Goal: Communication & Community: Answer question/provide support

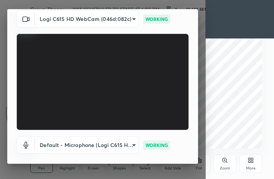
scroll to position [71, 0]
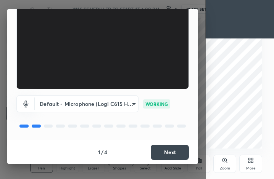
click at [179, 154] on button "Next" at bounding box center [170, 152] width 38 height 15
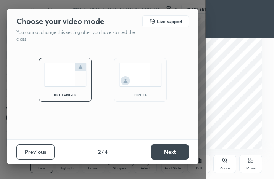
click at [144, 83] on img at bounding box center [140, 75] width 43 height 24
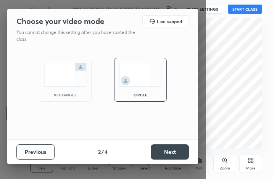
click at [171, 154] on button "Next" at bounding box center [170, 151] width 38 height 15
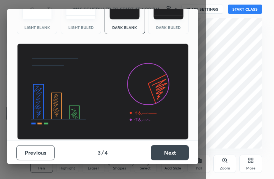
scroll to position [49, 0]
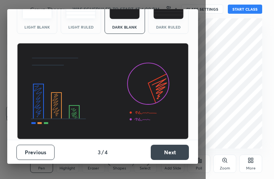
click at [174, 152] on button "Next" at bounding box center [170, 152] width 38 height 15
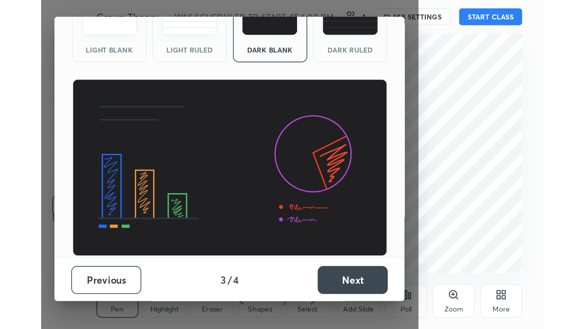
scroll to position [0, 0]
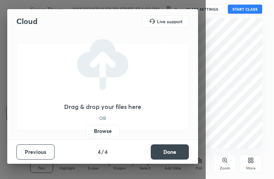
click at [98, 133] on label "Browse" at bounding box center [103, 131] width 34 height 12
click at [86, 133] on input "Browse" at bounding box center [86, 131] width 0 height 12
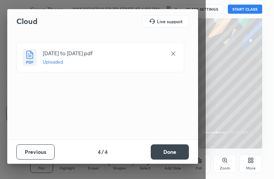
click at [170, 149] on button "Done" at bounding box center [170, 151] width 38 height 15
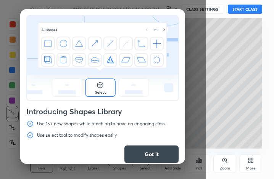
click at [141, 154] on button "Got it" at bounding box center [151, 154] width 55 height 18
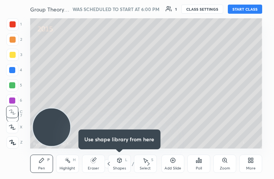
click at [108, 162] on icon at bounding box center [109, 164] width 6 height 6
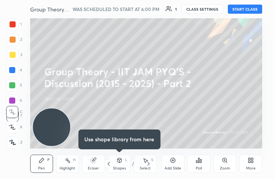
click at [250, 164] on div "More" at bounding box center [250, 164] width 23 height 18
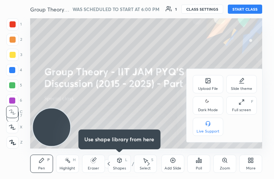
click at [243, 102] on icon at bounding box center [241, 102] width 6 height 6
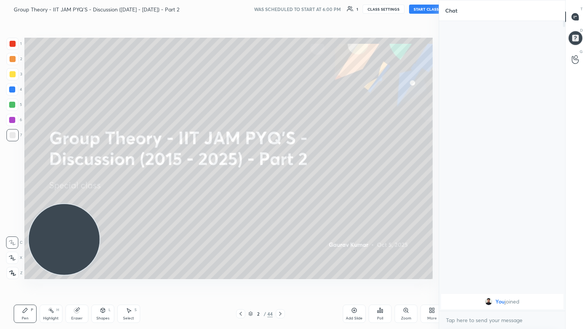
scroll to position [37835, 37707]
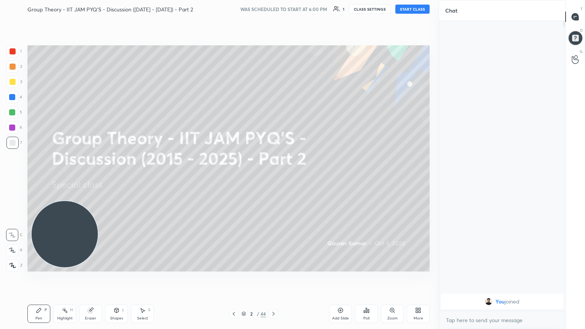
click at [273, 179] on div "More" at bounding box center [418, 314] width 23 height 18
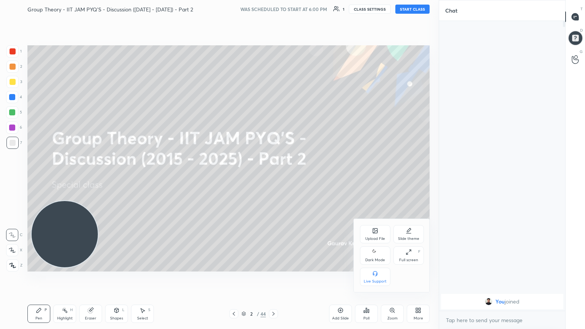
click at [273, 179] on icon at bounding box center [375, 252] width 6 height 9
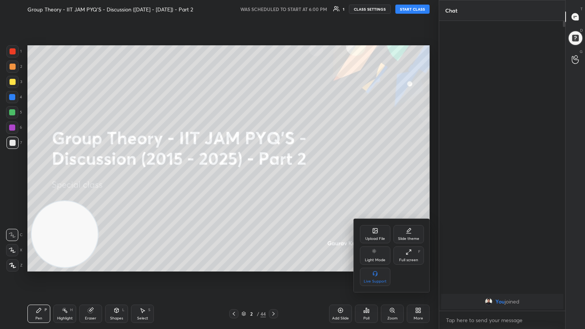
click at [273, 179] on div at bounding box center [292, 164] width 585 height 329
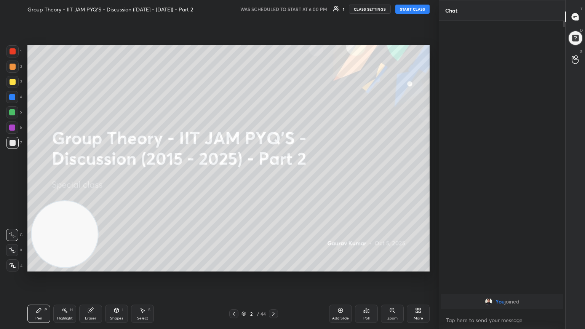
click at [273, 6] on button "START CLASS" at bounding box center [413, 9] width 34 height 9
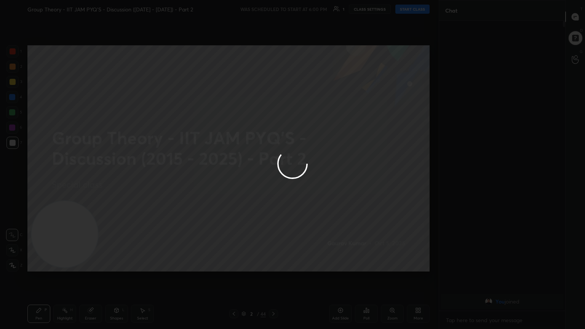
type textarea "x"
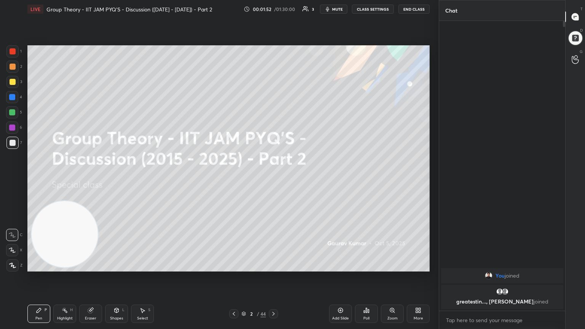
click at [273, 179] on div "Setting up your live class Poll for secs No correct answer Start poll" at bounding box center [228, 158] width 409 height 281
drag, startPoint x: 319, startPoint y: 291, endPoint x: 345, endPoint y: 302, distance: 28.0
click at [273, 179] on div "LIVE Group Theory - IIT JAM PYQ'S - Discussion ([DATE] - [DATE]) - Part 2 00:01…" at bounding box center [228, 164] width 409 height 329
click at [272, 179] on icon at bounding box center [274, 314] width 6 height 6
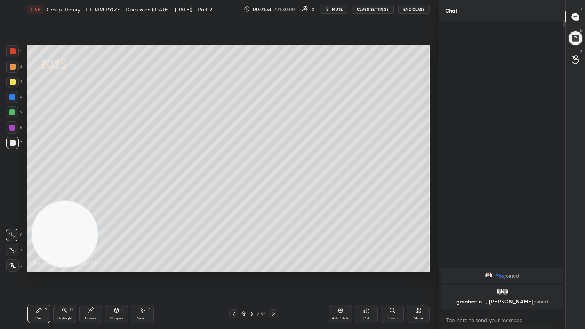
click at [273, 179] on icon at bounding box center [274, 314] width 6 height 6
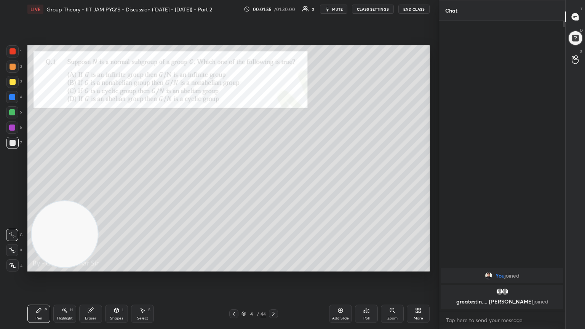
click at [273, 179] on icon at bounding box center [274, 314] width 2 height 4
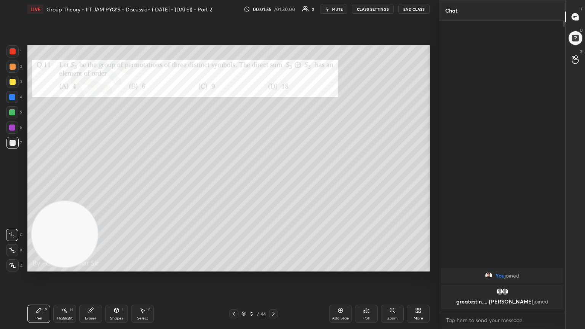
click at [273, 179] on icon at bounding box center [274, 314] width 6 height 6
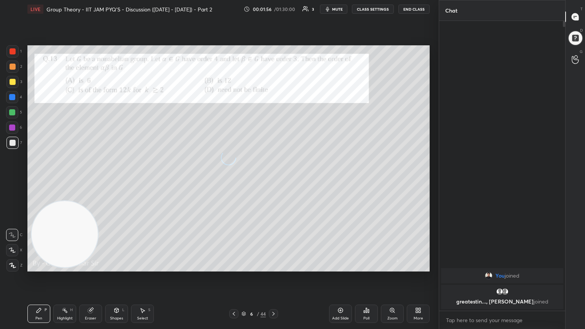
click at [273, 179] on div at bounding box center [273, 313] width 9 height 9
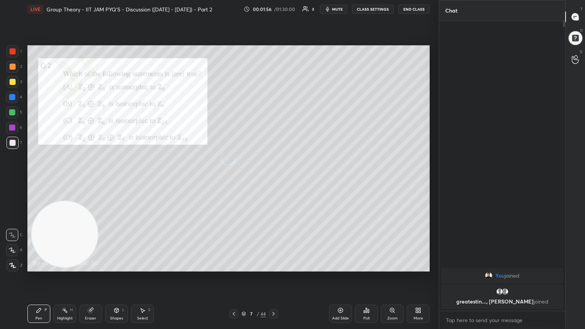
click at [273, 179] on div "7 / 44" at bounding box center [253, 313] width 151 height 9
click at [273, 179] on icon at bounding box center [274, 314] width 6 height 6
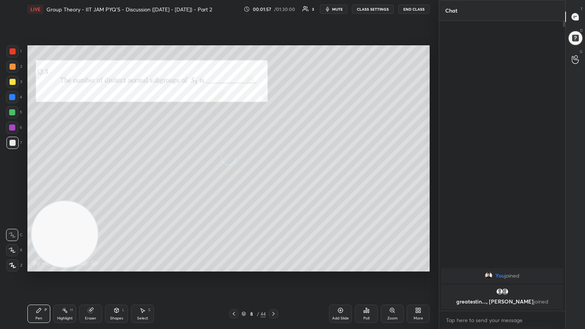
click at [273, 179] on icon at bounding box center [274, 314] width 6 height 6
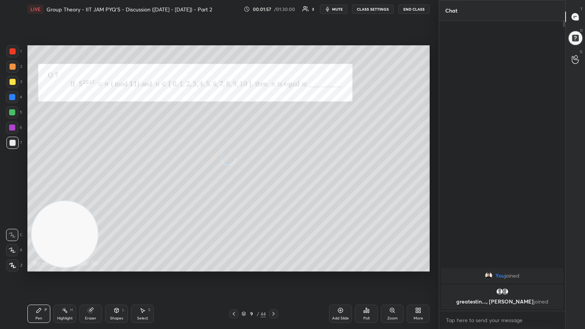
click at [273, 179] on icon at bounding box center [274, 314] width 6 height 6
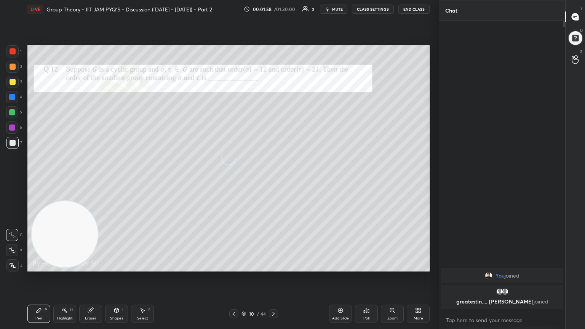
click at [273, 179] on icon at bounding box center [274, 314] width 6 height 6
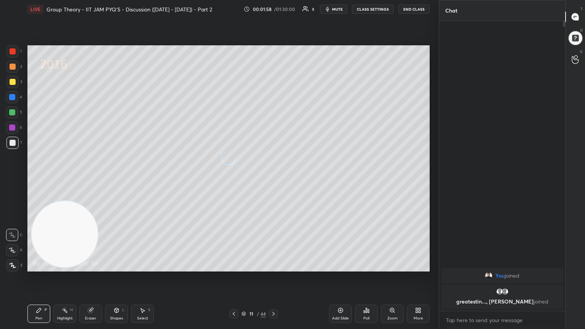
click at [271, 179] on icon at bounding box center [274, 314] width 6 height 6
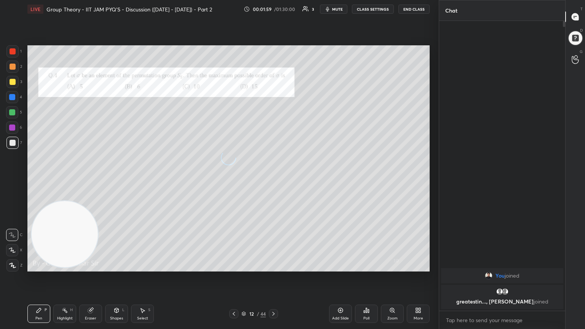
click at [273, 179] on icon at bounding box center [274, 314] width 6 height 6
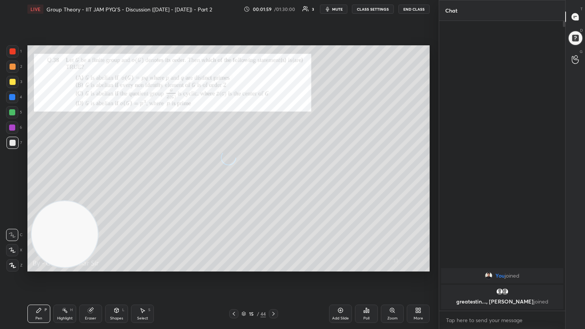
click at [273, 179] on icon at bounding box center [274, 314] width 6 height 6
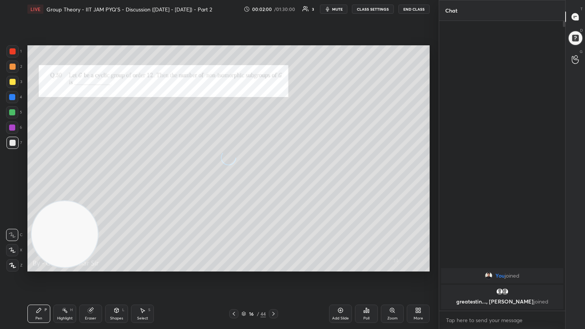
click at [273, 179] on div at bounding box center [273, 313] width 9 height 9
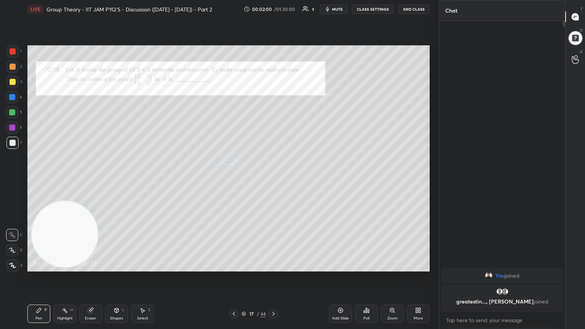
click at [273, 179] on icon at bounding box center [274, 314] width 6 height 6
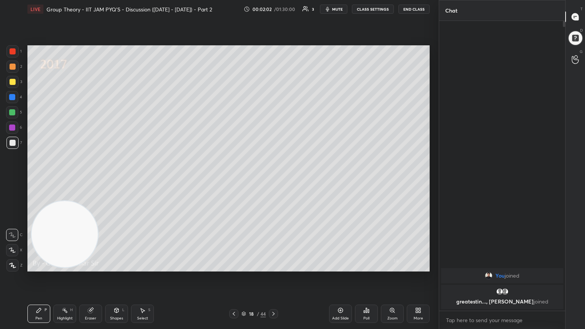
click at [273, 179] on icon at bounding box center [274, 314] width 6 height 6
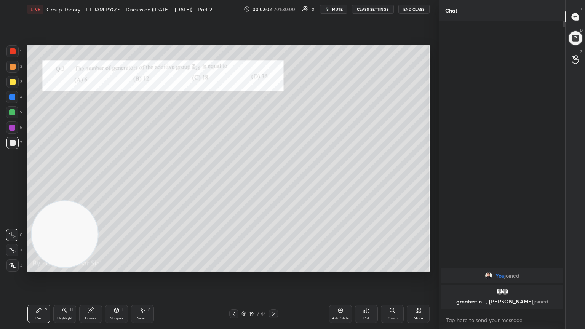
click at [273, 179] on icon at bounding box center [274, 314] width 6 height 6
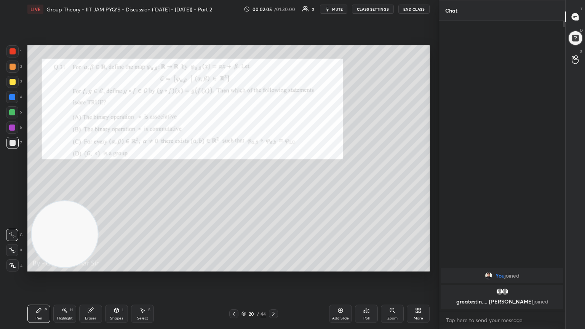
click at [14, 51] on div at bounding box center [13, 51] width 6 height 6
click at [273, 179] on div at bounding box center [273, 313] width 9 height 9
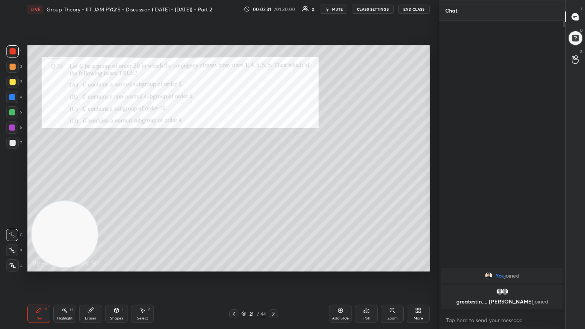
click at [9, 179] on icon at bounding box center [12, 250] width 7 height 5
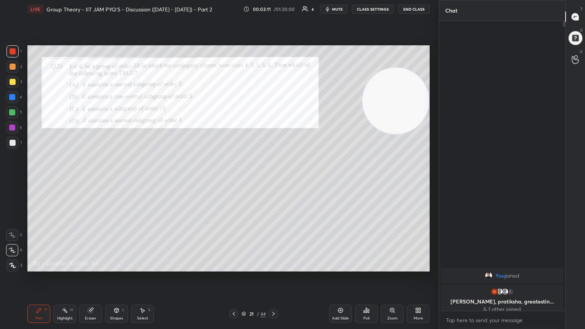
drag, startPoint x: 74, startPoint y: 231, endPoint x: 407, endPoint y: 92, distance: 360.7
click at [273, 98] on video at bounding box center [396, 101] width 66 height 66
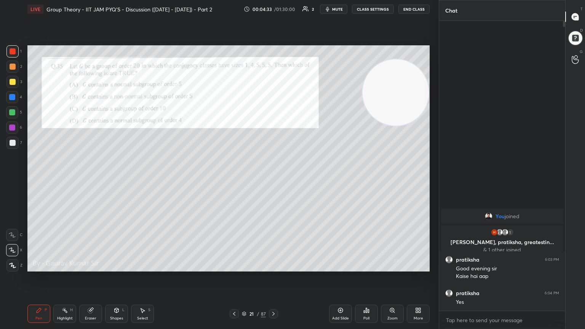
drag, startPoint x: 90, startPoint y: 315, endPoint x: 92, endPoint y: 308, distance: 7.5
click at [90, 179] on div "Eraser" at bounding box center [90, 314] width 23 height 18
click at [34, 179] on div "Pen P" at bounding box center [38, 314] width 23 height 18
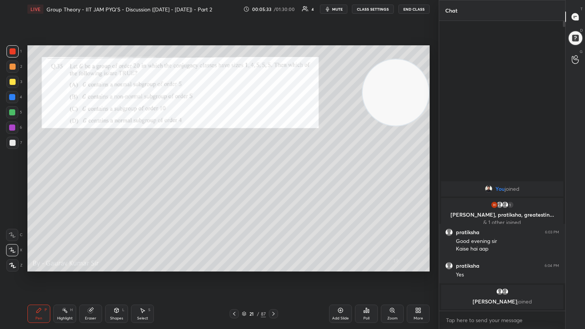
click at [95, 179] on div "Eraser" at bounding box center [90, 314] width 23 height 18
click at [43, 179] on div "Pen P" at bounding box center [38, 314] width 23 height 18
drag, startPoint x: 90, startPoint y: 314, endPoint x: 91, endPoint y: 309, distance: 5.0
click at [90, 179] on div "Eraser" at bounding box center [90, 314] width 23 height 18
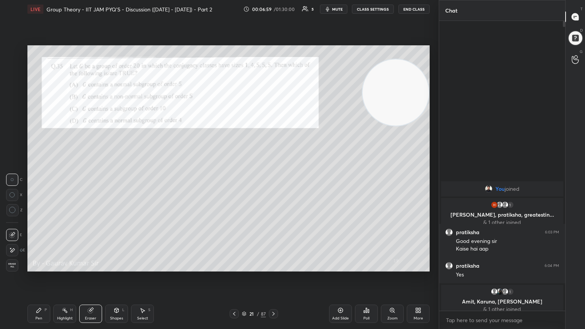
click at [43, 179] on div "Pen P" at bounding box center [38, 314] width 23 height 18
drag, startPoint x: 276, startPoint y: 314, endPoint x: 276, endPoint y: 299, distance: 14.9
click at [273, 179] on icon at bounding box center [274, 314] width 6 height 6
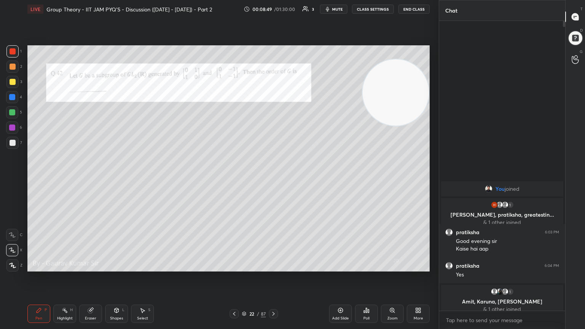
click at [273, 179] on div "Poll" at bounding box center [366, 314] width 23 height 18
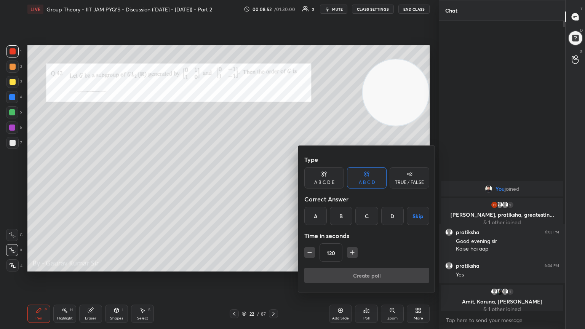
click at [273, 179] on button "button" at bounding box center [310, 252] width 11 height 11
click at [273, 179] on icon "button" at bounding box center [349, 253] width 8 height 8
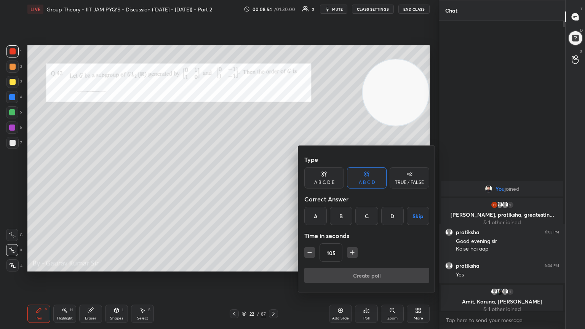
click at [273, 179] on icon "button" at bounding box center [353, 253] width 8 height 8
type input "120"
click at [273, 179] on button "Skip" at bounding box center [418, 216] width 22 height 18
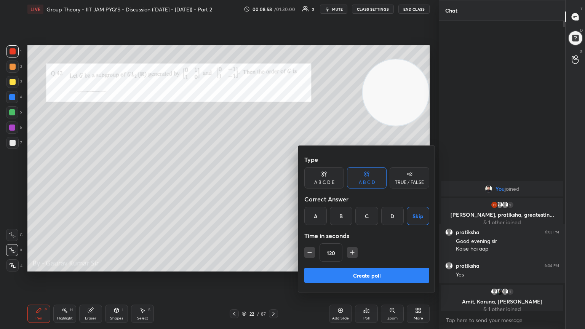
click at [273, 179] on button "Create poll" at bounding box center [367, 275] width 125 height 15
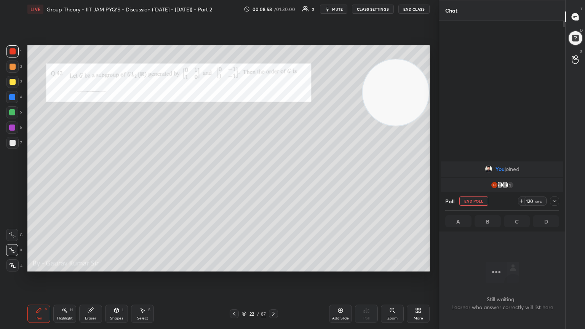
scroll to position [185, 124]
click at [220, 179] on div "Setting up your live class Poll for secs No correct answer Start poll" at bounding box center [228, 158] width 409 height 281
click at [273, 179] on icon at bounding box center [555, 201] width 6 height 6
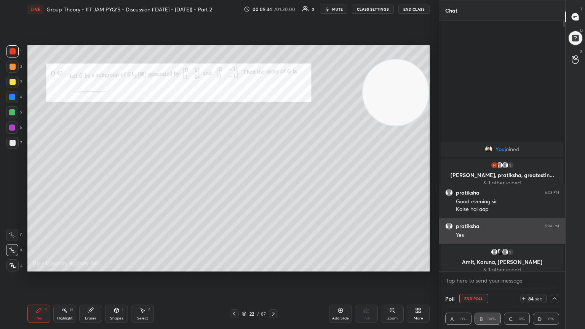
scroll to position [248, 124]
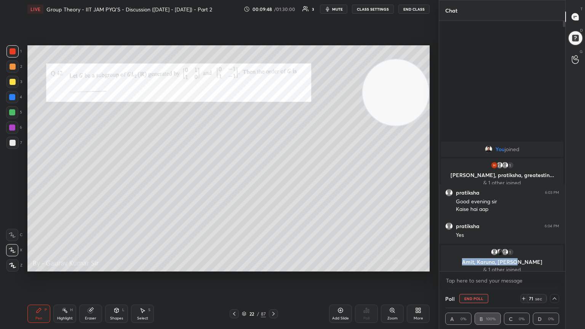
drag, startPoint x: 553, startPoint y: 255, endPoint x: 558, endPoint y: 245, distance: 11.4
click at [273, 179] on div "1 Amit, Karuna, [PERSON_NAME] & 1 other joined" at bounding box center [502, 261] width 126 height 34
click at [273, 179] on p "Amit, Karuna, [PERSON_NAME]" at bounding box center [502, 262] width 113 height 6
drag, startPoint x: 472, startPoint y: 270, endPoint x: 470, endPoint y: 266, distance: 4.8
click at [273, 179] on p "& 1 other joined" at bounding box center [502, 270] width 113 height 6
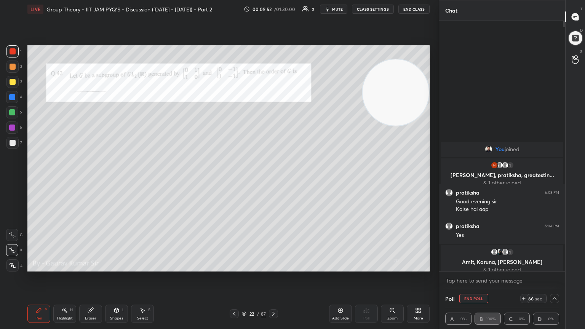
click at [273, 179] on p "Amit, Karuna, [PERSON_NAME]" at bounding box center [502, 262] width 113 height 6
click at [273, 179] on div at bounding box center [554, 298] width 9 height 9
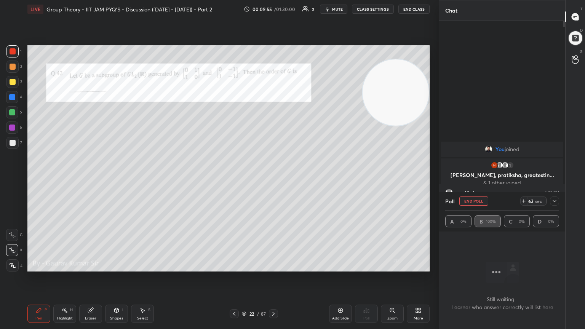
click at [273, 179] on icon at bounding box center [555, 201] width 6 height 6
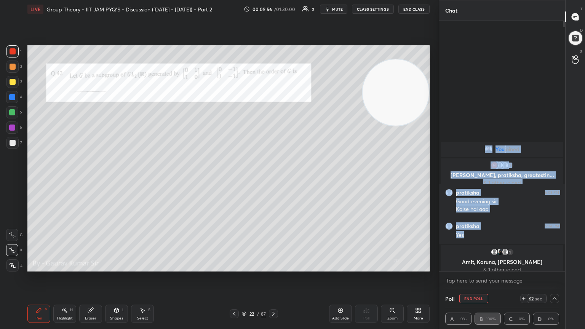
drag, startPoint x: 544, startPoint y: 220, endPoint x: 555, endPoint y: 140, distance: 80.7
click at [273, 140] on div "You joined 1 Hemant, pratiksha, greatestin... & 1 other joined [PERSON_NAME] 6:…" at bounding box center [502, 146] width 126 height 250
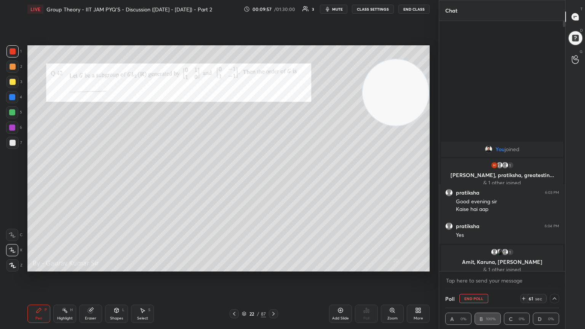
click at [273, 112] on div "You joined 1 Hemant, pratiksha, greatestin... & 1 other joined [PERSON_NAME] 6:…" at bounding box center [502, 146] width 126 height 250
drag, startPoint x: 340, startPoint y: 316, endPoint x: 313, endPoint y: 283, distance: 42.8
click at [273, 179] on div "Add Slide" at bounding box center [340, 314] width 23 height 18
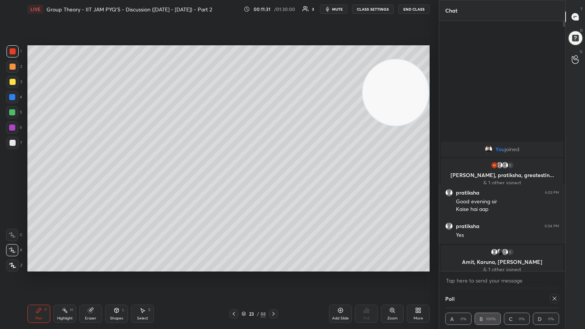
click at [236, 179] on icon at bounding box center [234, 314] width 6 height 6
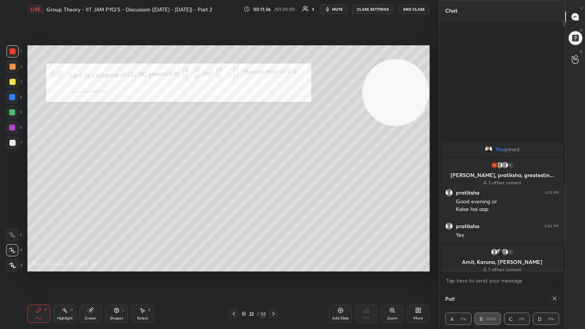
click at [271, 179] on icon at bounding box center [274, 314] width 6 height 6
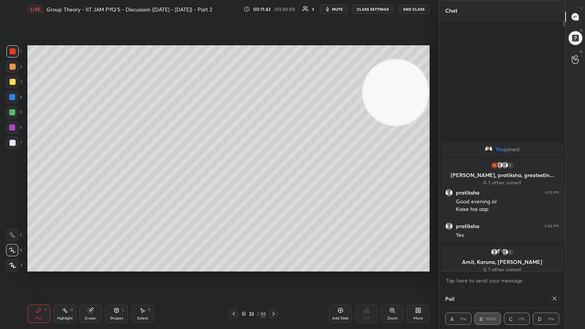
click at [234, 179] on icon at bounding box center [234, 314] width 6 height 6
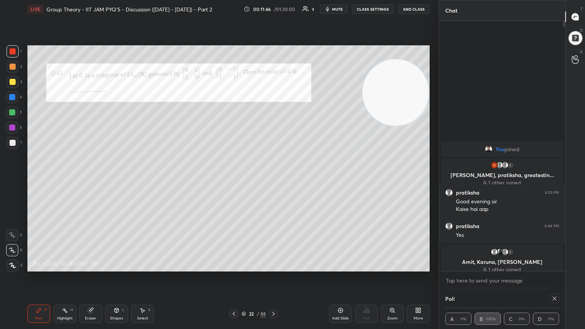
click at [273, 179] on icon at bounding box center [274, 314] width 6 height 6
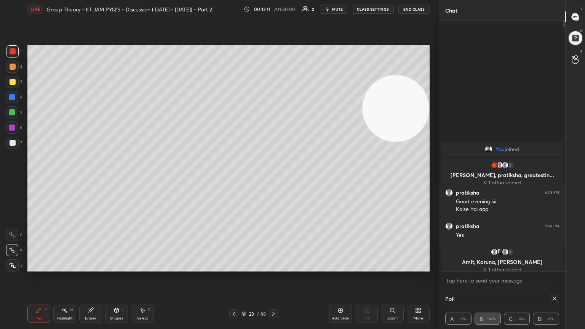
drag, startPoint x: 382, startPoint y: 79, endPoint x: 375, endPoint y: 152, distance: 73.4
click at [273, 142] on video at bounding box center [396, 108] width 66 height 66
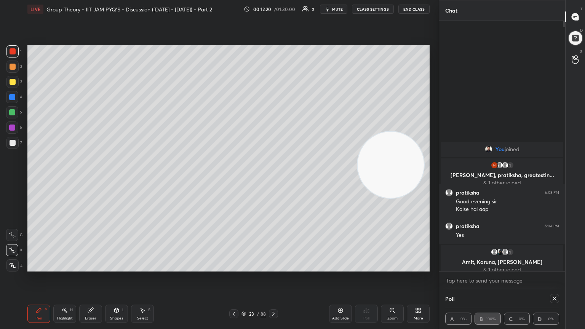
click at [235, 179] on icon at bounding box center [234, 314] width 6 height 6
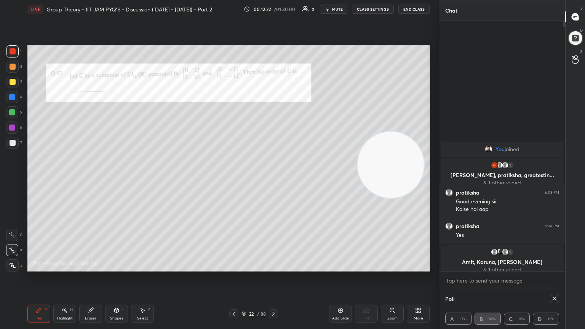
click at [273, 179] on icon at bounding box center [274, 314] width 6 height 6
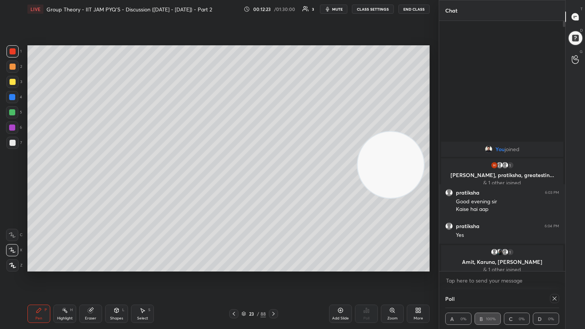
click at [234, 179] on icon at bounding box center [234, 314] width 2 height 4
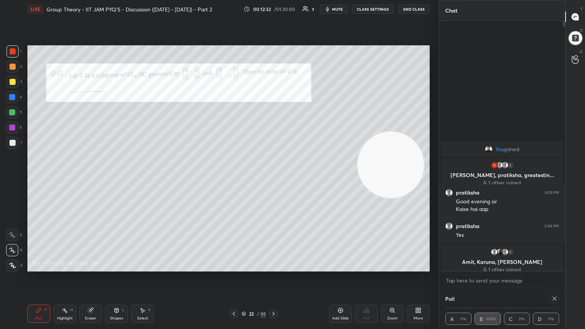
drag, startPoint x: 277, startPoint y: 317, endPoint x: 277, endPoint y: 302, distance: 14.9
click at [273, 179] on div at bounding box center [273, 313] width 9 height 9
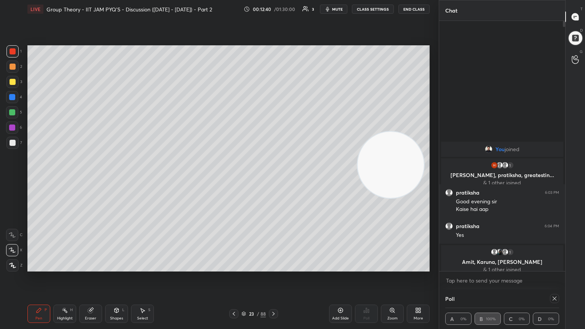
click at [235, 179] on icon at bounding box center [234, 314] width 6 height 6
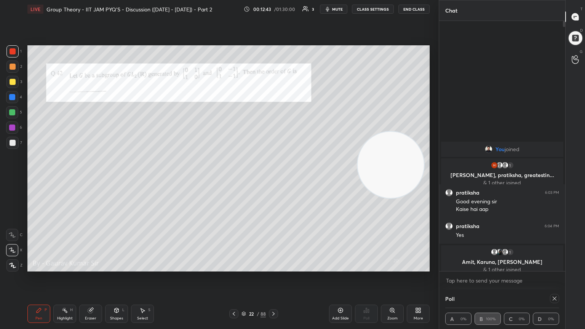
click at [273, 179] on icon at bounding box center [274, 314] width 6 height 6
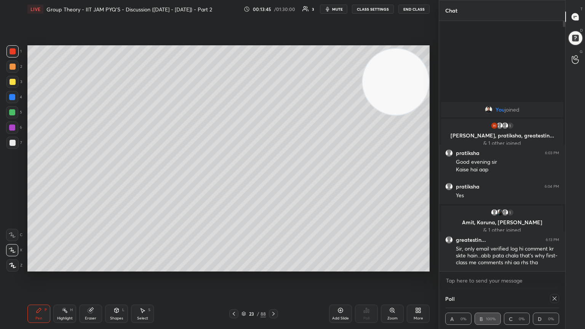
drag, startPoint x: 393, startPoint y: 162, endPoint x: 409, endPoint y: 79, distance: 84.5
click at [273, 49] on video at bounding box center [396, 82] width 66 height 66
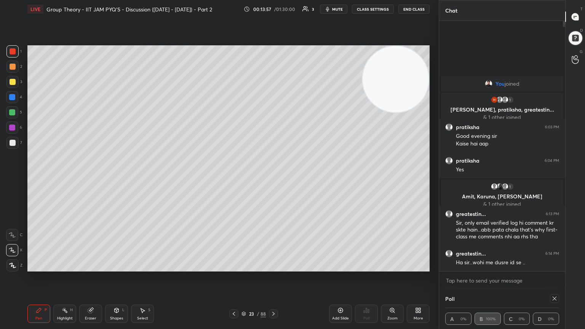
click at [273, 179] on icon at bounding box center [341, 311] width 6 height 6
drag, startPoint x: 396, startPoint y: 78, endPoint x: 370, endPoint y: 194, distance: 118.9
click at [273, 112] on video at bounding box center [396, 79] width 66 height 66
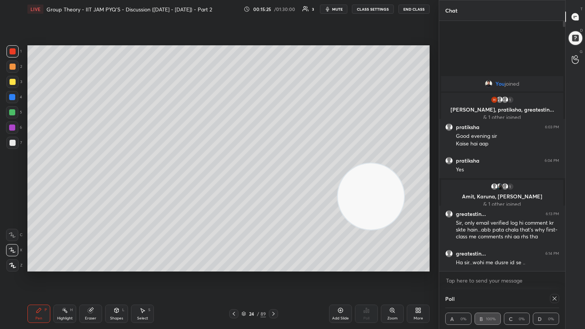
drag, startPoint x: 234, startPoint y: 312, endPoint x: 237, endPoint y: 308, distance: 4.7
click at [234, 179] on icon at bounding box center [234, 314] width 6 height 6
drag, startPoint x: 234, startPoint y: 313, endPoint x: 236, endPoint y: 302, distance: 10.8
click at [235, 179] on icon at bounding box center [234, 314] width 6 height 6
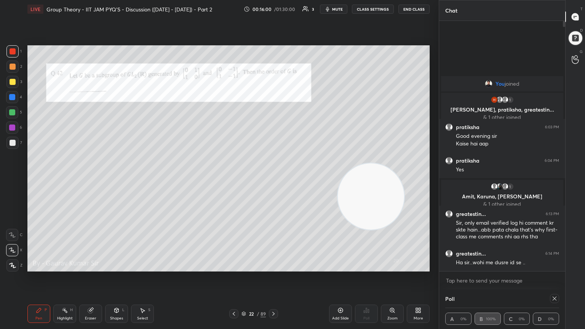
drag, startPoint x: 272, startPoint y: 314, endPoint x: 275, endPoint y: 310, distance: 4.7
click at [272, 179] on icon at bounding box center [274, 314] width 6 height 6
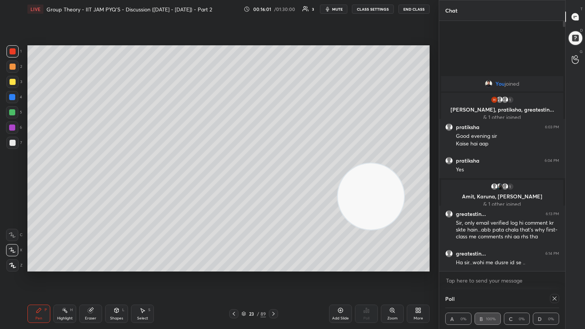
click at [273, 179] on icon at bounding box center [274, 314] width 6 height 6
click at [272, 179] on icon at bounding box center [274, 314] width 6 height 6
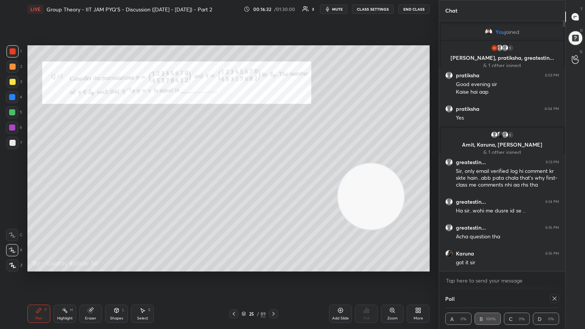
click at [273, 179] on icon at bounding box center [555, 299] width 6 height 6
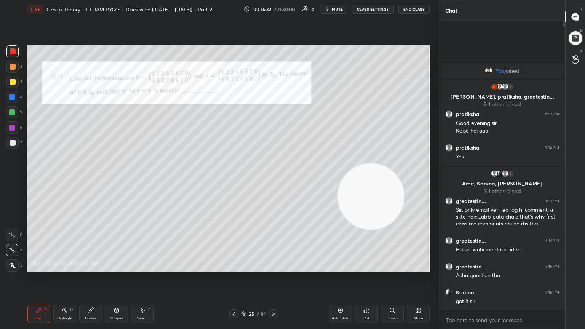
scroll to position [224, 124]
click at [273, 179] on icon at bounding box center [367, 311] width 6 height 6
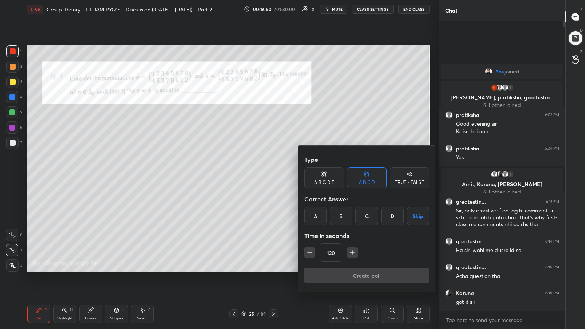
click at [273, 179] on button "Skip" at bounding box center [418, 216] width 22 height 18
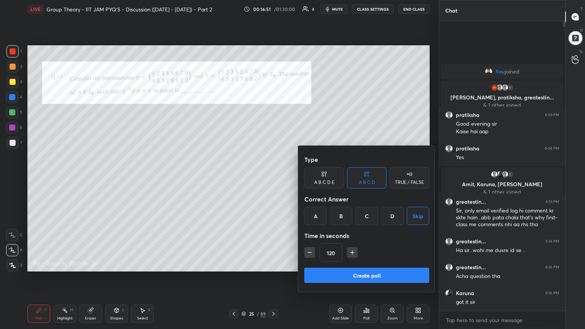
click at [273, 179] on button "Create poll" at bounding box center [367, 275] width 125 height 15
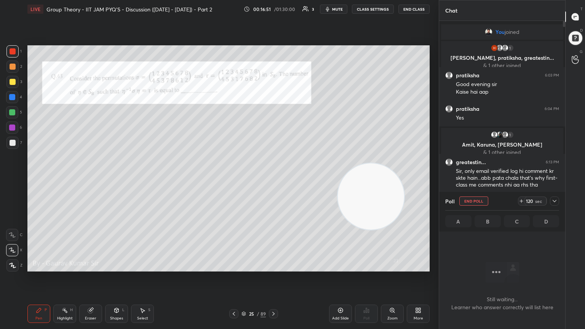
scroll to position [0, 0]
click at [254, 179] on div "Setting up your live class Poll for secs No correct answer Start poll" at bounding box center [228, 158] width 409 height 281
click at [273, 179] on icon at bounding box center [555, 201] width 6 height 6
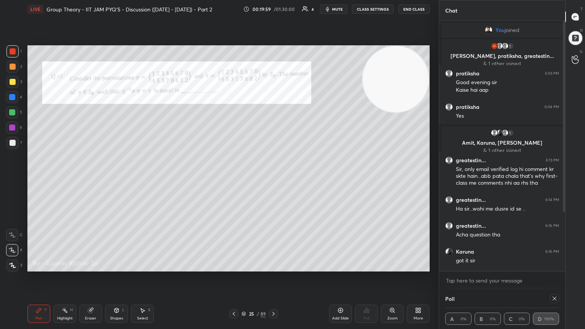
drag, startPoint x: 373, startPoint y: 204, endPoint x: 406, endPoint y: 59, distance: 148.0
click at [273, 59] on video at bounding box center [396, 79] width 66 height 66
drag, startPoint x: 91, startPoint y: 317, endPoint x: 138, endPoint y: 287, distance: 55.5
click at [93, 179] on div "Eraser" at bounding box center [90, 319] width 11 height 4
click at [27, 179] on div "Pen P" at bounding box center [38, 314] width 23 height 18
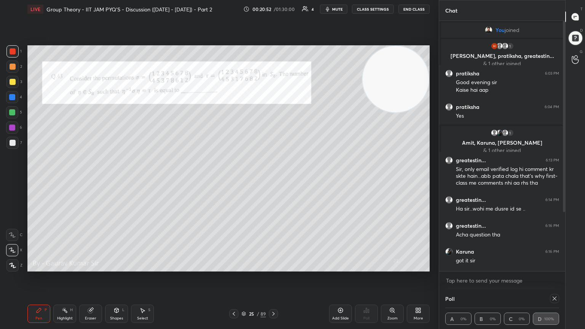
click at [273, 179] on div "Add Slide" at bounding box center [340, 314] width 23 height 18
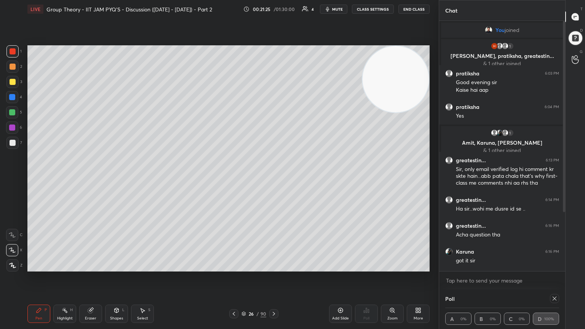
click at [230, 179] on div at bounding box center [233, 313] width 9 height 9
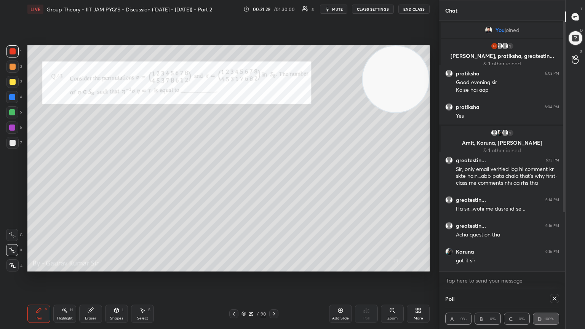
click at [273, 179] on icon at bounding box center [274, 314] width 2 height 4
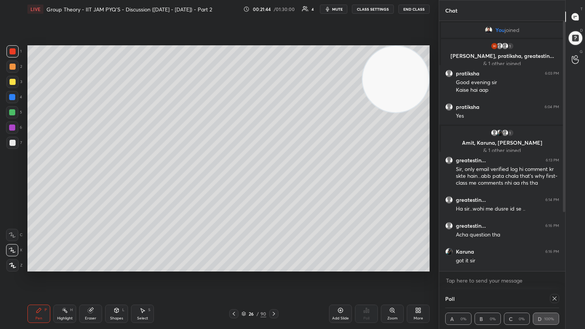
click at [231, 179] on div at bounding box center [233, 313] width 9 height 9
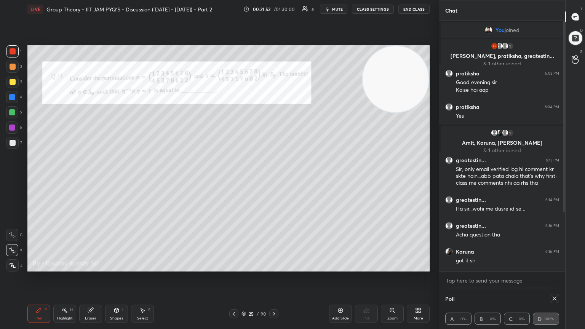
click at [273, 179] on icon at bounding box center [274, 314] width 6 height 6
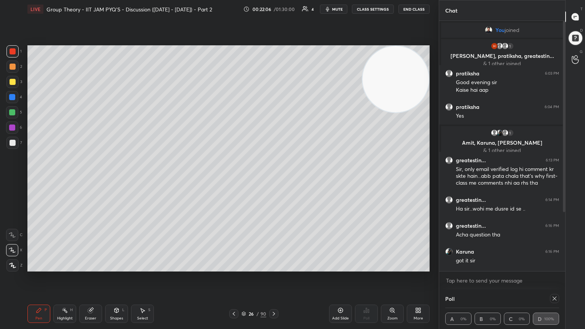
click at [99, 179] on div "Eraser" at bounding box center [90, 314] width 23 height 18
click at [39, 179] on div "Pen" at bounding box center [38, 319] width 7 height 4
drag, startPoint x: 91, startPoint y: 318, endPoint x: 104, endPoint y: 313, distance: 13.5
click at [95, 179] on div "Eraser" at bounding box center [90, 319] width 11 height 4
click at [45, 179] on div "Pen P" at bounding box center [38, 314] width 23 height 18
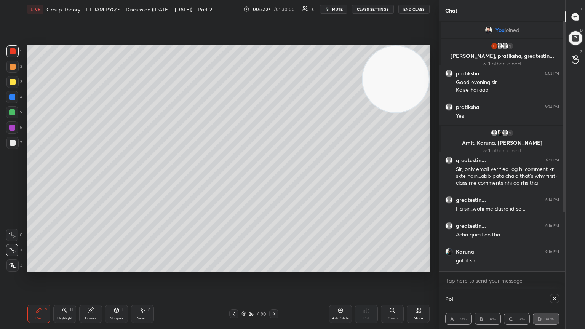
click at [235, 179] on icon at bounding box center [234, 314] width 6 height 6
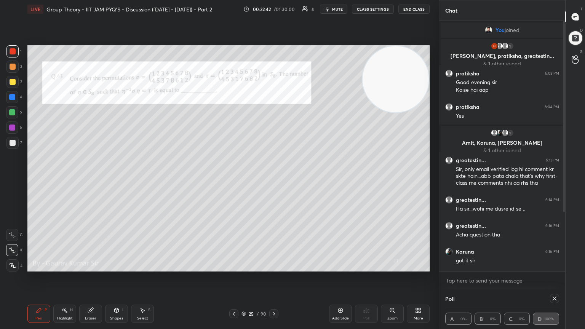
click at [271, 179] on div at bounding box center [273, 313] width 9 height 9
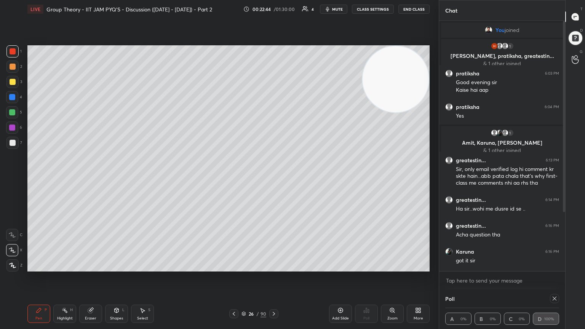
click at [273, 179] on icon at bounding box center [274, 314] width 6 height 6
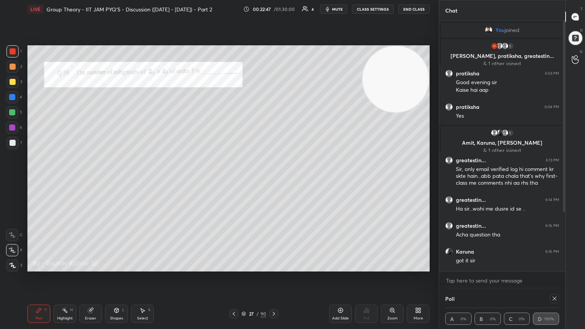
click at [231, 179] on icon at bounding box center [234, 314] width 6 height 6
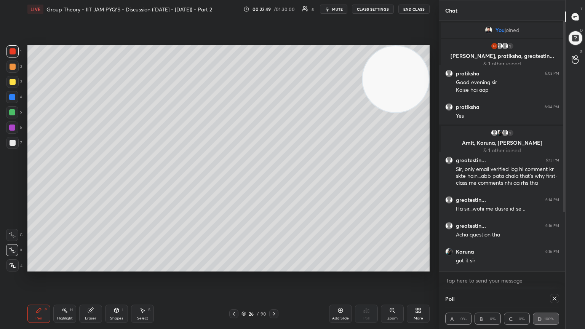
click at [273, 179] on icon at bounding box center [274, 314] width 6 height 6
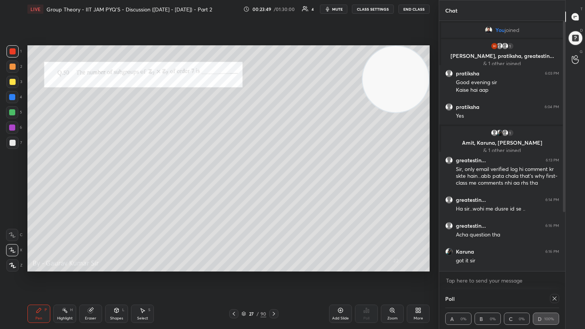
click at [273, 179] on icon at bounding box center [555, 299] width 6 height 6
type textarea "x"
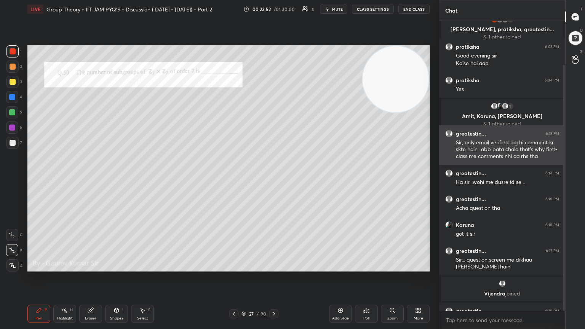
scroll to position [51, 0]
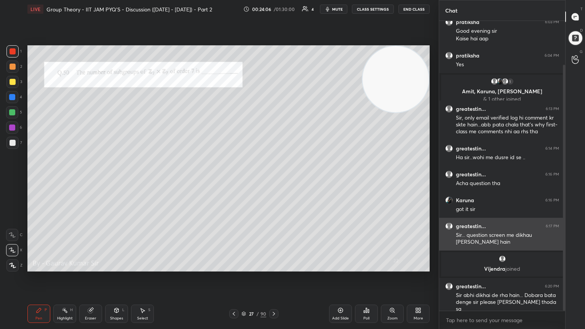
click at [273, 179] on div "Sir... question screen me dikhau [PERSON_NAME] hain" at bounding box center [507, 239] width 103 height 14
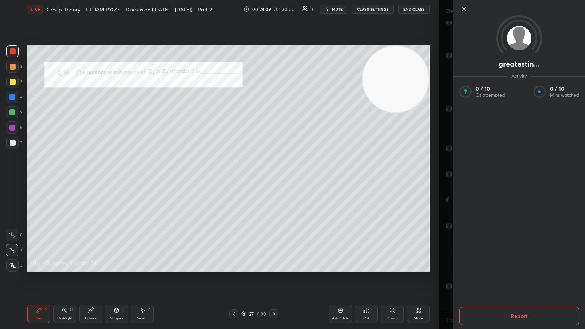
click at [273, 10] on icon at bounding box center [464, 9] width 4 height 4
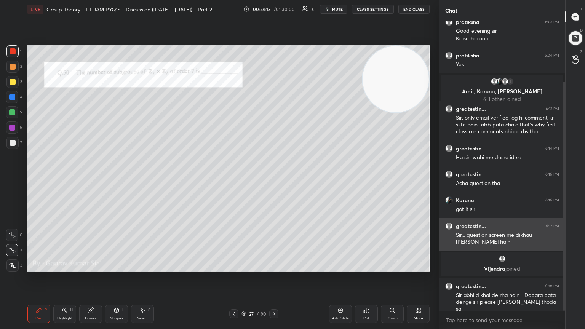
scroll to position [77, 0]
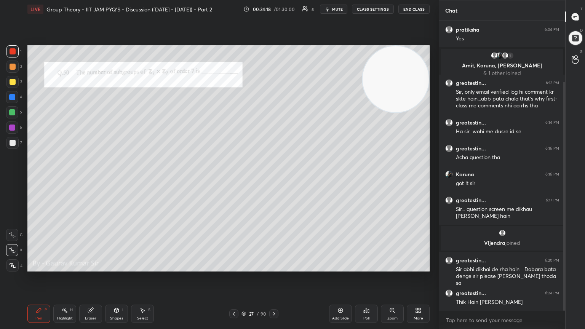
click at [273, 179] on div "Poll" at bounding box center [367, 319] width 6 height 4
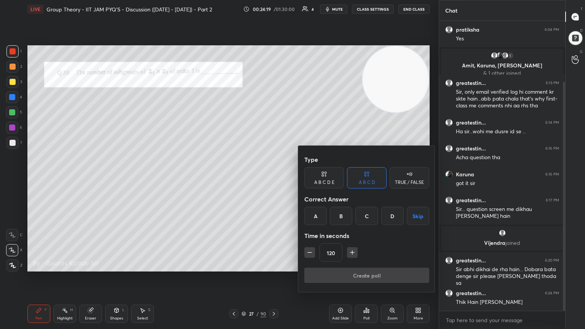
click at [273, 179] on icon "button" at bounding box center [353, 253] width 4 height 0
type input "180"
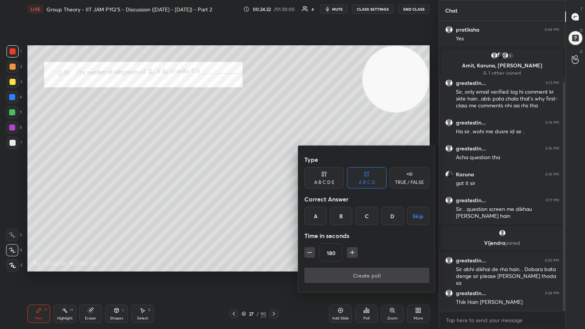
click at [273, 179] on button "Skip" at bounding box center [418, 216] width 22 height 18
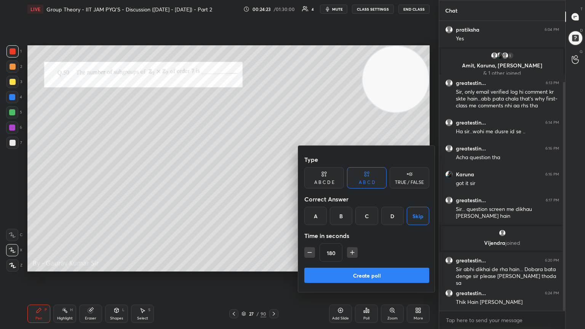
click at [273, 179] on button "Create poll" at bounding box center [367, 275] width 125 height 15
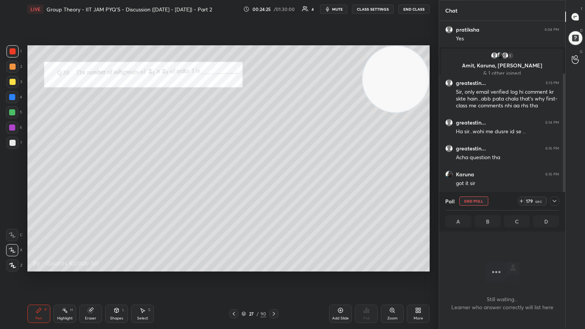
scroll to position [125, 0]
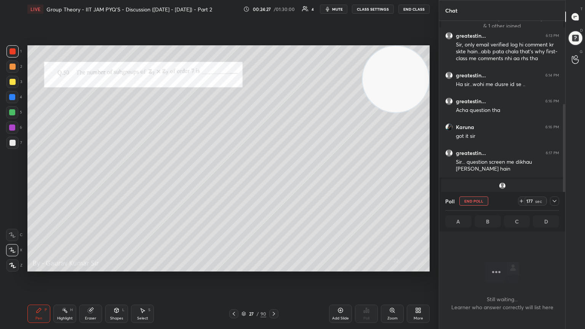
click at [273, 8] on icon "button" at bounding box center [328, 9] width 6 height 6
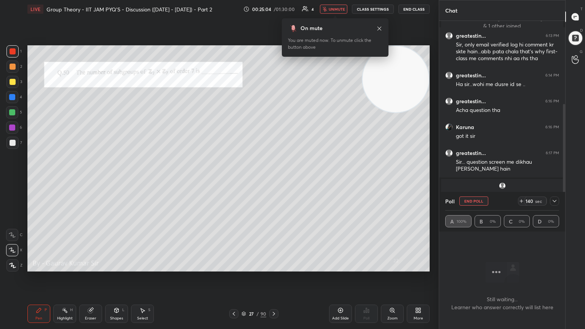
scroll to position [158, 0]
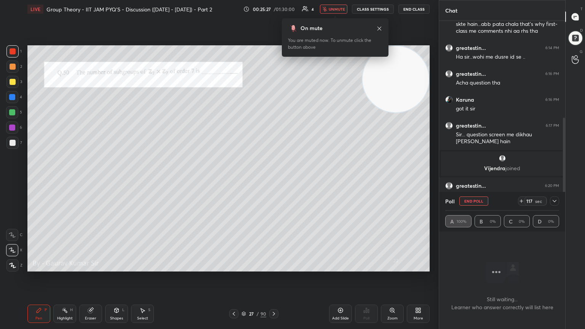
click at [273, 12] on button "unmute" at bounding box center [333, 9] width 27 height 9
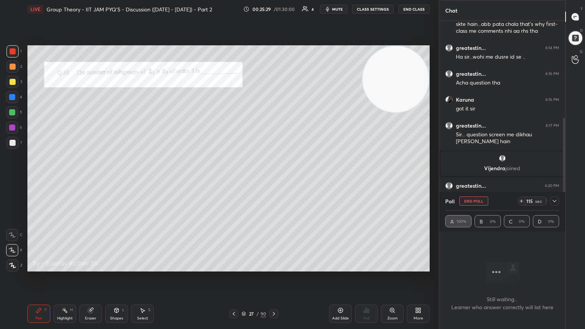
click at [245, 32] on div "Setting up your live class Poll for secs No correct answer Start poll" at bounding box center [228, 158] width 409 height 281
click at [273, 179] on div at bounding box center [554, 201] width 9 height 9
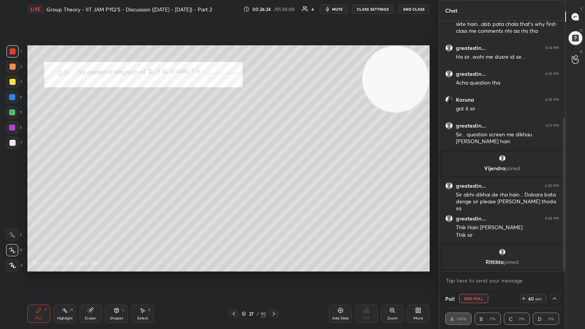
scroll to position [190, 0]
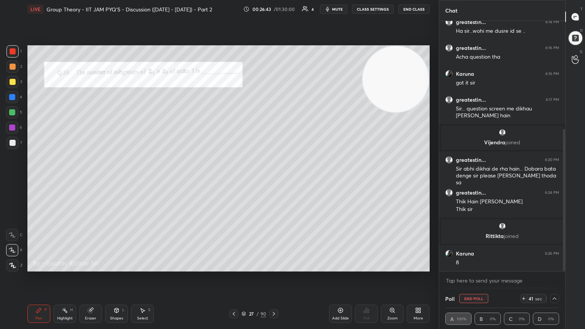
drag, startPoint x: 386, startPoint y: 91, endPoint x: 405, endPoint y: 79, distance: 22.0
click at [273, 77] on video at bounding box center [396, 79] width 66 height 66
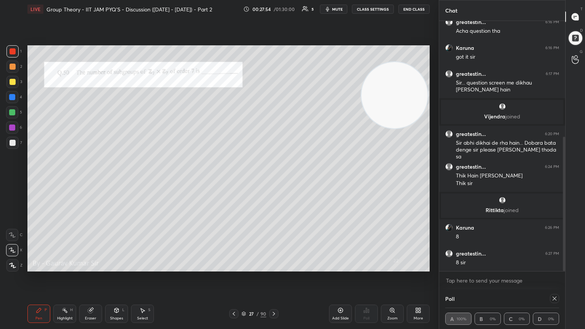
drag, startPoint x: 383, startPoint y: 103, endPoint x: 386, endPoint y: 131, distance: 28.4
click at [273, 128] on video at bounding box center [395, 95] width 66 height 66
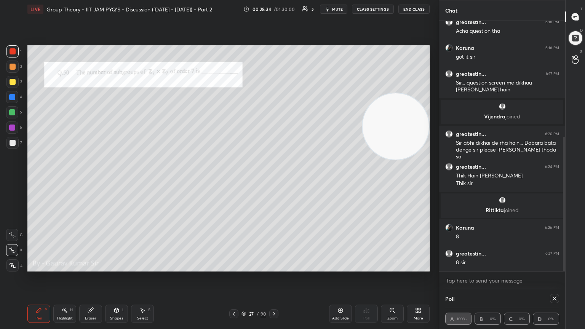
click at [273, 179] on icon at bounding box center [274, 314] width 6 height 6
click at [273, 45] on div "Setting up your live class Poll for secs No correct answer Start poll" at bounding box center [228, 158] width 409 height 281
click at [273, 52] on div "Setting up your live class Poll for secs No correct answer Start poll" at bounding box center [228, 158] width 409 height 281
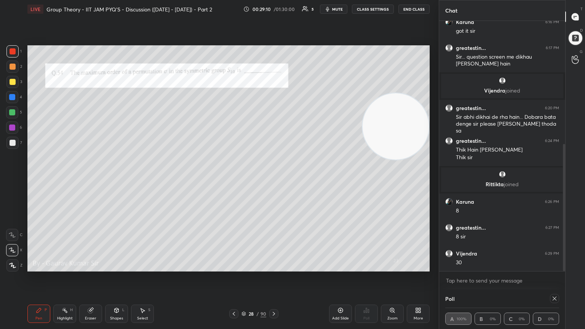
drag, startPoint x: 91, startPoint y: 319, endPoint x: 96, endPoint y: 301, distance: 18.1
click at [93, 179] on div "Eraser" at bounding box center [90, 314] width 23 height 18
click at [12, 179] on icon at bounding box center [12, 250] width 6 height 6
drag, startPoint x: 41, startPoint y: 316, endPoint x: 49, endPoint y: 306, distance: 12.2
click at [42, 179] on div "Pen P" at bounding box center [38, 314] width 23 height 18
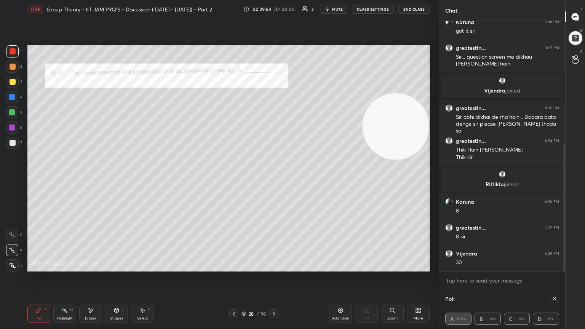
click at [273, 94] on div "Setting up your live class Poll for secs No correct answer Start poll" at bounding box center [228, 158] width 402 height 226
drag, startPoint x: 389, startPoint y: 119, endPoint x: 425, endPoint y: 51, distance: 76.7
click at [273, 93] on video at bounding box center [396, 126] width 66 height 66
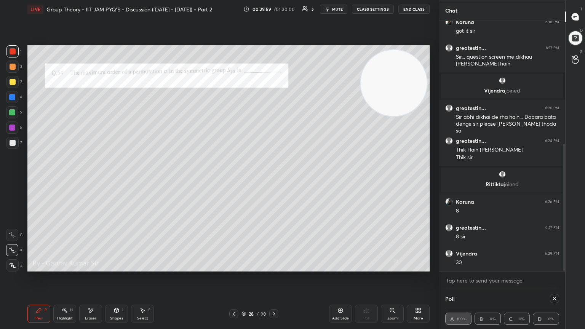
click at [273, 113] on video at bounding box center [394, 83] width 66 height 66
drag, startPoint x: 396, startPoint y: 86, endPoint x: 390, endPoint y: 224, distance: 137.7
click at [273, 120] on video at bounding box center [393, 87] width 66 height 66
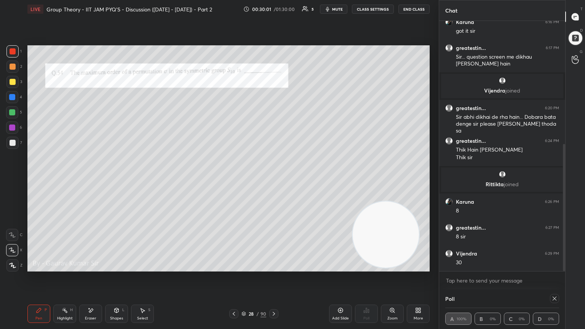
click at [92, 179] on div "Eraser" at bounding box center [90, 319] width 11 height 4
drag, startPoint x: 42, startPoint y: 315, endPoint x: 41, endPoint y: 311, distance: 4.7
click at [42, 179] on div "Pen P" at bounding box center [38, 314] width 23 height 18
click at [273, 179] on icon at bounding box center [555, 299] width 6 height 6
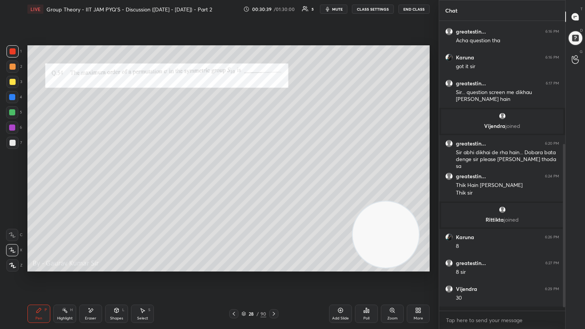
scroll to position [3, 2]
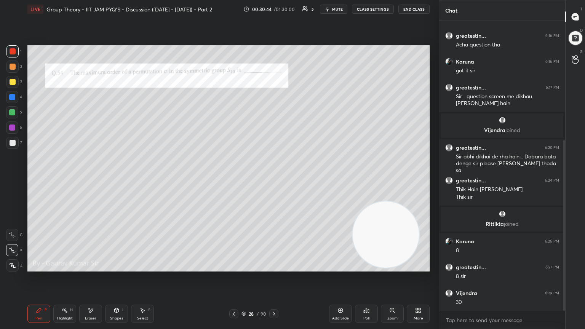
click at [273, 179] on icon at bounding box center [274, 314] width 6 height 6
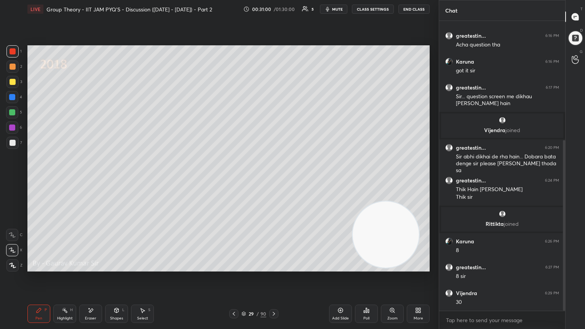
click at [273, 179] on icon at bounding box center [274, 314] width 6 height 6
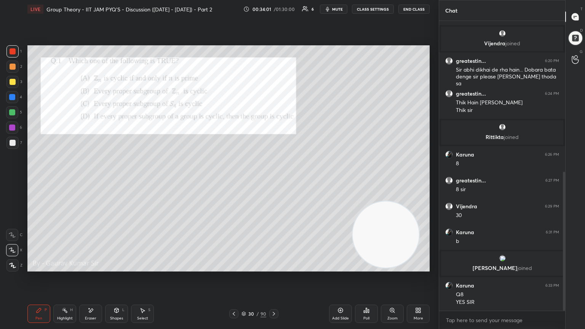
scroll to position [315, 0]
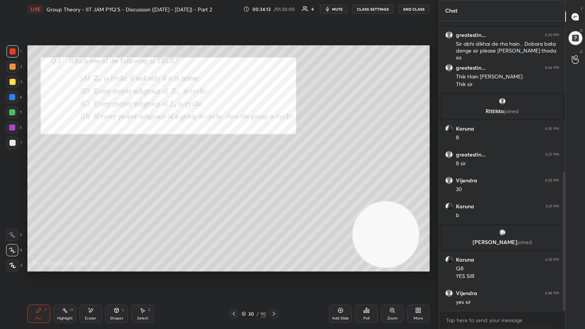
drag, startPoint x: 348, startPoint y: 310, endPoint x: 353, endPoint y: 298, distance: 13.5
click at [273, 179] on div "Add Slide" at bounding box center [340, 314] width 23 height 18
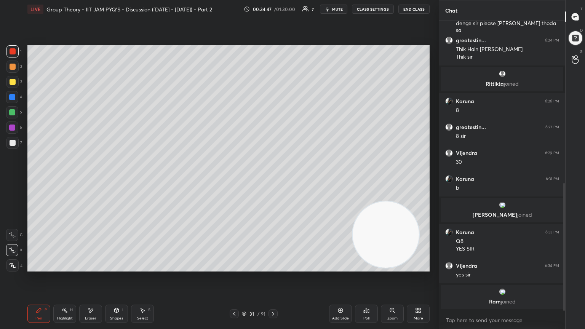
scroll to position [369, 0]
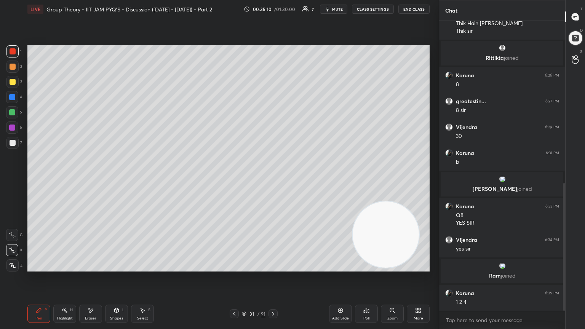
drag, startPoint x: 232, startPoint y: 314, endPoint x: 226, endPoint y: 309, distance: 7.6
click at [231, 179] on icon at bounding box center [234, 314] width 6 height 6
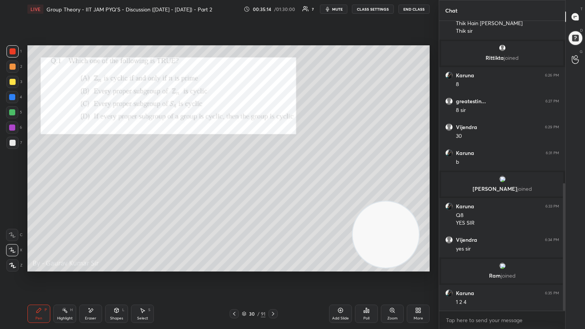
drag, startPoint x: 274, startPoint y: 314, endPoint x: 280, endPoint y: 284, distance: 31.0
click at [273, 179] on icon at bounding box center [273, 314] width 6 height 6
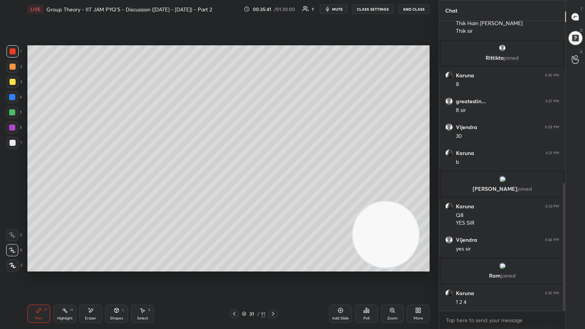
click at [235, 179] on icon at bounding box center [234, 314] width 6 height 6
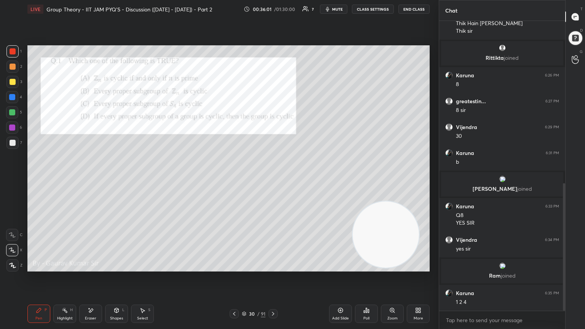
click at [273, 179] on div "30 / 91" at bounding box center [253, 313] width 151 height 9
click at [273, 179] on icon at bounding box center [273, 314] width 6 height 6
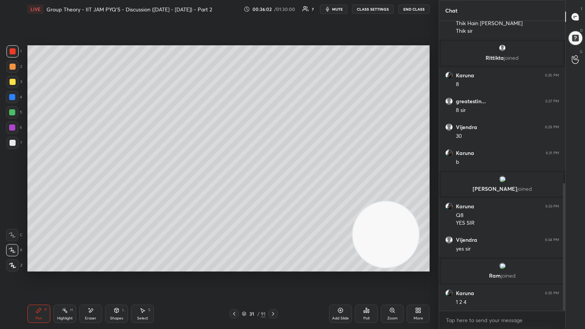
click at [273, 179] on icon at bounding box center [273, 314] width 6 height 6
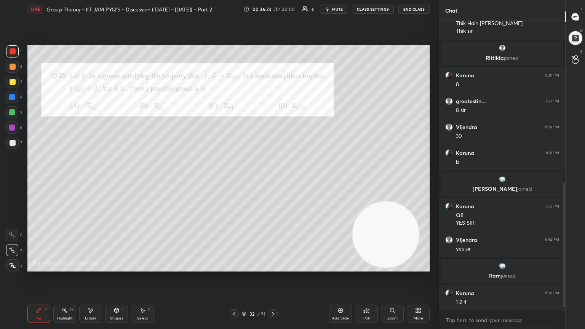
scroll to position [394, 0]
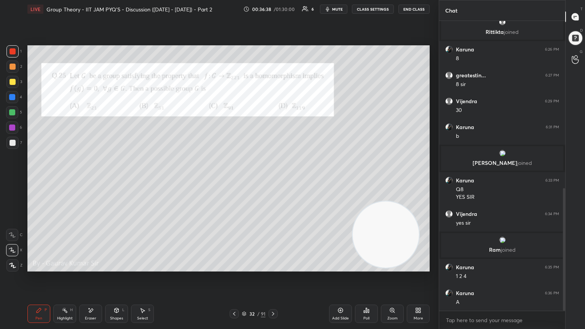
click at [273, 179] on icon at bounding box center [364, 312] width 1 height 2
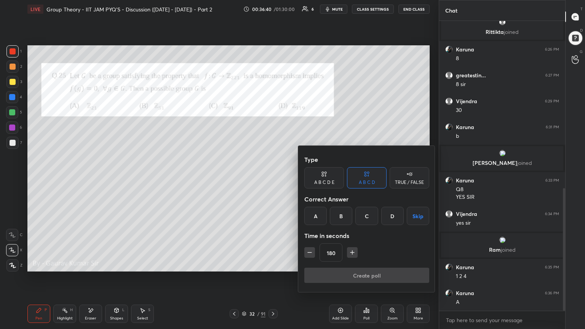
click at [273, 179] on button "Skip" at bounding box center [418, 216] width 22 height 18
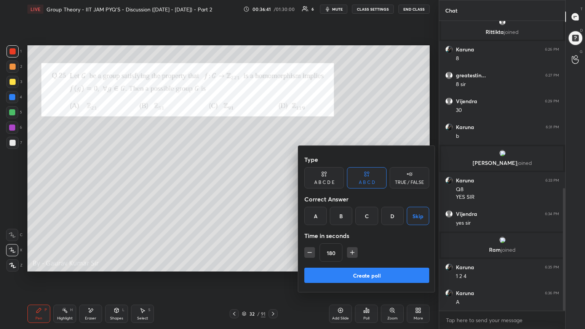
click at [273, 179] on button "Create poll" at bounding box center [367, 275] width 125 height 15
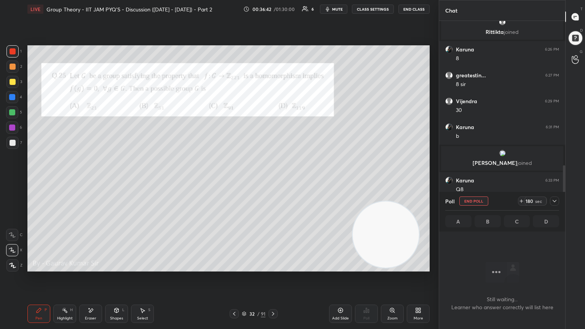
scroll to position [185, 124]
drag, startPoint x: 297, startPoint y: 285, endPoint x: 297, endPoint y: 281, distance: 4.3
click at [273, 179] on div "Setting up your live class Poll for secs No correct answer Start poll" at bounding box center [228, 158] width 409 height 281
click at [273, 179] on icon at bounding box center [555, 201] width 6 height 6
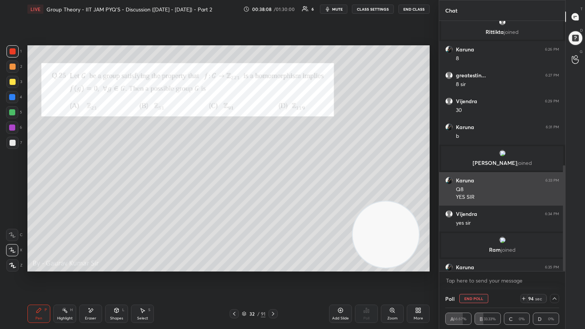
drag, startPoint x: 528, startPoint y: 247, endPoint x: 538, endPoint y: 178, distance: 69.4
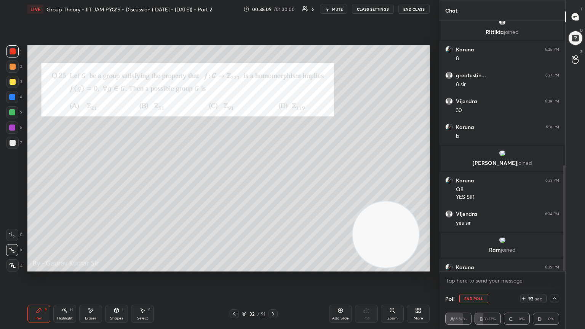
scroll to position [434, 0]
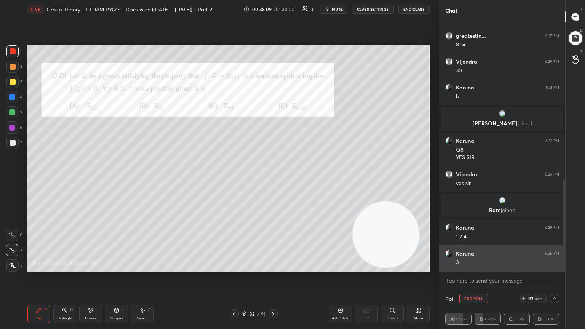
drag, startPoint x: 565, startPoint y: 224, endPoint x: 561, endPoint y: 248, distance: 24.1
click at [273, 179] on div "[PERSON_NAME] joined Karuna 6:26 PM 8 greatestin... 6:27 PM 8 [PERSON_NAME] 6:2…" at bounding box center [502, 146] width 126 height 250
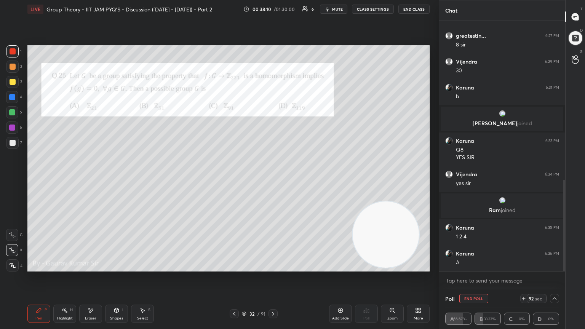
click at [273, 179] on div "T Messages (T) D Doubts (D) G Raise Hand (G)" at bounding box center [576, 164] width 20 height 329
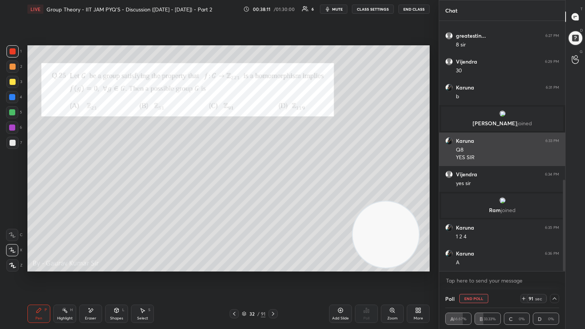
click at [273, 152] on div "Q8" at bounding box center [507, 150] width 103 height 8
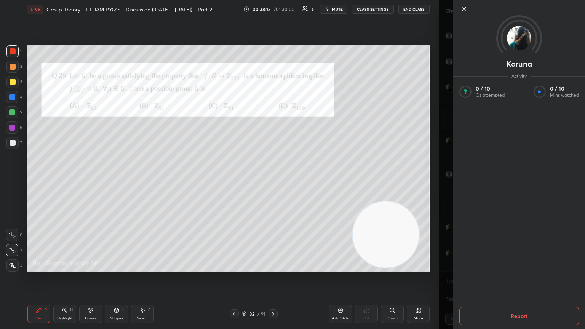
click at [273, 9] on icon at bounding box center [464, 9] width 4 height 4
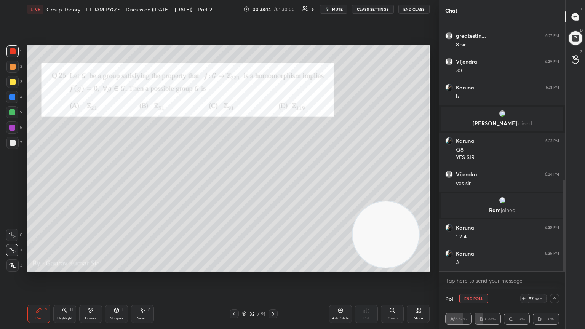
click at [273, 117] on div "grid" at bounding box center [502, 114] width 113 height 8
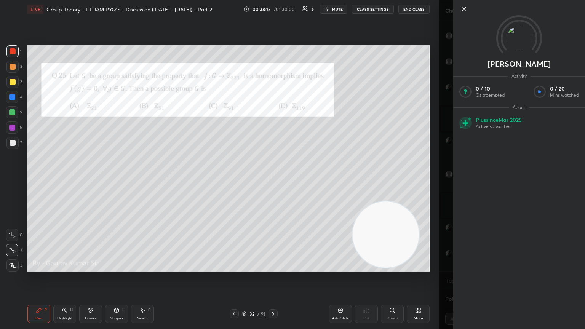
click at [273, 118] on div "About Plus since [DATE] Active subscriber" at bounding box center [520, 116] width 132 height 25
click at [273, 9] on icon at bounding box center [464, 9] width 9 height 9
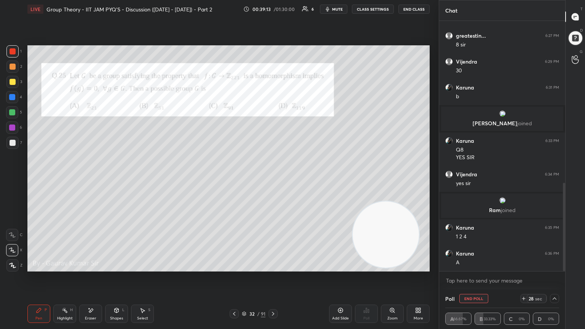
scroll to position [460, 0]
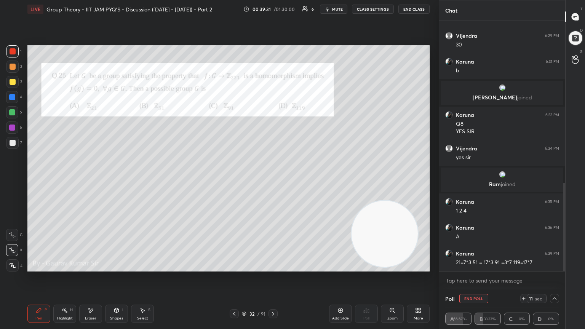
drag, startPoint x: 377, startPoint y: 238, endPoint x: 421, endPoint y: 117, distance: 129.1
click at [273, 179] on video at bounding box center [385, 234] width 66 height 66
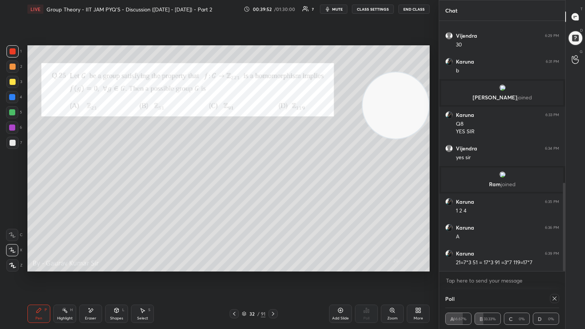
scroll to position [486, 0]
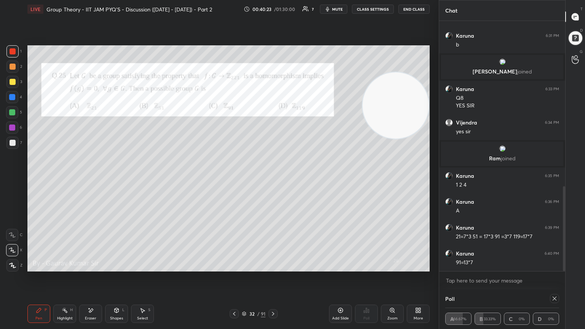
click at [273, 179] on div "Add Slide" at bounding box center [340, 314] width 23 height 18
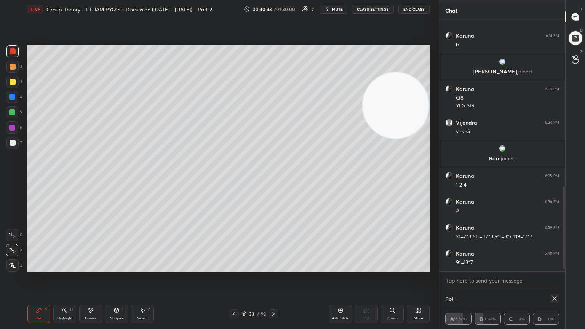
scroll to position [512, 0]
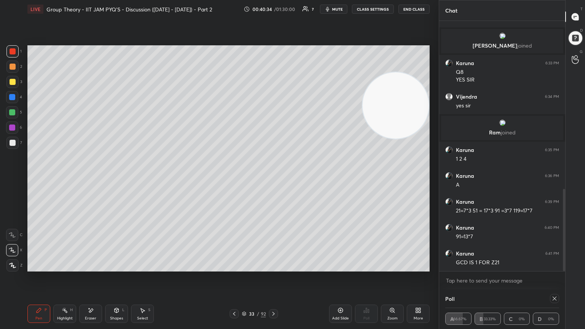
click at [234, 179] on div at bounding box center [234, 313] width 9 height 9
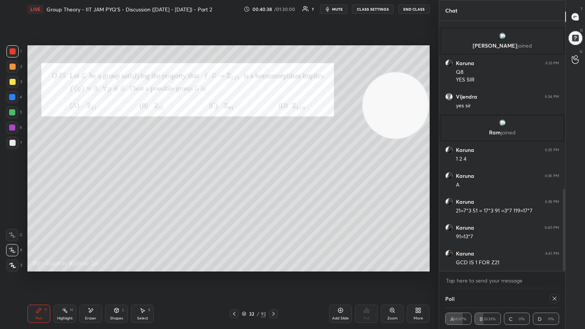
click at [273, 179] on icon at bounding box center [274, 314] width 6 height 6
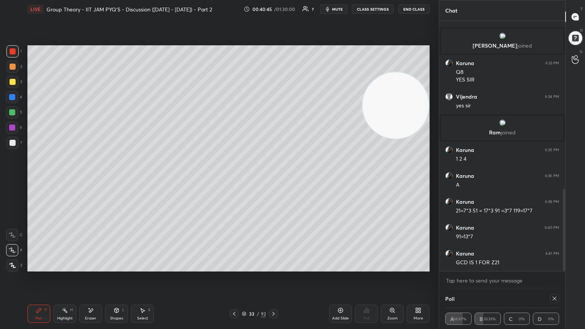
click at [233, 179] on icon at bounding box center [234, 314] width 6 height 6
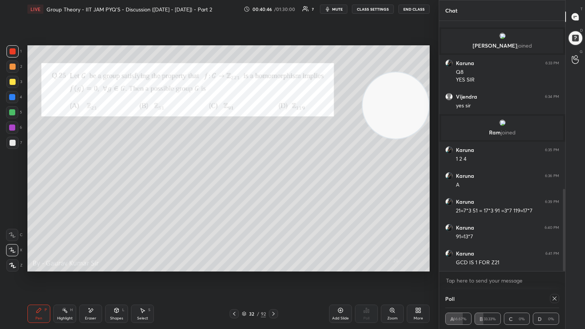
click at [272, 179] on icon at bounding box center [274, 314] width 6 height 6
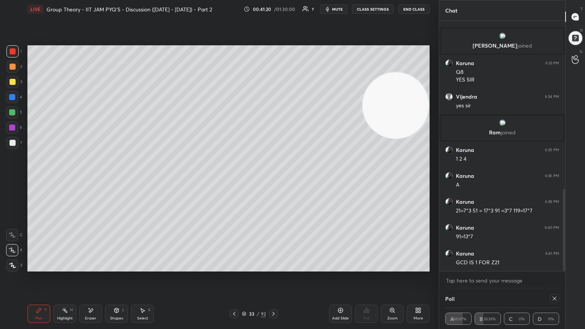
scroll to position [520, 0]
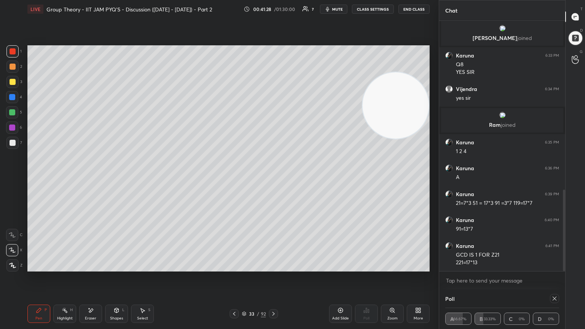
click at [233, 179] on icon at bounding box center [234, 314] width 6 height 6
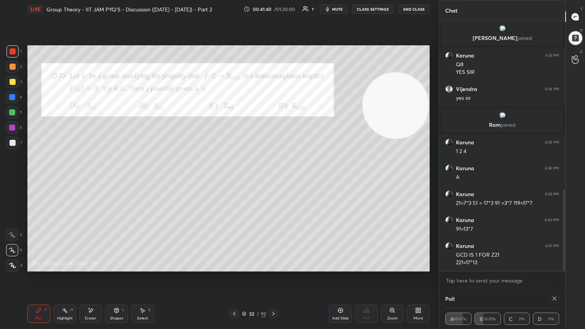
click at [273, 179] on icon at bounding box center [274, 314] width 6 height 6
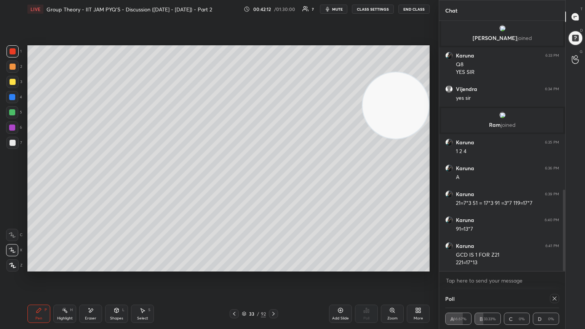
click at [233, 179] on icon at bounding box center [234, 314] width 6 height 6
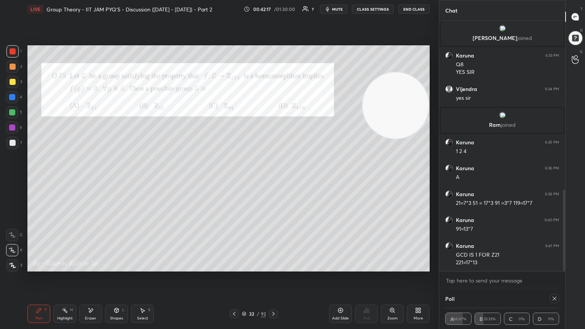
click at [273, 179] on icon at bounding box center [555, 299] width 6 height 6
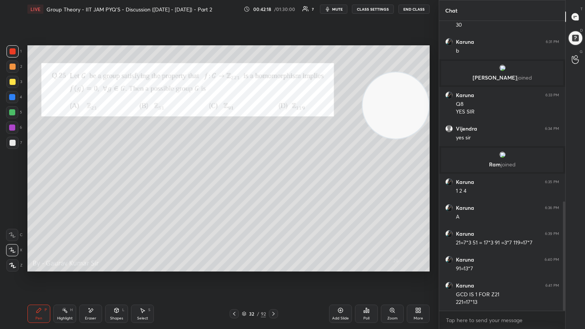
scroll to position [3, 2]
click at [273, 179] on icon at bounding box center [274, 314] width 6 height 6
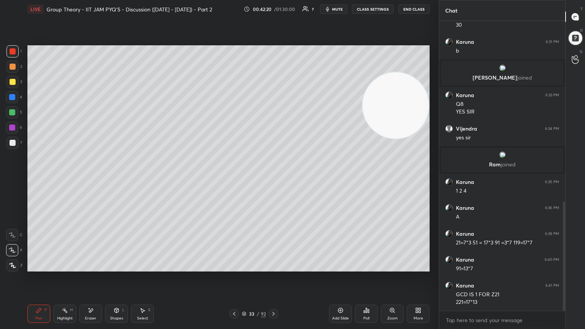
click at [273, 179] on div at bounding box center [273, 313] width 9 height 9
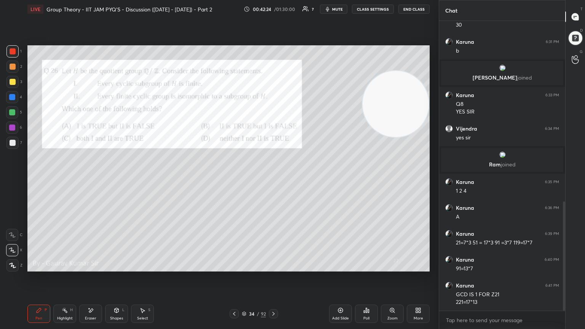
drag, startPoint x: 404, startPoint y: 107, endPoint x: 415, endPoint y: 74, distance: 34.7
click at [273, 74] on video at bounding box center [396, 104] width 66 height 66
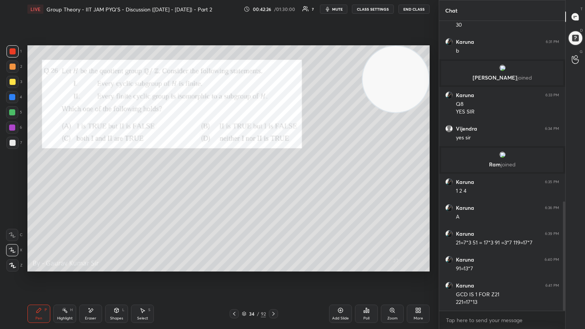
click at [273, 179] on div "Poll" at bounding box center [367, 319] width 6 height 4
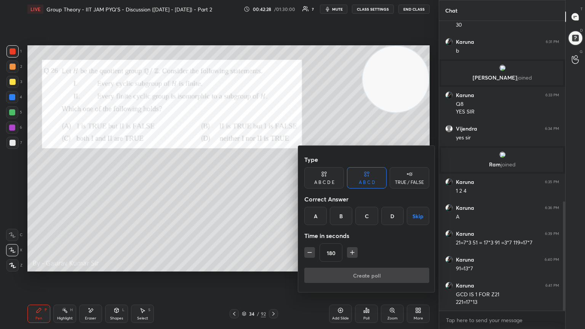
drag, startPoint x: 418, startPoint y: 217, endPoint x: 417, endPoint y: 213, distance: 4.3
click at [273, 179] on button "Skip" at bounding box center [418, 216] width 22 height 18
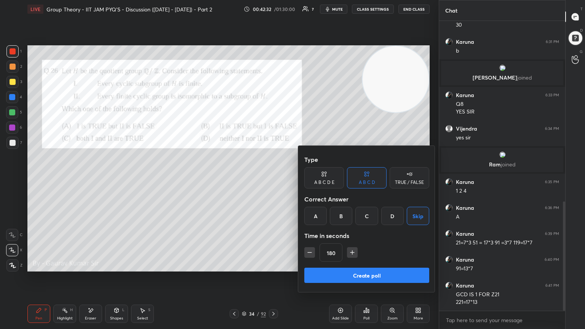
click at [273, 179] on button "Create poll" at bounding box center [367, 275] width 125 height 15
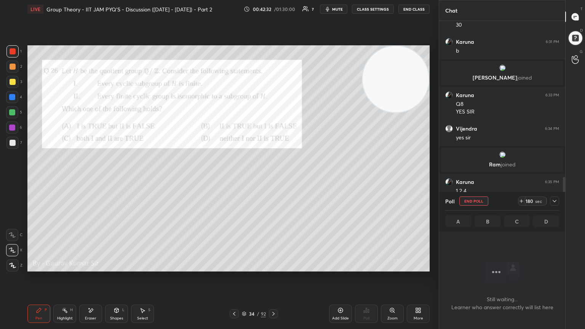
scroll to position [185, 124]
click at [273, 179] on div "Setting up your live class Poll for secs No correct answer Start poll" at bounding box center [228, 158] width 409 height 281
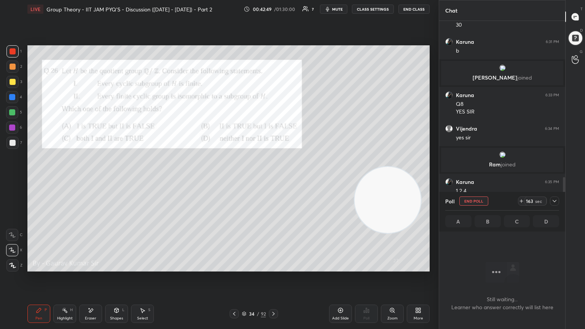
drag, startPoint x: 388, startPoint y: 75, endPoint x: 380, endPoint y: 212, distance: 136.7
click at [273, 179] on video at bounding box center [388, 200] width 66 height 66
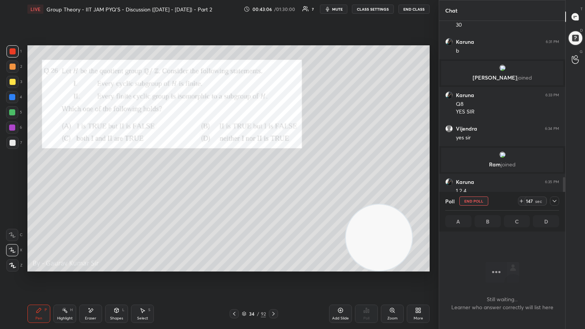
drag, startPoint x: 388, startPoint y: 193, endPoint x: 378, endPoint y: 282, distance: 89.1
click at [273, 179] on div "Setting up your live class Poll for secs No correct answer Start poll" at bounding box center [228, 158] width 409 height 281
drag, startPoint x: 368, startPoint y: 238, endPoint x: 410, endPoint y: 267, distance: 51.0
click at [273, 179] on video at bounding box center [378, 238] width 66 height 66
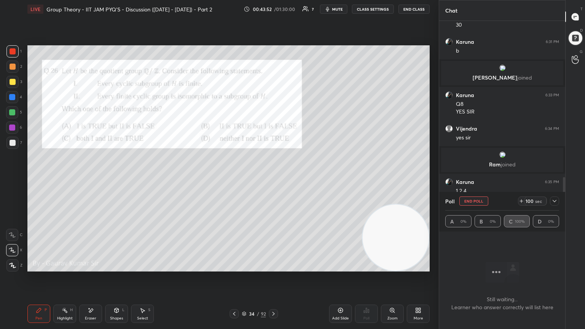
click at [273, 179] on icon at bounding box center [555, 201] width 6 height 6
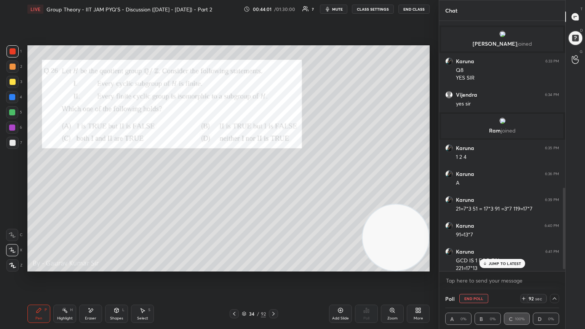
scroll to position [520, 0]
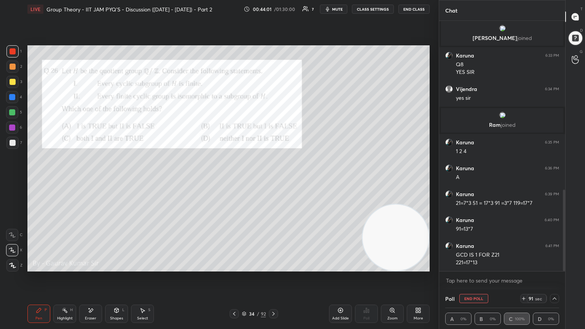
drag, startPoint x: 564, startPoint y: 228, endPoint x: 564, endPoint y: 247, distance: 18.7
click at [273, 179] on div at bounding box center [564, 231] width 2 height 82
click at [86, 179] on div "Eraser" at bounding box center [90, 319] width 11 height 4
click at [44, 179] on div "Pen P" at bounding box center [38, 314] width 23 height 18
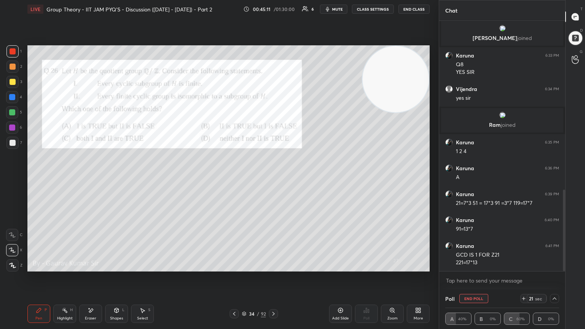
drag, startPoint x: 398, startPoint y: 245, endPoint x: 430, endPoint y: 68, distance: 180.1
click at [273, 68] on div "Setting up your live class Poll for secs No correct answer Start poll" at bounding box center [228, 158] width 409 height 281
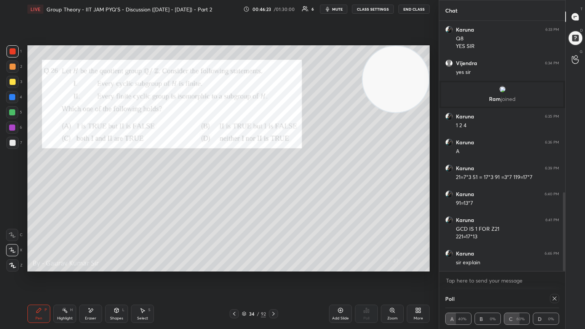
click at [273, 179] on icon at bounding box center [274, 314] width 6 height 6
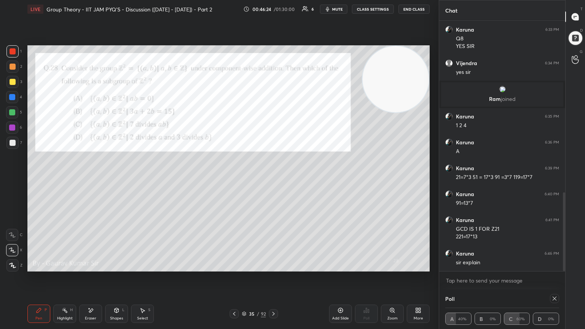
click at [235, 179] on icon at bounding box center [234, 314] width 6 height 6
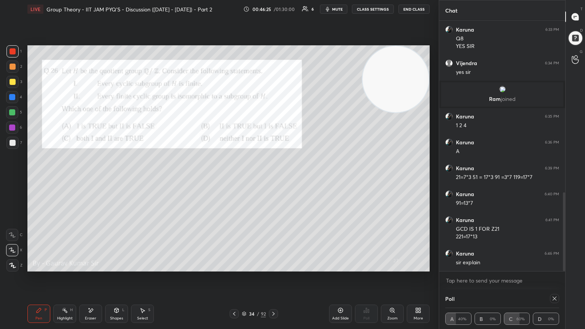
click at [273, 179] on div "Add Slide" at bounding box center [340, 314] width 23 height 18
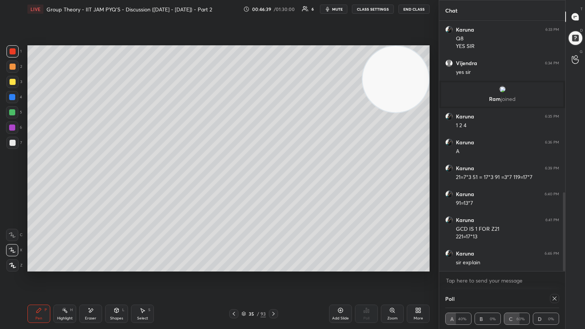
drag, startPoint x: 416, startPoint y: 56, endPoint x: 396, endPoint y: 192, distance: 138.0
click at [273, 112] on video at bounding box center [396, 79] width 66 height 66
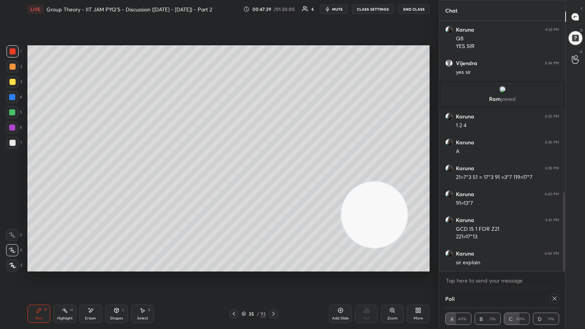
drag, startPoint x: 85, startPoint y: 319, endPoint x: 176, endPoint y: 274, distance: 101.6
click at [85, 179] on div "Eraser" at bounding box center [90, 319] width 11 height 4
click at [36, 179] on div "Pen P" at bounding box center [38, 314] width 23 height 18
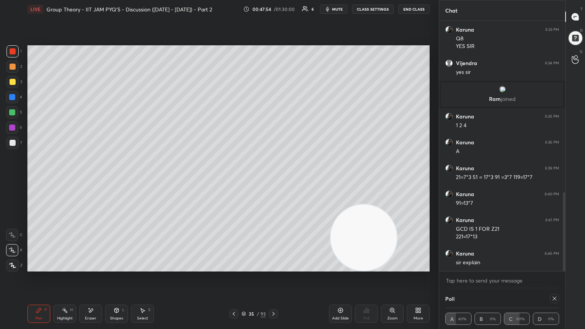
drag, startPoint x: 381, startPoint y: 205, endPoint x: 375, endPoint y: 284, distance: 79.2
click at [273, 179] on div "Setting up your live class Poll for secs No correct answer Start poll" at bounding box center [228, 158] width 409 height 281
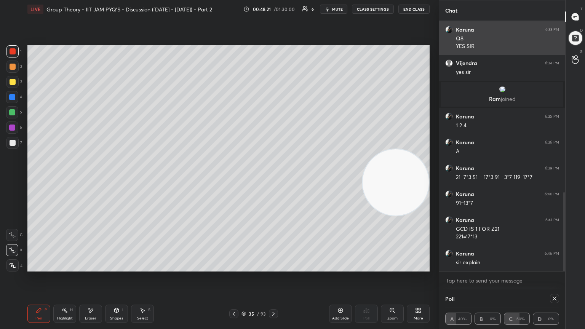
drag, startPoint x: 372, startPoint y: 252, endPoint x: 447, endPoint y: 37, distance: 227.7
click at [273, 34] on div "1 2 3 4 5 6 7 C X Z E E Erase all H H LIVE Group Theory - IIT JAM PYQ'S - Discu…" at bounding box center [292, 164] width 585 height 329
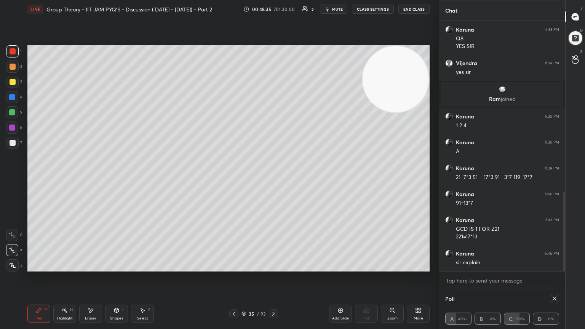
click at [273, 179] on div "Setting up your live class Poll for secs No correct answer Start poll" at bounding box center [228, 158] width 409 height 281
click at [233, 179] on icon at bounding box center [234, 314] width 6 height 6
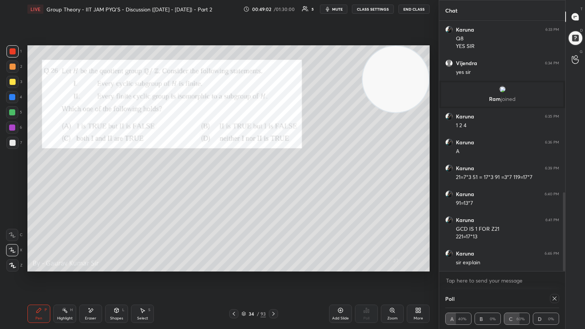
click at [273, 179] on div at bounding box center [273, 313] width 9 height 9
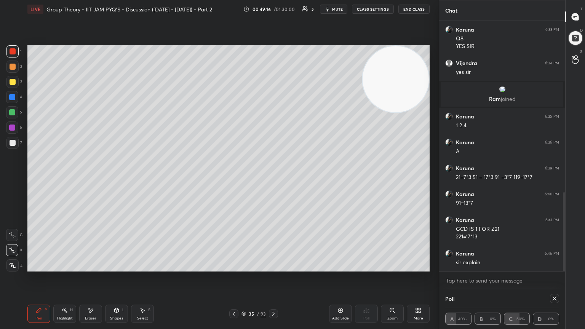
click at [232, 179] on icon at bounding box center [234, 314] width 6 height 6
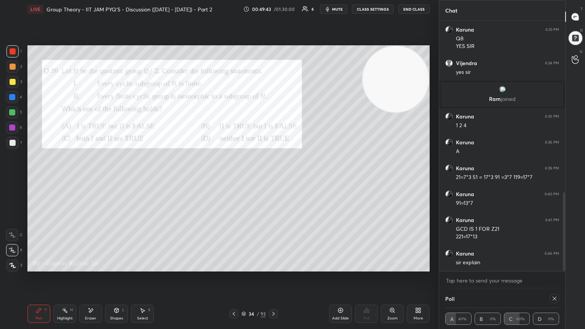
click at [273, 179] on div "Add Slide" at bounding box center [340, 314] width 23 height 18
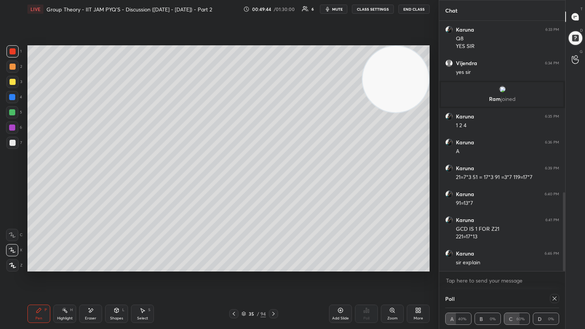
click at [235, 179] on icon at bounding box center [234, 314] width 6 height 6
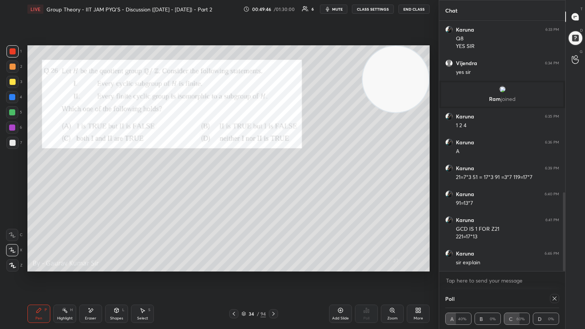
click at [273, 179] on icon at bounding box center [274, 314] width 6 height 6
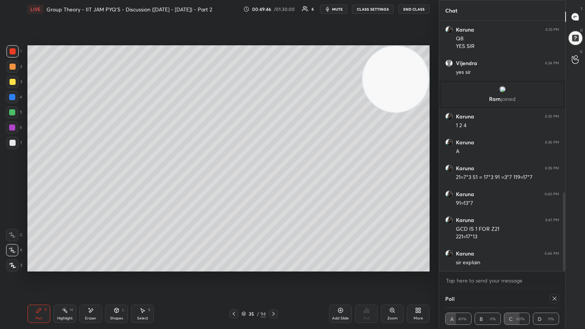
click at [273, 179] on icon at bounding box center [274, 314] width 6 height 6
click at [236, 179] on icon at bounding box center [234, 314] width 6 height 6
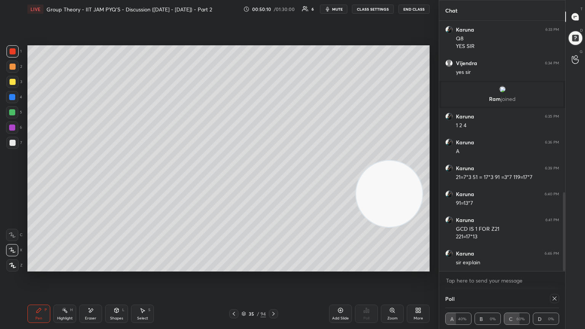
drag, startPoint x: 397, startPoint y: 75, endPoint x: 395, endPoint y: 181, distance: 106.7
click at [273, 179] on video at bounding box center [389, 194] width 66 height 66
drag, startPoint x: 233, startPoint y: 313, endPoint x: 232, endPoint y: 291, distance: 22.2
click at [233, 179] on icon at bounding box center [234, 314] width 6 height 6
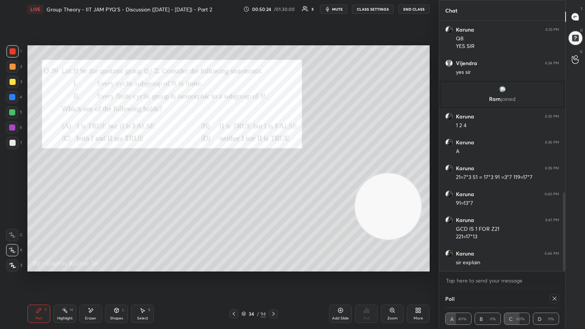
click at [273, 179] on icon at bounding box center [274, 314] width 6 height 6
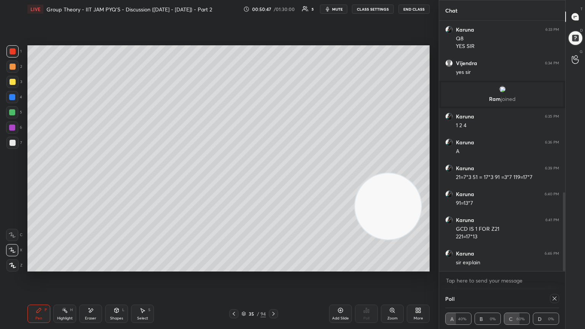
click at [94, 179] on div "Eraser" at bounding box center [90, 319] width 11 height 4
click at [34, 179] on div "Pen P" at bounding box center [38, 314] width 23 height 18
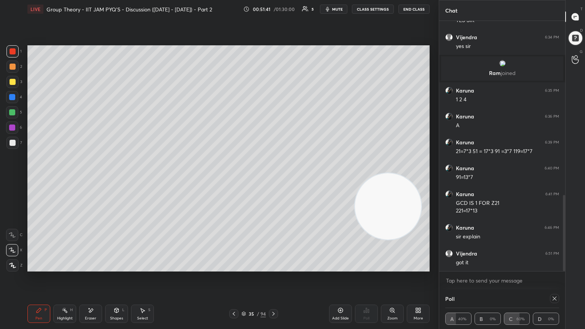
click at [232, 179] on icon at bounding box center [234, 314] width 6 height 6
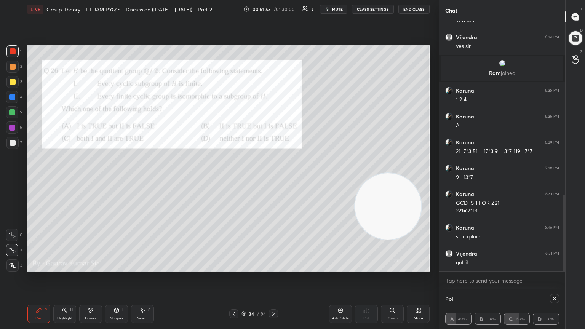
click at [273, 179] on icon at bounding box center [274, 314] width 6 height 6
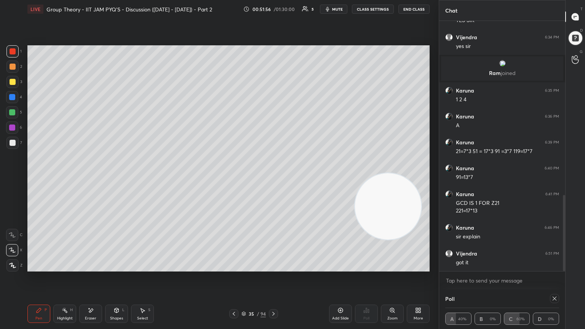
click at [273, 179] on icon at bounding box center [274, 314] width 6 height 6
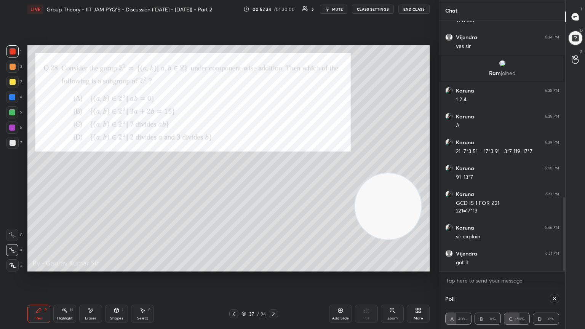
scroll to position [599, 0]
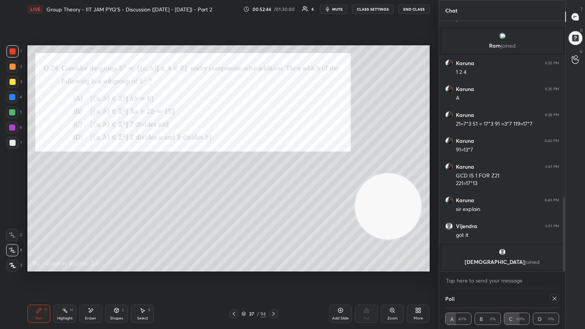
click at [273, 179] on icon at bounding box center [555, 299] width 6 height 6
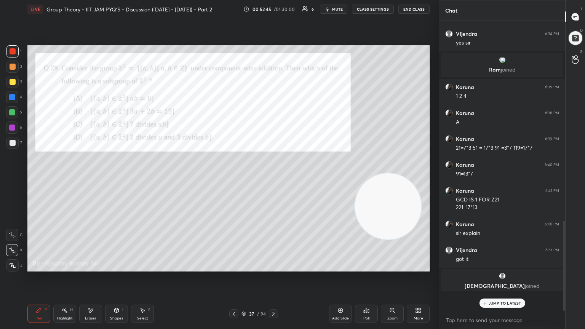
scroll to position [3, 2]
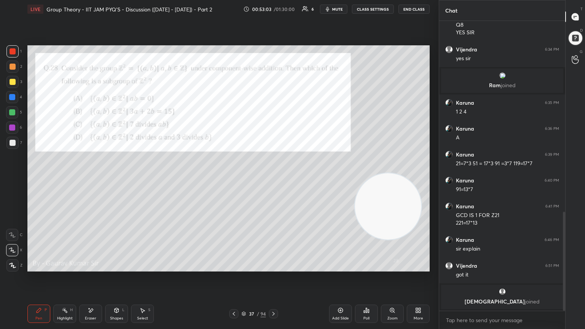
click at [273, 179] on div "Poll" at bounding box center [366, 314] width 23 height 18
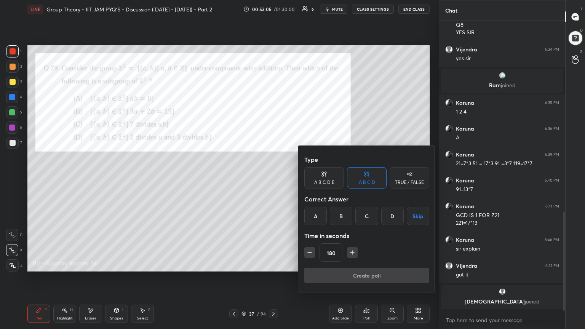
click at [273, 179] on button "Skip" at bounding box center [418, 216] width 22 height 18
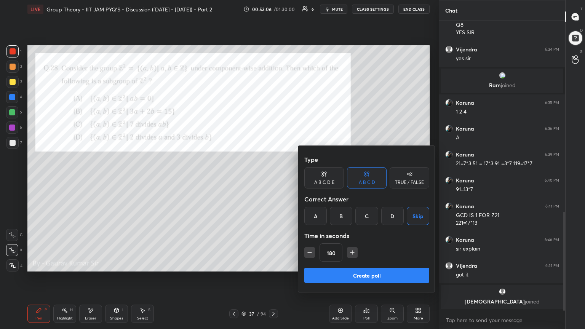
click at [273, 179] on button "Create poll" at bounding box center [367, 275] width 125 height 15
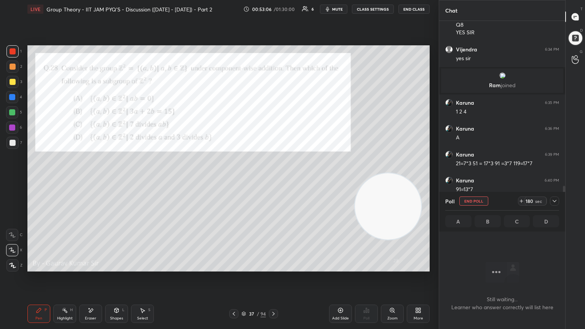
scroll to position [185, 124]
click at [233, 179] on div "Setting up your live class Poll for secs No correct answer Start poll" at bounding box center [228, 158] width 409 height 281
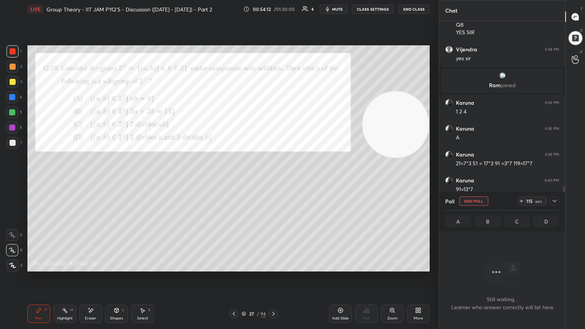
drag, startPoint x: 392, startPoint y: 213, endPoint x: 419, endPoint y: 77, distance: 139.0
click at [273, 91] on video at bounding box center [396, 124] width 66 height 66
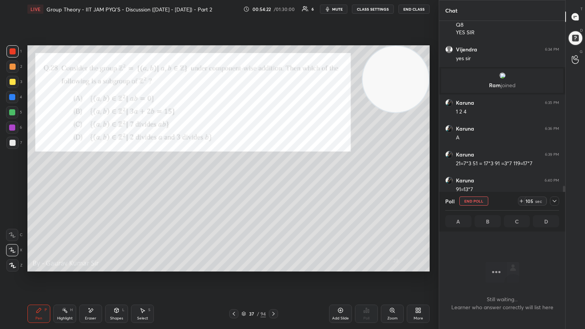
click at [273, 179] on div at bounding box center [554, 201] width 9 height 9
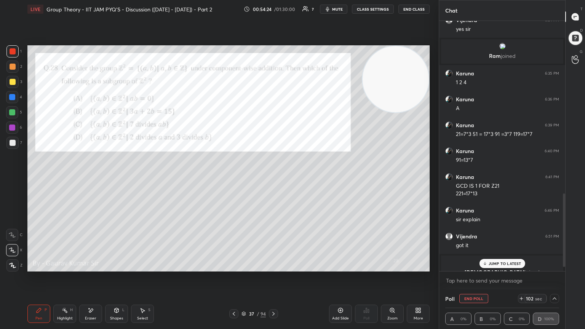
scroll to position [599, 0]
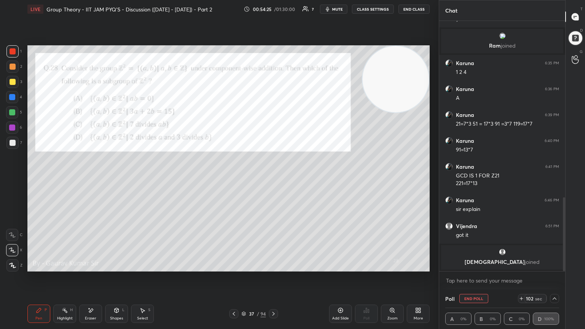
drag, startPoint x: 565, startPoint y: 238, endPoint x: 562, endPoint y: 260, distance: 21.6
click at [273, 179] on div at bounding box center [563, 146] width 5 height 250
drag, startPoint x: 94, startPoint y: 317, endPoint x: 99, endPoint y: 315, distance: 5.3
click at [96, 179] on div "Eraser" at bounding box center [90, 319] width 11 height 4
click at [46, 179] on div "Pen P" at bounding box center [38, 314] width 23 height 18
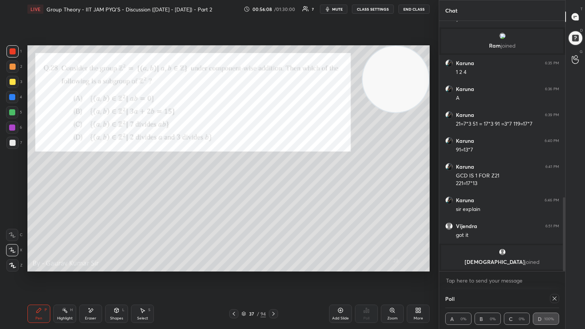
drag, startPoint x: 340, startPoint y: 317, endPoint x: 338, endPoint y: 312, distance: 5.3
click at [273, 179] on div "Add Slide" at bounding box center [340, 314] width 23 height 18
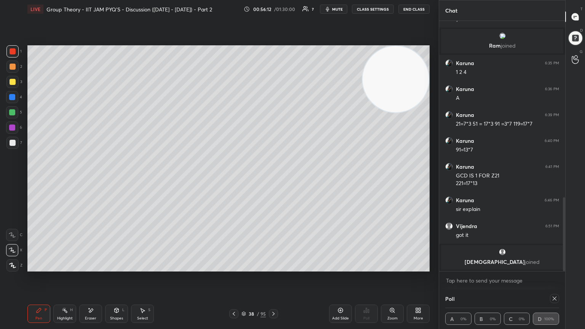
click at [21, 64] on div "2" at bounding box center [14, 67] width 16 height 12
drag, startPoint x: 230, startPoint y: 316, endPoint x: 229, endPoint y: 302, distance: 14.2
click at [230, 179] on div at bounding box center [233, 313] width 9 height 9
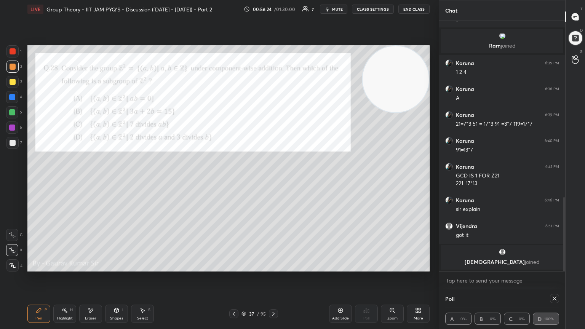
drag, startPoint x: 273, startPoint y: 314, endPoint x: 264, endPoint y: 285, distance: 30.1
click at [273, 179] on icon at bounding box center [274, 314] width 6 height 6
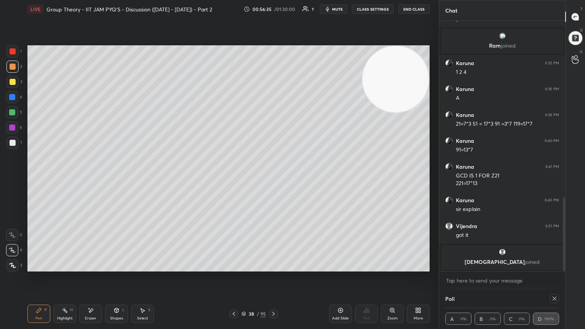
drag, startPoint x: 234, startPoint y: 311, endPoint x: 245, endPoint y: 284, distance: 29.1
click at [234, 179] on icon at bounding box center [234, 314] width 6 height 6
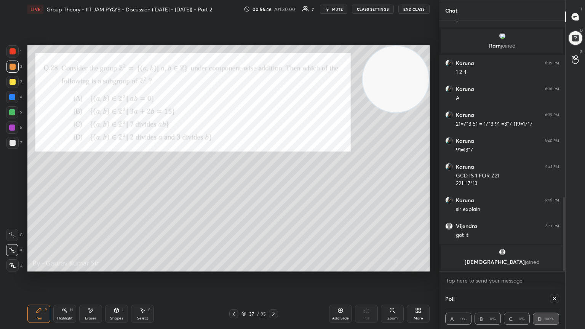
click at [273, 179] on icon at bounding box center [274, 314] width 6 height 6
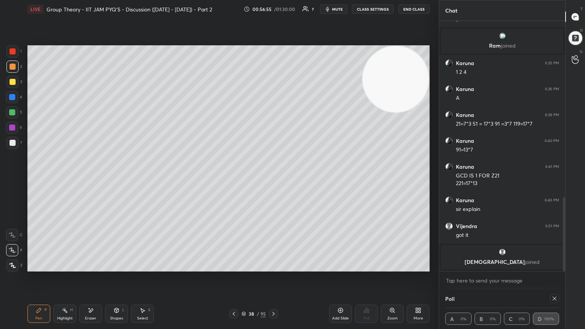
drag, startPoint x: 231, startPoint y: 313, endPoint x: 236, endPoint y: 281, distance: 32.3
click at [231, 179] on div at bounding box center [233, 313] width 9 height 9
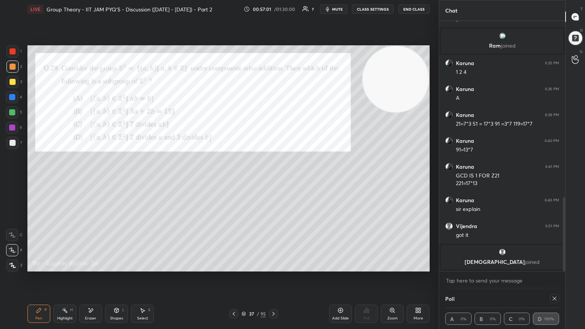
drag, startPoint x: 275, startPoint y: 313, endPoint x: 264, endPoint y: 276, distance: 38.2
click at [273, 179] on icon at bounding box center [274, 314] width 6 height 6
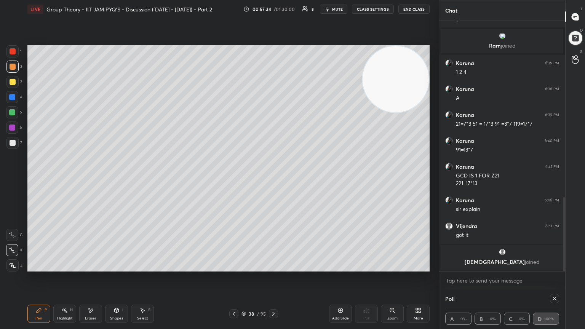
click at [233, 179] on icon at bounding box center [234, 314] width 6 height 6
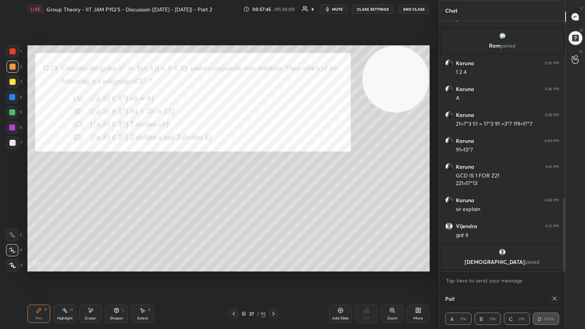
click at [273, 179] on icon at bounding box center [274, 314] width 2 height 4
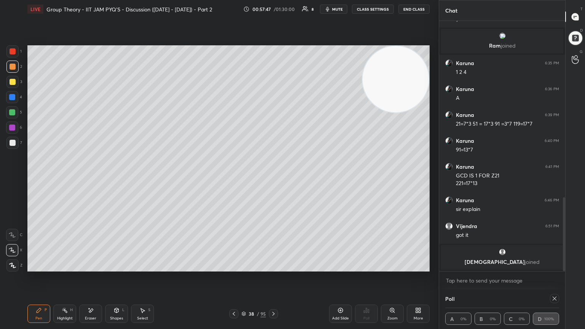
click at [273, 179] on icon at bounding box center [341, 311] width 6 height 6
click at [234, 179] on icon at bounding box center [234, 314] width 6 height 6
click at [231, 179] on icon at bounding box center [234, 314] width 6 height 6
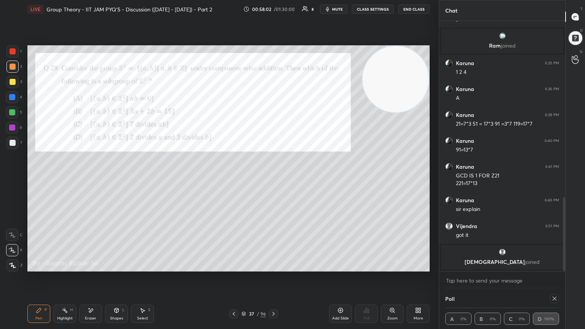
click at [232, 179] on icon at bounding box center [234, 314] width 6 height 6
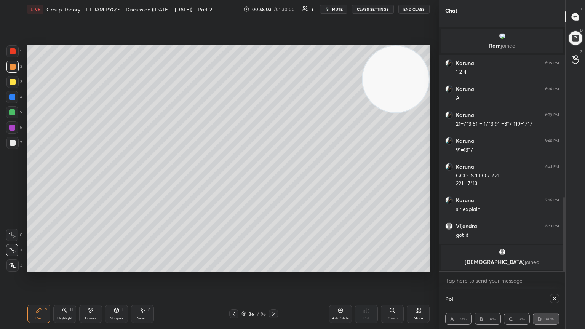
click at [273, 179] on icon at bounding box center [274, 314] width 6 height 6
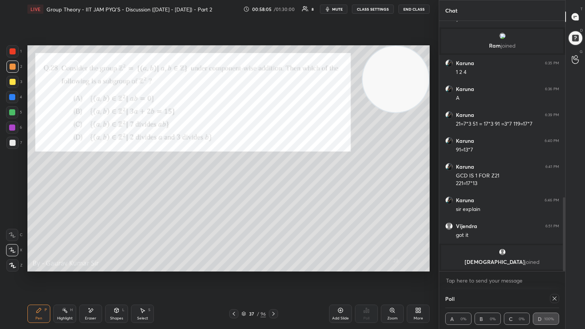
click at [272, 179] on icon at bounding box center [274, 314] width 6 height 6
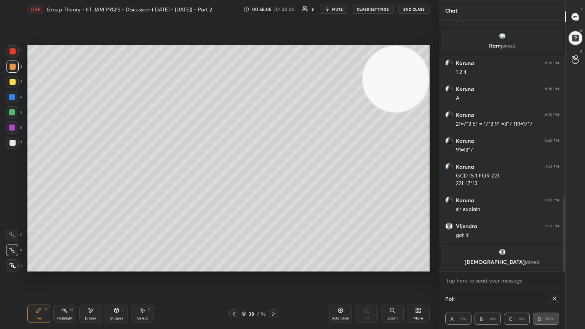
click at [273, 179] on icon at bounding box center [274, 314] width 6 height 6
click at [235, 179] on icon at bounding box center [234, 314] width 6 height 6
click at [233, 179] on icon at bounding box center [234, 314] width 6 height 6
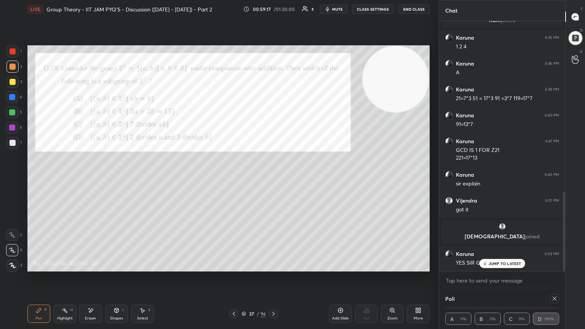
scroll to position [536, 0]
drag, startPoint x: 565, startPoint y: 262, endPoint x: 563, endPoint y: 281, distance: 18.8
click at [273, 179] on div "[PERSON_NAME] 6:34 PM yes [PERSON_NAME] joined Karuna 6:35 PM 1 2 4 Karuna 6:36…" at bounding box center [502, 155] width 126 height 269
click at [273, 179] on icon at bounding box center [274, 314] width 6 height 6
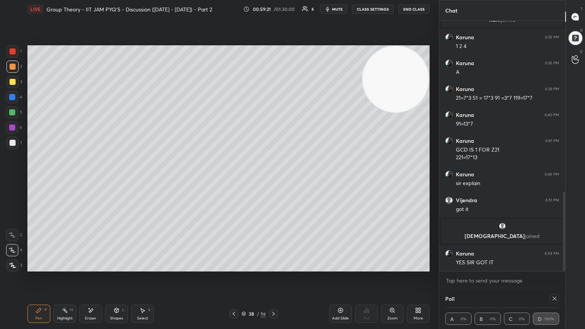
click at [273, 179] on icon at bounding box center [274, 314] width 6 height 6
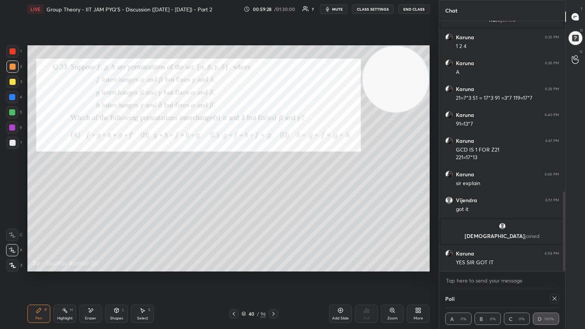
click at [13, 50] on div at bounding box center [13, 51] width 6 height 6
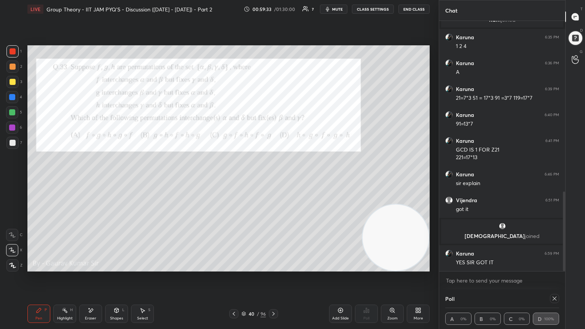
drag, startPoint x: 391, startPoint y: 127, endPoint x: 406, endPoint y: 303, distance: 176.8
click at [273, 179] on div "LIVE Group Theory - IIT JAM PYQ'S - Discussion ([DATE] - [DATE]) - Part 2 00:59…" at bounding box center [228, 164] width 409 height 329
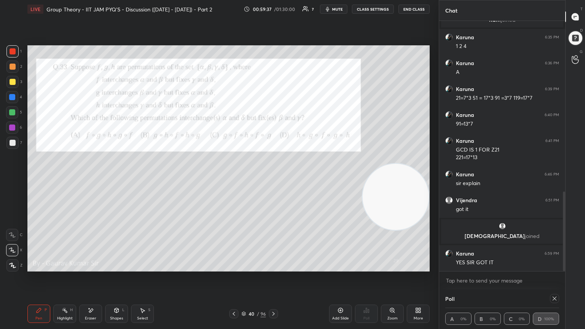
drag, startPoint x: 382, startPoint y: 237, endPoint x: 419, endPoint y: 186, distance: 63.6
click at [273, 179] on video at bounding box center [396, 197] width 66 height 66
click at [273, 179] on icon at bounding box center [555, 299] width 6 height 6
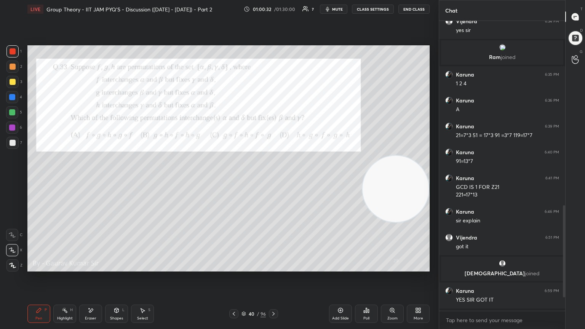
scroll to position [3, 2]
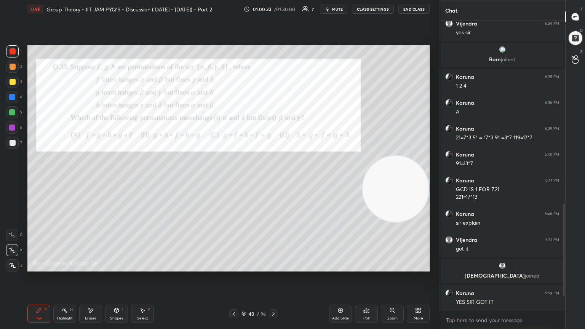
click at [273, 179] on div "Poll" at bounding box center [366, 314] width 23 height 18
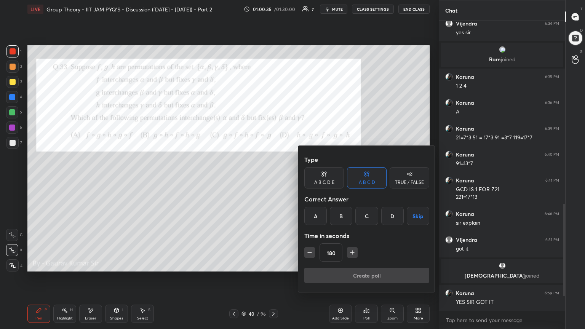
click at [273, 179] on button "Skip" at bounding box center [418, 216] width 22 height 18
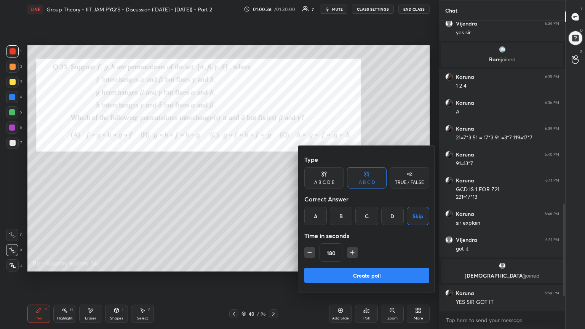
click at [273, 179] on button "Create poll" at bounding box center [367, 275] width 125 height 15
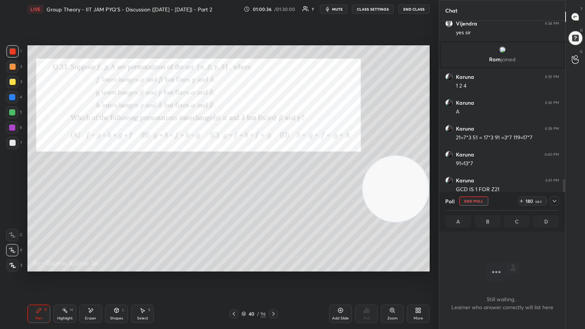
scroll to position [185, 124]
click at [273, 179] on div "Setting up your live class Poll for secs No correct answer Start poll" at bounding box center [228, 158] width 409 height 281
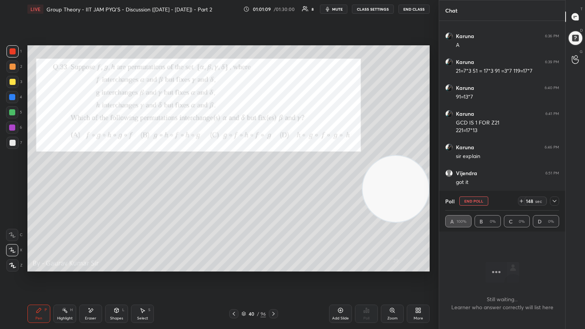
click at [273, 179] on icon at bounding box center [555, 201] width 6 height 6
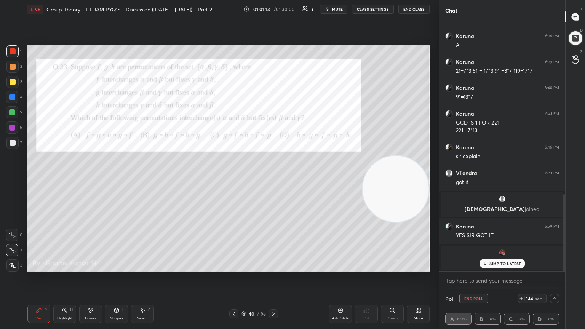
drag, startPoint x: 568, startPoint y: 255, endPoint x: 570, endPoint y: 234, distance: 20.4
click at [273, 179] on div "T Messages (T) D Doubts (D) G Raise Hand (G)" at bounding box center [576, 164] width 20 height 329
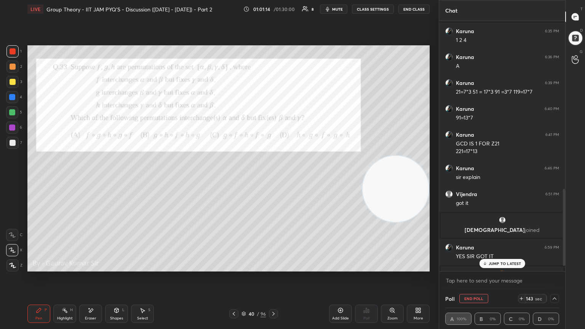
scroll to position [563, 0]
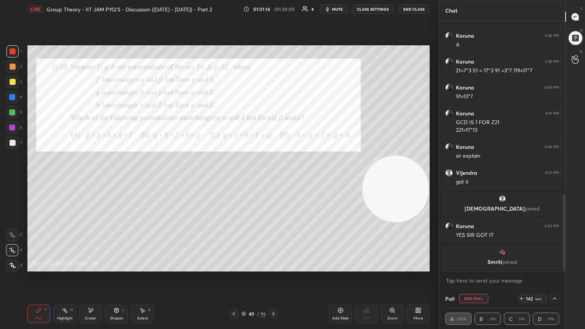
drag, startPoint x: 564, startPoint y: 241, endPoint x: 561, endPoint y: 258, distance: 17.4
click at [273, 179] on div "[PERSON_NAME] joined Karuna 6:35 PM 1 2 4 Karuna 6:36 PM A Karuna 6:39 PM 21=7*…" at bounding box center [502, 146] width 126 height 250
drag, startPoint x: 12, startPoint y: 115, endPoint x: 17, endPoint y: 122, distance: 8.5
click at [12, 115] on div at bounding box center [12, 112] width 6 height 6
drag, startPoint x: 12, startPoint y: 67, endPoint x: 25, endPoint y: 78, distance: 16.5
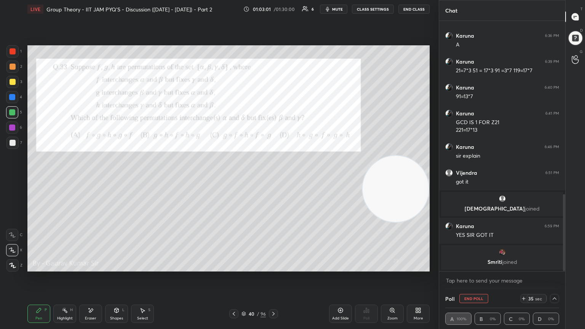
click at [13, 67] on div at bounding box center [13, 67] width 6 height 6
click at [157, 179] on div "Setting up your live class Poll for secs No correct answer Start poll" at bounding box center [228, 158] width 409 height 281
drag, startPoint x: 399, startPoint y: 201, endPoint x: 427, endPoint y: 109, distance: 96.7
click at [273, 103] on div "Setting up your live class Poll for secs No correct answer Start poll" at bounding box center [228, 158] width 409 height 281
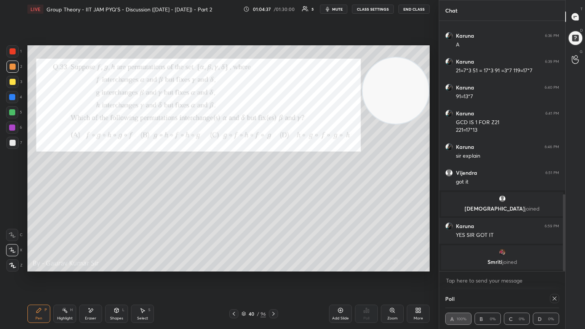
drag, startPoint x: 275, startPoint y: 315, endPoint x: 269, endPoint y: 293, distance: 22.8
click at [273, 179] on icon at bounding box center [274, 314] width 6 height 6
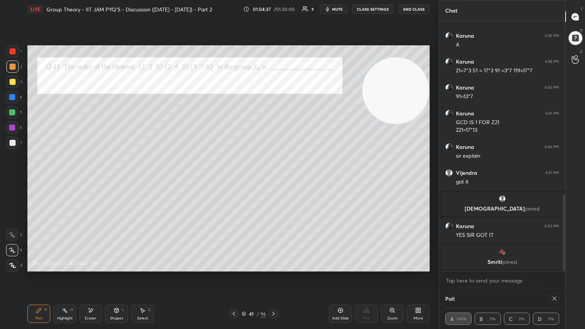
scroll to position [575, 0]
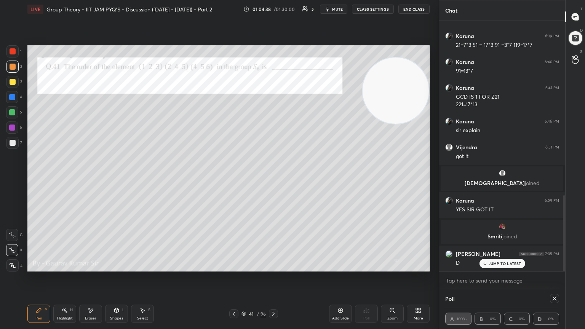
click at [230, 179] on div at bounding box center [233, 313] width 9 height 9
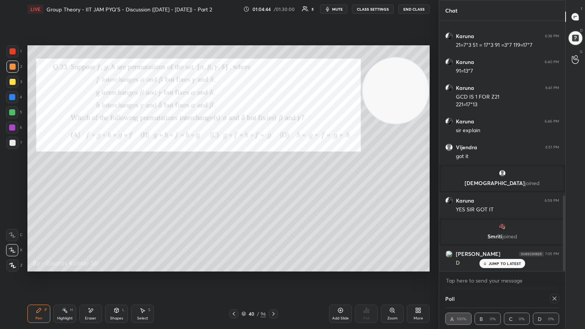
drag, startPoint x: 339, startPoint y: 311, endPoint x: 337, endPoint y: 303, distance: 8.3
click at [273, 179] on icon at bounding box center [341, 311] width 6 height 6
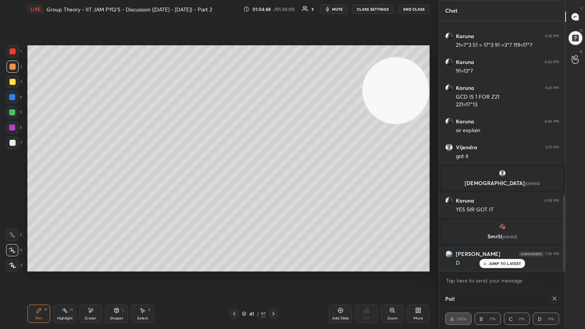
click at [229, 179] on div "41 / 97" at bounding box center [253, 313] width 151 height 9
click at [231, 179] on icon at bounding box center [234, 314] width 6 height 6
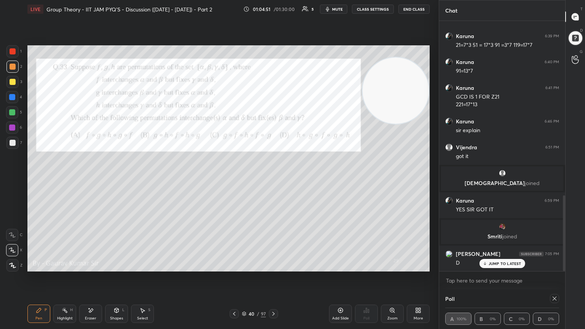
click at [273, 179] on icon at bounding box center [274, 314] width 6 height 6
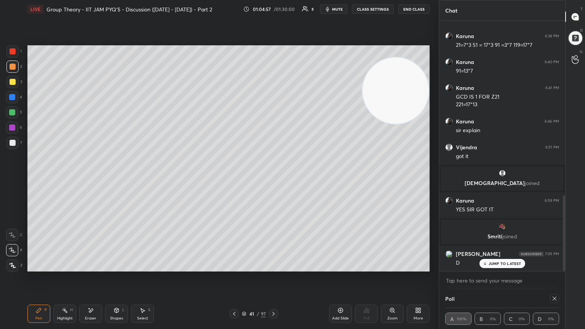
click at [233, 179] on icon at bounding box center [234, 314] width 6 height 6
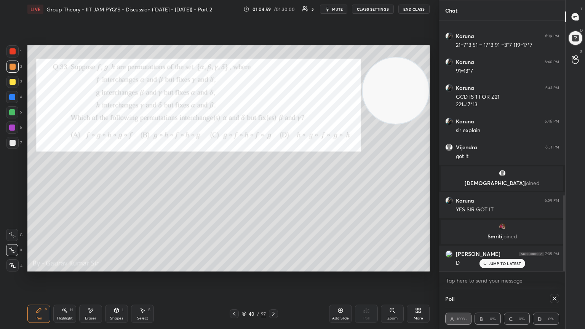
drag, startPoint x: 275, startPoint y: 313, endPoint x: 282, endPoint y: 304, distance: 11.6
click at [273, 179] on icon at bounding box center [274, 314] width 6 height 6
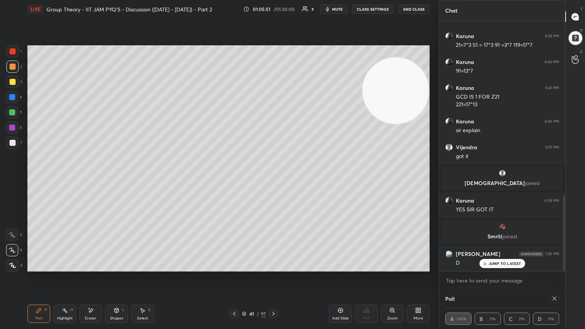
click at [232, 179] on icon at bounding box center [234, 314] width 6 height 6
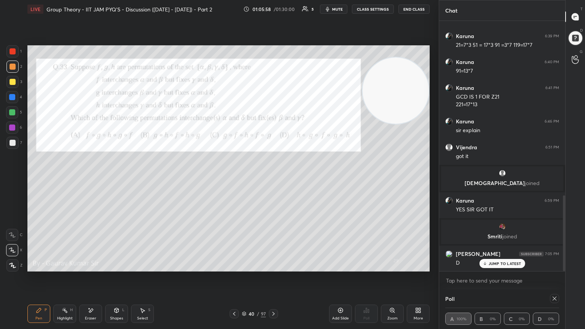
click at [273, 179] on icon at bounding box center [274, 314] width 6 height 6
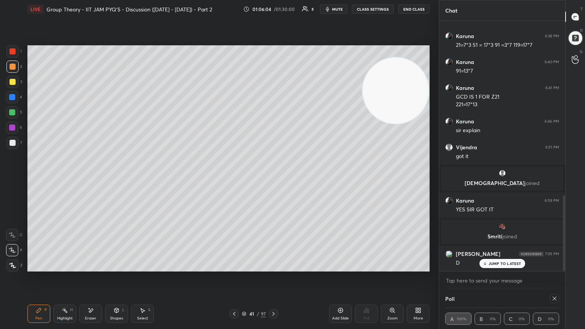
click at [235, 179] on icon at bounding box center [234, 314] width 6 height 6
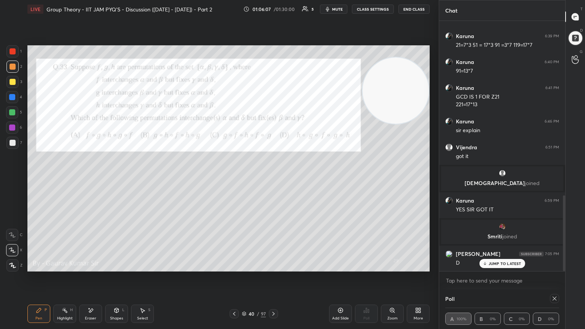
click at [273, 179] on icon at bounding box center [274, 314] width 6 height 6
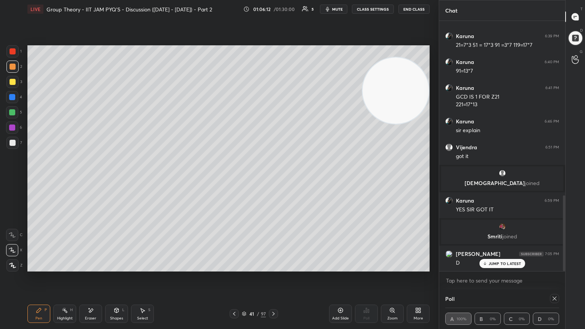
click at [232, 179] on icon at bounding box center [234, 314] width 6 height 6
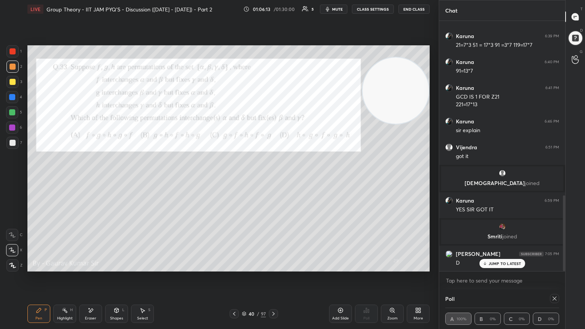
drag, startPoint x: 274, startPoint y: 313, endPoint x: 269, endPoint y: 300, distance: 13.5
click at [273, 179] on icon at bounding box center [274, 314] width 6 height 6
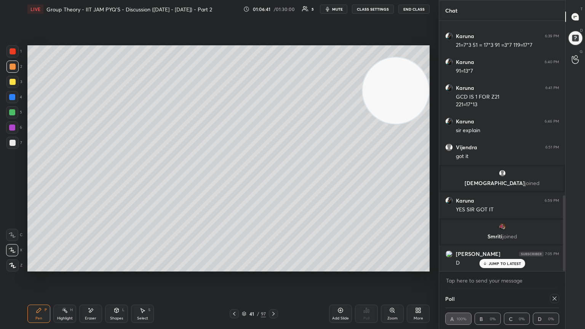
click at [233, 179] on icon at bounding box center [234, 314] width 6 height 6
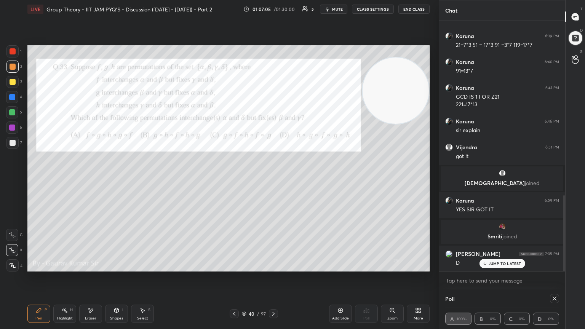
click at [273, 179] on icon at bounding box center [555, 299] width 6 height 6
type textarea "x"
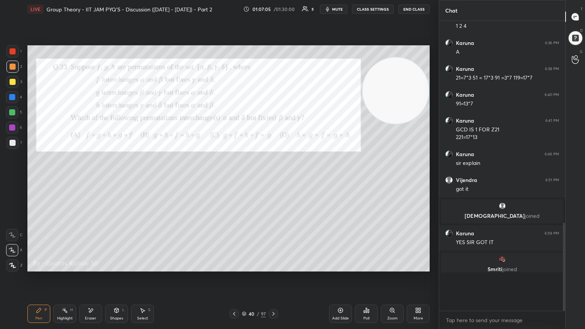
scroll to position [2, 2]
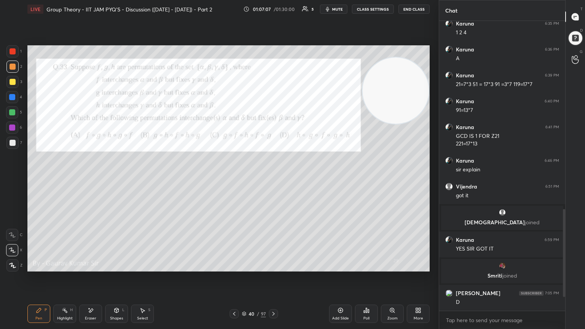
click at [273, 179] on div at bounding box center [273, 313] width 9 height 9
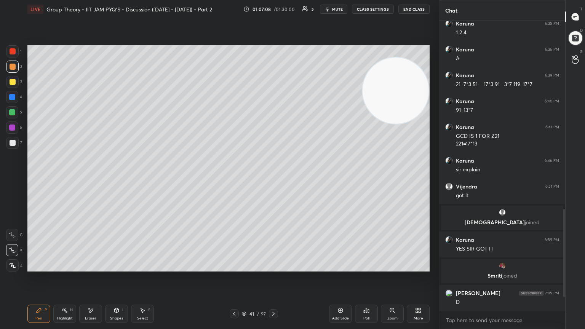
click at [273, 179] on div "Pen P Highlight H Eraser Shapes L Select S 41 / 97 Add Slide Poll Zoom More" at bounding box center [228, 314] width 402 height 30
click at [273, 179] on icon at bounding box center [274, 314] width 6 height 6
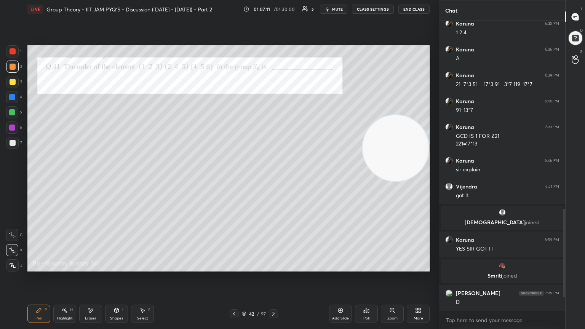
drag, startPoint x: 375, startPoint y: 104, endPoint x: 393, endPoint y: 290, distance: 186.9
click at [273, 179] on div "LIVE Group Theory - IIT JAM PYQ'S - Discussion ([DATE] - [DATE]) - Part 2 01:07…" at bounding box center [228, 164] width 409 height 329
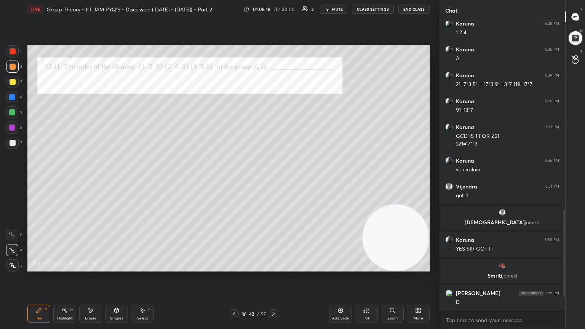
drag, startPoint x: 565, startPoint y: 237, endPoint x: 558, endPoint y: 263, distance: 27.6
click at [273, 179] on div at bounding box center [564, 253] width 2 height 88
click at [273, 179] on icon at bounding box center [274, 314] width 6 height 6
click at [273, 179] on div "Poll" at bounding box center [367, 319] width 6 height 4
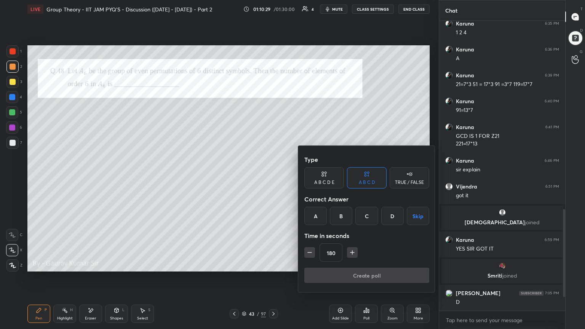
click at [273, 179] on icon "button" at bounding box center [353, 253] width 8 height 8
click at [273, 179] on button "button" at bounding box center [352, 252] width 11 height 11
click at [273, 179] on icon "button" at bounding box center [353, 253] width 8 height 8
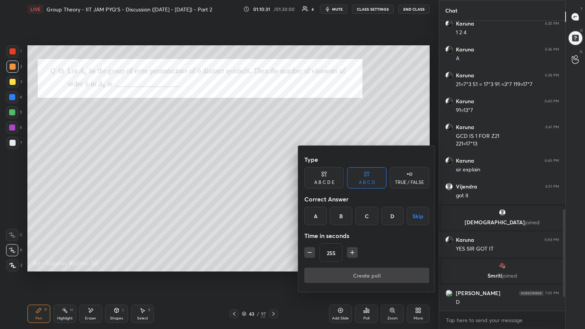
click at [273, 179] on icon "button" at bounding box center [353, 253] width 8 height 8
click at [273, 179] on div "270" at bounding box center [367, 253] width 125 height 18
click at [273, 179] on icon "button" at bounding box center [353, 253] width 8 height 8
type input "300"
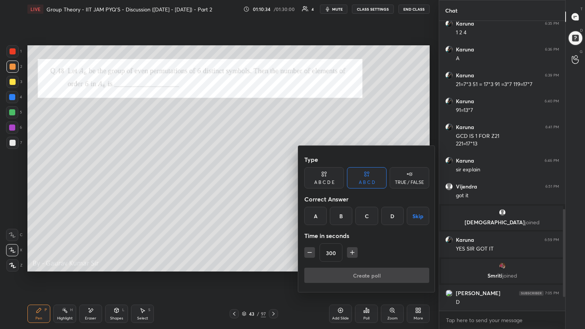
click at [273, 179] on button "Skip" at bounding box center [418, 216] width 22 height 18
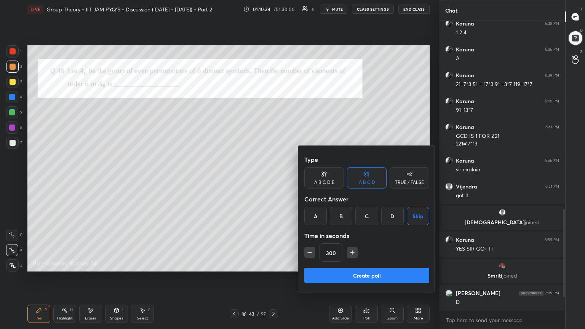
click at [273, 179] on button "Create poll" at bounding box center [367, 275] width 125 height 15
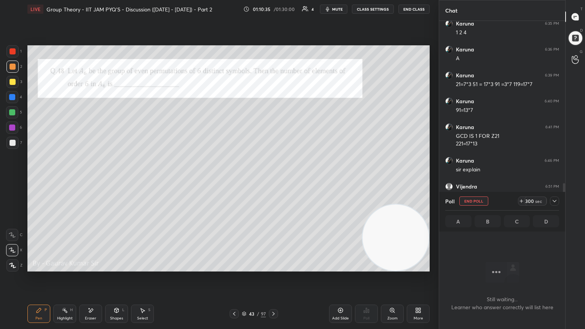
scroll to position [248, 124]
click at [273, 179] on div "Setting up your live class Poll for secs No correct answer Start poll" at bounding box center [228, 158] width 409 height 281
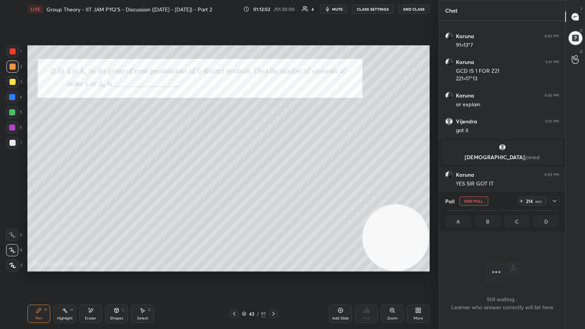
click at [273, 179] on icon at bounding box center [555, 201] width 6 height 6
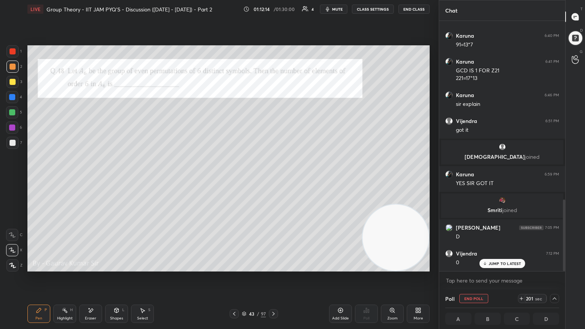
scroll to position [627, 0]
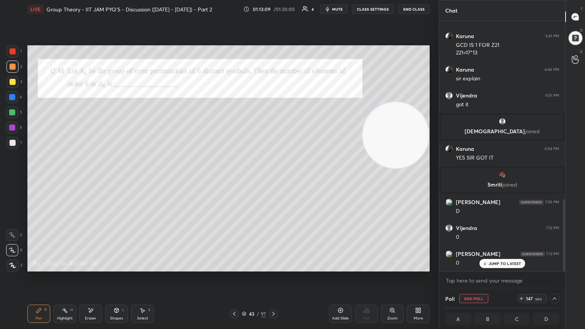
drag, startPoint x: 394, startPoint y: 229, endPoint x: 419, endPoint y: 125, distance: 107.1
click at [273, 108] on div "1 2 3 4 5 6 7 C X Z E E Erase all H H LIVE Group Theory - IIT JAM PYQ'S - Discu…" at bounding box center [219, 164] width 439 height 329
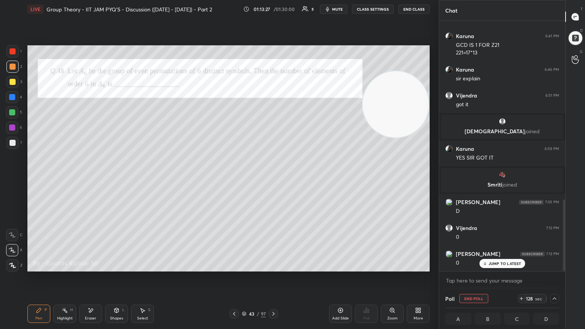
scroll to position [654, 0]
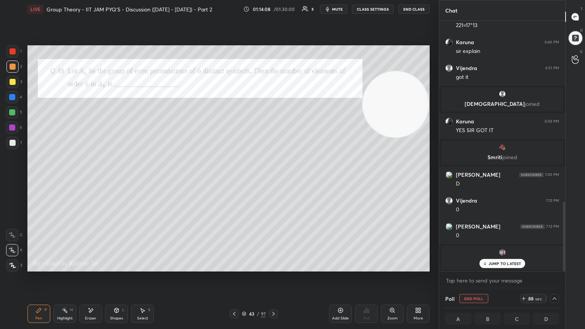
drag, startPoint x: 566, startPoint y: 229, endPoint x: 558, endPoint y: 245, distance: 18.6
click at [273, 179] on div "Chat [PERSON_NAME] 6:29 PM 30 Karuna 6:31 PM b [PERSON_NAME] joined Karuna 6:33…" at bounding box center [512, 164] width 146 height 329
click at [273, 179] on icon at bounding box center [274, 314] width 6 height 6
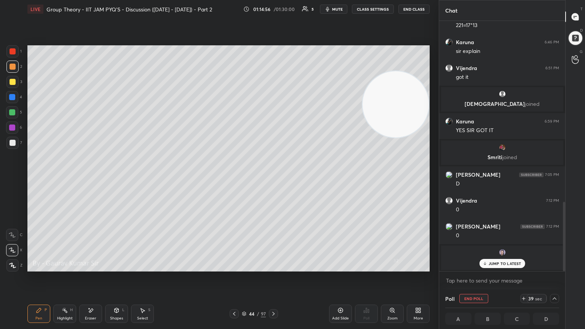
drag, startPoint x: 10, startPoint y: 52, endPoint x: 18, endPoint y: 56, distance: 9.2
click at [10, 52] on div at bounding box center [13, 51] width 6 height 6
drag, startPoint x: 404, startPoint y: 114, endPoint x: 389, endPoint y: 105, distance: 17.4
click at [273, 85] on video at bounding box center [396, 102] width 66 height 66
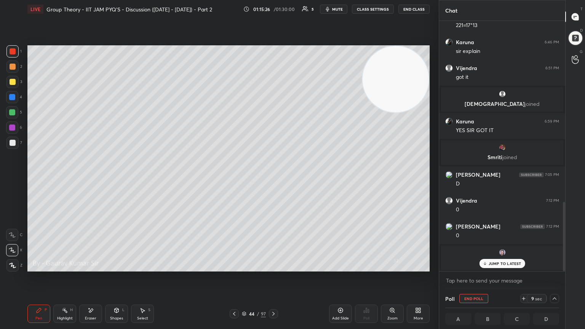
scroll to position [680, 0]
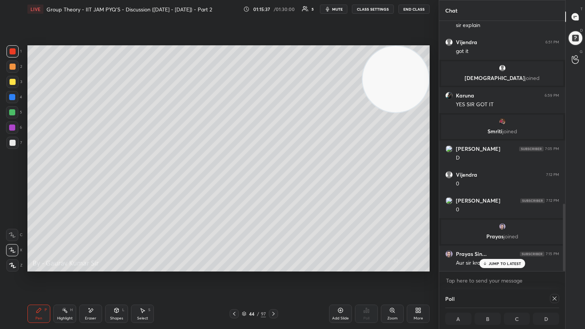
click at [175, 162] on div "1 2 3 4 5 6 7 C X Z E E Erase all H H LIVE Group Theory - IIT JAM PYQ'S - Discu…" at bounding box center [216, 164] width 433 height 329
drag, startPoint x: 566, startPoint y: 247, endPoint x: 564, endPoint y: 259, distance: 12.0
click at [273, 179] on div "Chat Karuna 6:31 PM b [PERSON_NAME] joined Karuna 6:33 PM Q8 YES [PERSON_NAME] …" at bounding box center [512, 164] width 146 height 329
drag, startPoint x: 565, startPoint y: 250, endPoint x: 564, endPoint y: 258, distance: 8.0
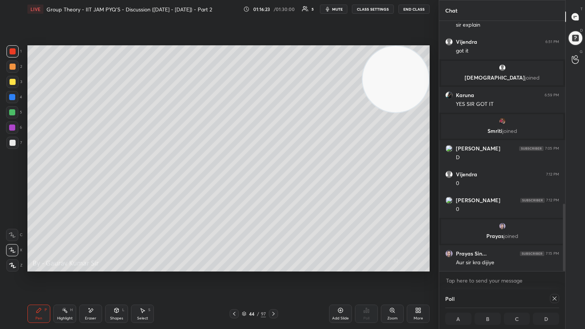
click at [273, 179] on div at bounding box center [564, 237] width 2 height 67
drag, startPoint x: 276, startPoint y: 313, endPoint x: 272, endPoint y: 293, distance: 19.5
click at [273, 179] on div at bounding box center [273, 313] width 9 height 9
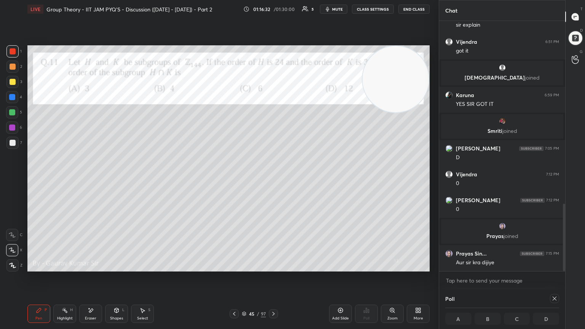
drag, startPoint x: 235, startPoint y: 314, endPoint x: 248, endPoint y: 307, distance: 14.8
click at [235, 179] on icon at bounding box center [234, 314] width 6 height 6
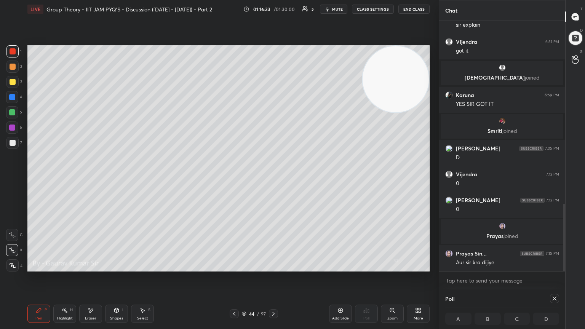
click at [273, 179] on icon at bounding box center [341, 311] width 6 height 6
click at [273, 179] on icon at bounding box center [274, 314] width 6 height 6
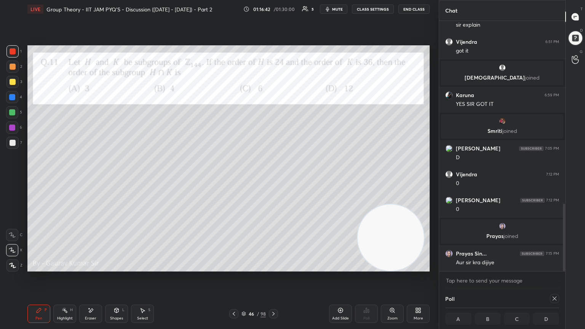
drag, startPoint x: 393, startPoint y: 97, endPoint x: 389, endPoint y: 247, distance: 150.6
click at [273, 179] on video at bounding box center [391, 238] width 66 height 66
drag, startPoint x: 386, startPoint y: 234, endPoint x: 387, endPoint y: 244, distance: 10.0
click at [273, 179] on div "Setting up your live class Poll for secs No correct answer Start poll" at bounding box center [228, 158] width 409 height 281
click at [273, 10] on span "mute" at bounding box center [337, 8] width 11 height 5
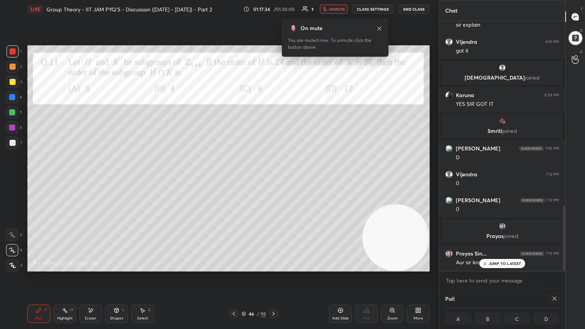
scroll to position [706, 0]
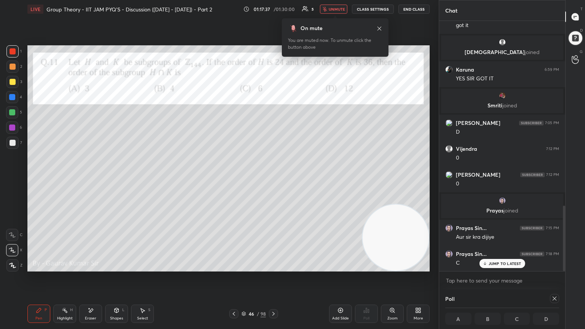
click at [273, 9] on span "unmute" at bounding box center [337, 8] width 16 height 5
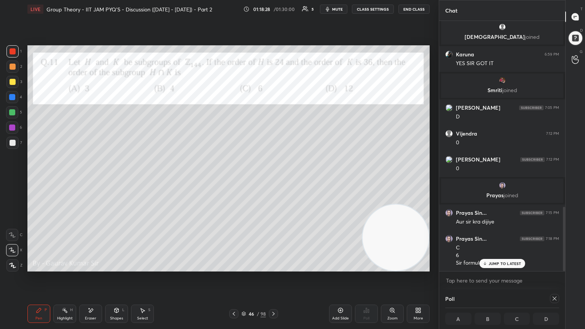
scroll to position [722, 0]
drag, startPoint x: 564, startPoint y: 263, endPoint x: 565, endPoint y: 274, distance: 11.5
click at [273, 179] on div "[PERSON_NAME] 6:51 PM got it [PERSON_NAME] joined Karuna 6:59 PM YES SIR GOT IT…" at bounding box center [502, 155] width 126 height 269
click at [273, 179] on div "Add Slide" at bounding box center [340, 314] width 23 height 18
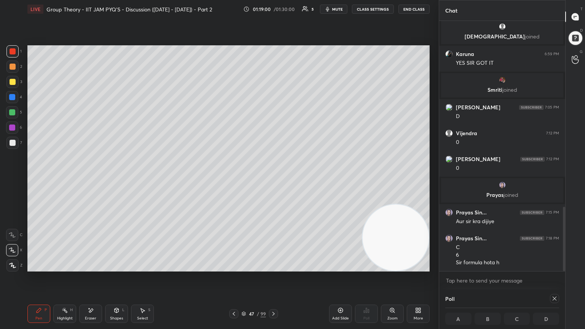
click at [12, 85] on div at bounding box center [12, 82] width 12 height 12
click at [231, 179] on icon at bounding box center [234, 314] width 6 height 6
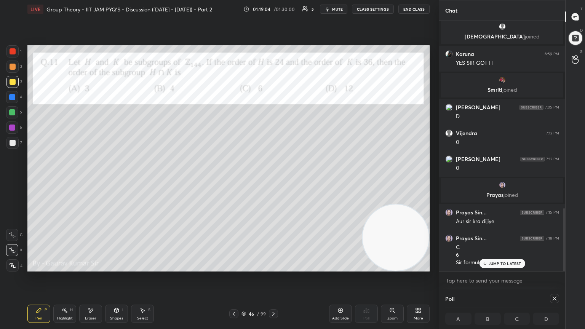
scroll to position [747, 0]
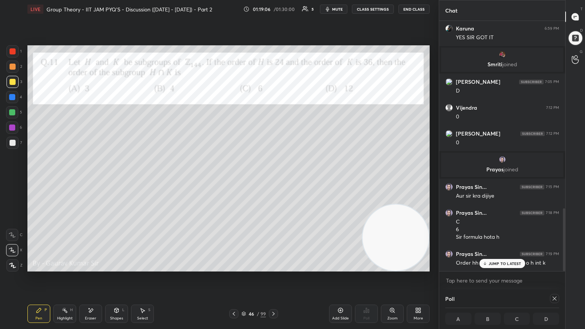
drag, startPoint x: 566, startPoint y: 244, endPoint x: 563, endPoint y: 258, distance: 15.0
click at [273, 179] on div "Chat [PERSON_NAME] 6:34 PM yes [PERSON_NAME] joined Karuna 6:35 PM 1 2 4 Karuna…" at bounding box center [512, 164] width 146 height 329
drag, startPoint x: 566, startPoint y: 246, endPoint x: 562, endPoint y: 253, distance: 8.4
click at [273, 179] on div "Chat [PERSON_NAME] 6:34 PM yes [PERSON_NAME] joined Karuna 6:35 PM 1 2 4 Karuna…" at bounding box center [512, 164] width 146 height 329
drag, startPoint x: 562, startPoint y: 251, endPoint x: 564, endPoint y: 247, distance: 4.6
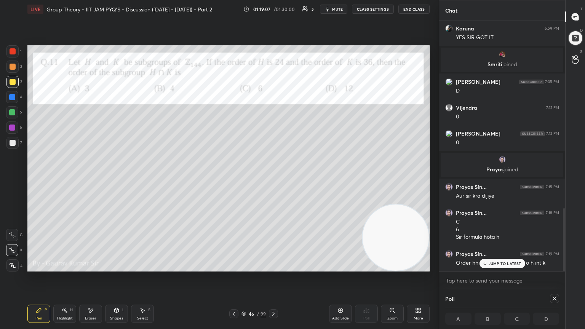
click at [273, 179] on div at bounding box center [563, 146] width 5 height 250
drag, startPoint x: 273, startPoint y: 313, endPoint x: 276, endPoint y: 302, distance: 11.4
click at [273, 179] on icon at bounding box center [274, 314] width 6 height 6
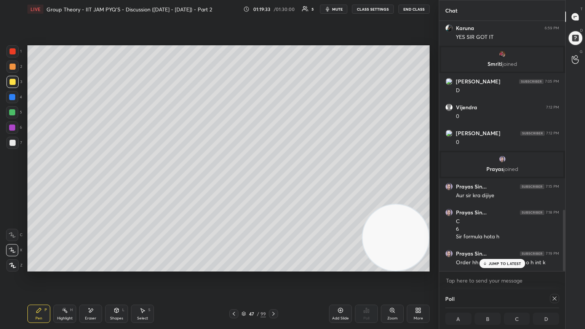
scroll to position [775, 0]
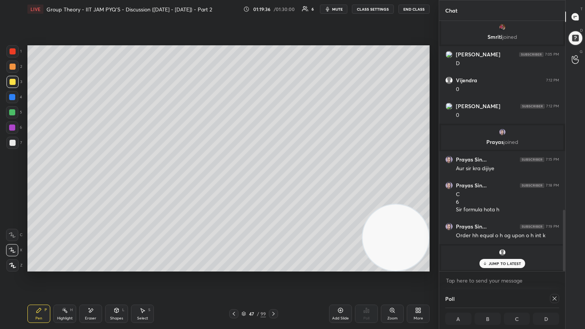
drag, startPoint x: 566, startPoint y: 258, endPoint x: 567, endPoint y: 250, distance: 7.7
click at [273, 179] on div "T Messages (T) D Doubts (D) G Raise Hand (G)" at bounding box center [576, 164] width 20 height 329
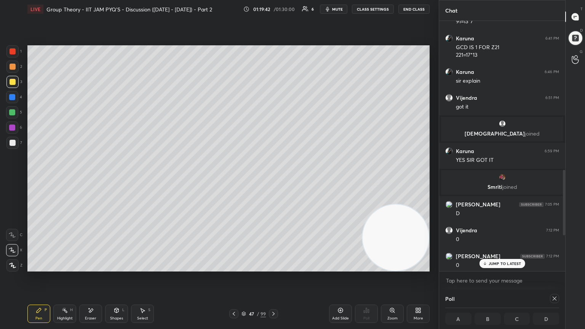
scroll to position [904, 0]
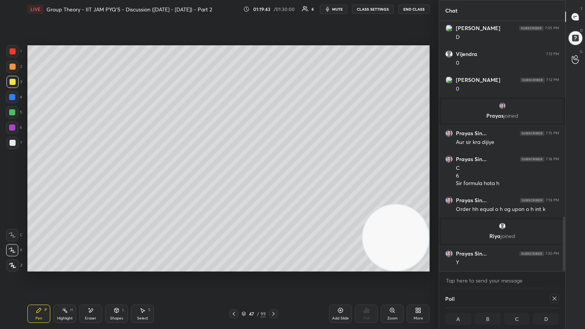
click at [273, 179] on div at bounding box center [554, 298] width 9 height 9
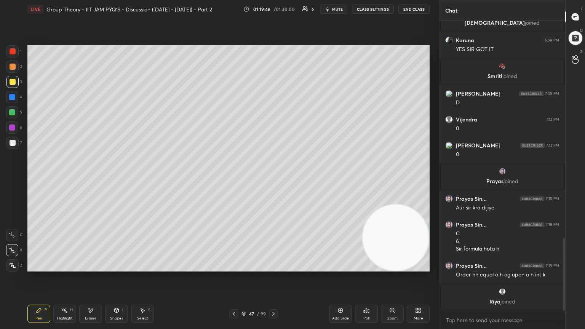
scroll to position [864, 0]
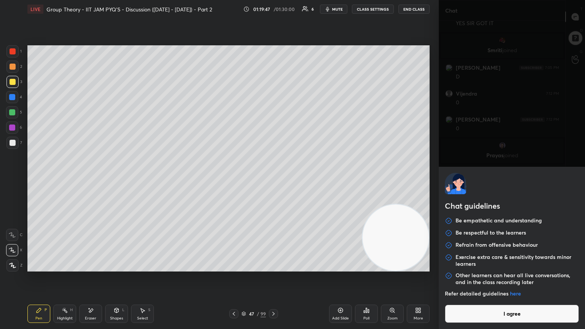
click at [273, 179] on body "1 2 3 4 5 6 7 C X Z E E Erase all H H LIVE Group Theory - IIT JAM PYQ'S - Discu…" at bounding box center [292, 164] width 585 height 329
click at [273, 179] on button "I agree" at bounding box center [512, 314] width 134 height 18
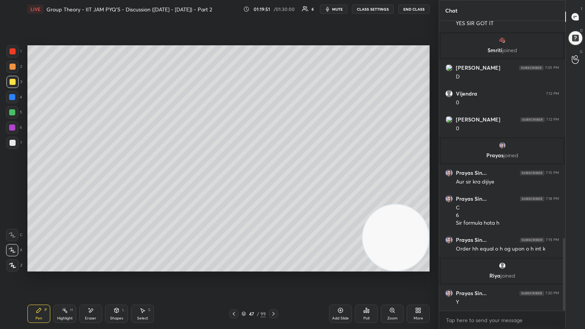
click at [235, 179] on icon at bounding box center [234, 314] width 6 height 6
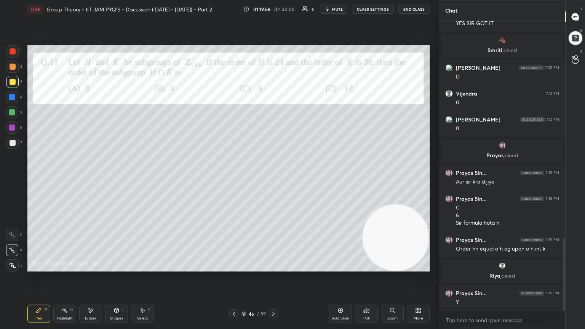
drag, startPoint x: 271, startPoint y: 313, endPoint x: 287, endPoint y: 284, distance: 33.1
click at [273, 179] on icon at bounding box center [274, 314] width 6 height 6
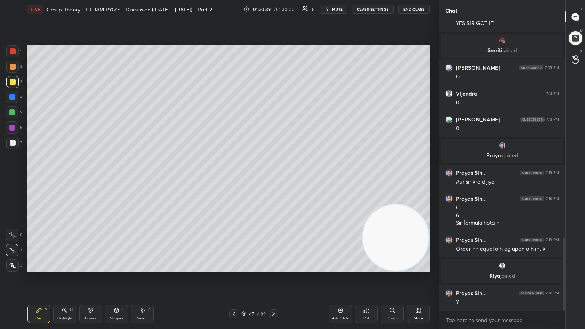
click at [233, 179] on icon at bounding box center [234, 314] width 2 height 4
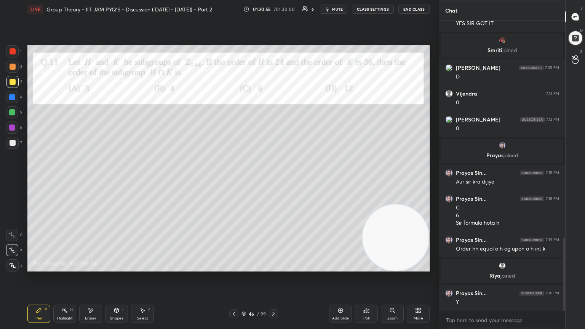
click at [273, 179] on icon at bounding box center [274, 314] width 6 height 6
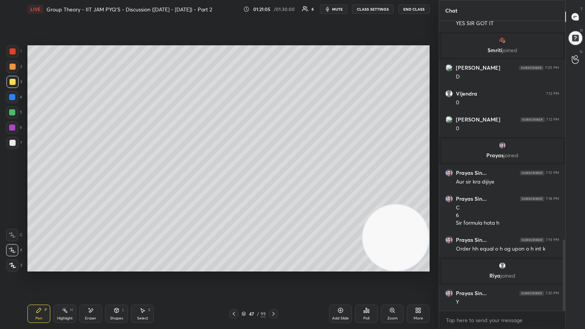
scroll to position [890, 0]
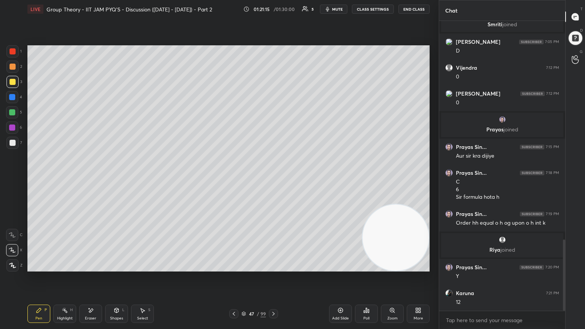
click at [233, 179] on icon at bounding box center [234, 314] width 6 height 6
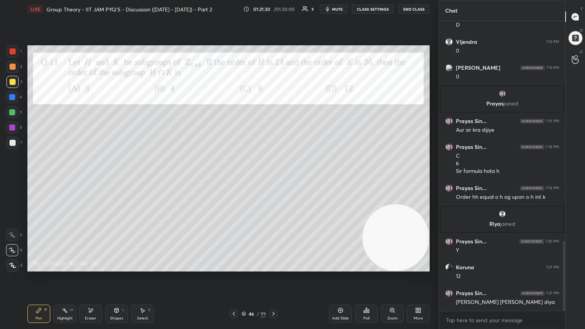
click at [273, 179] on icon at bounding box center [274, 314] width 6 height 6
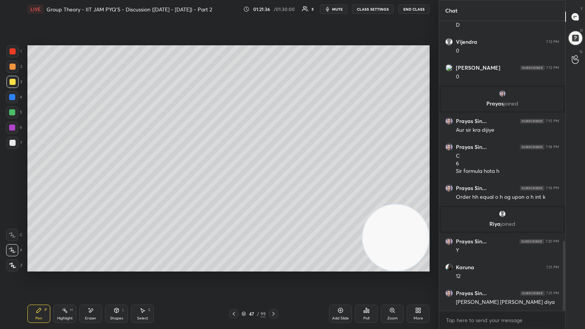
click at [232, 179] on icon at bounding box center [234, 314] width 6 height 6
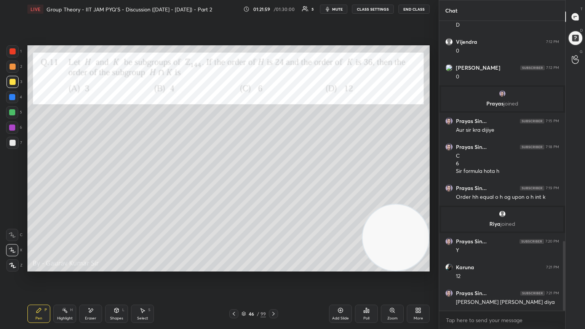
scroll to position [942, 0]
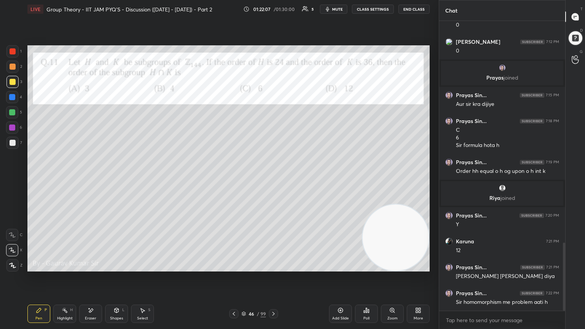
click at [273, 179] on icon at bounding box center [274, 314] width 6 height 6
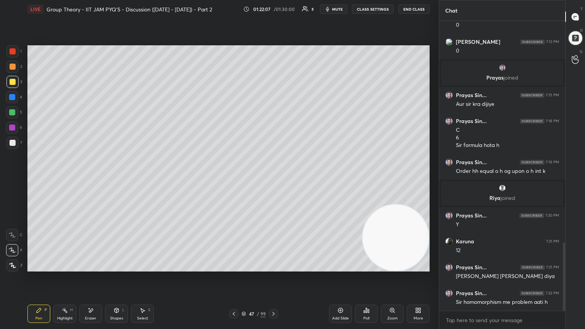
click at [273, 179] on icon at bounding box center [274, 314] width 6 height 6
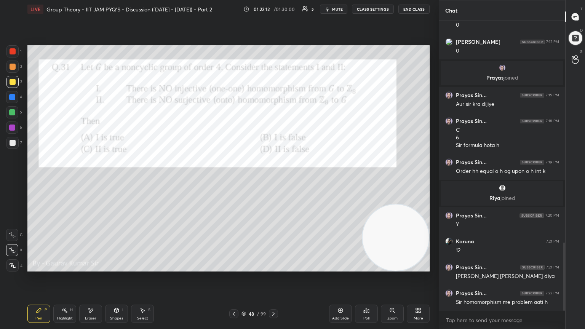
click at [233, 179] on icon at bounding box center [234, 314] width 6 height 6
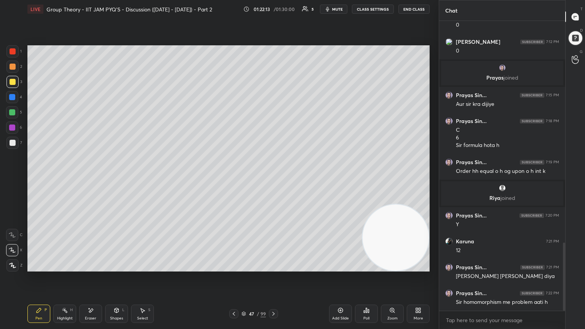
click at [233, 179] on icon at bounding box center [234, 314] width 6 height 6
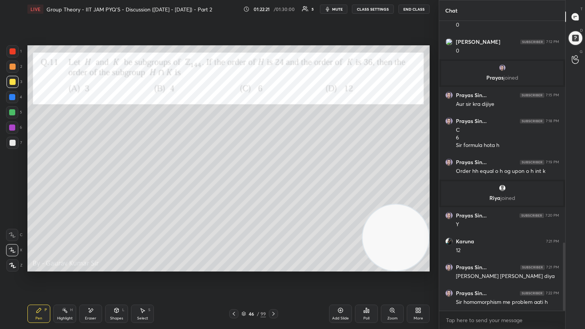
click at [273, 179] on icon at bounding box center [274, 314] width 6 height 6
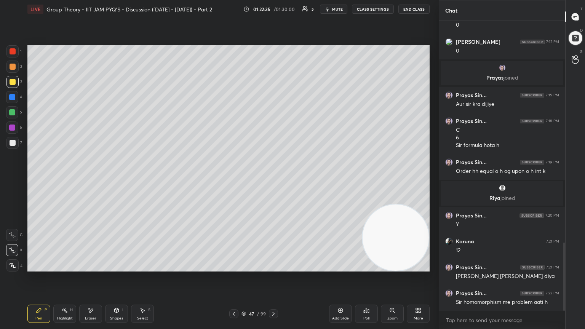
click at [230, 179] on div "47 / 99" at bounding box center [253, 313] width 151 height 9
click at [232, 179] on icon at bounding box center [234, 314] width 6 height 6
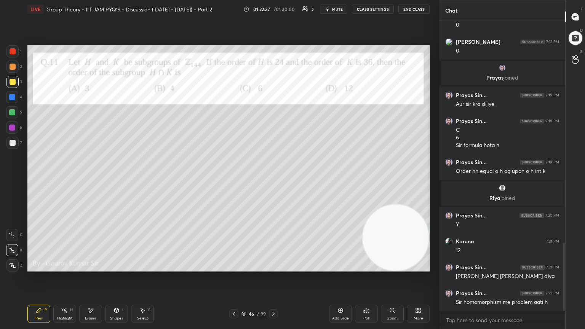
click at [273, 179] on icon at bounding box center [274, 314] width 6 height 6
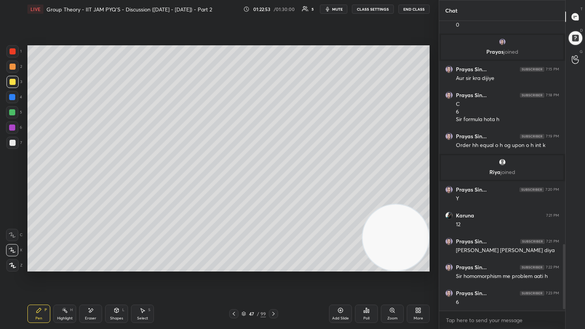
scroll to position [994, 0]
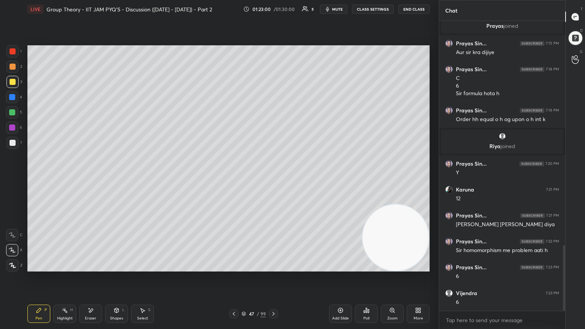
click at [233, 179] on icon at bounding box center [234, 314] width 6 height 6
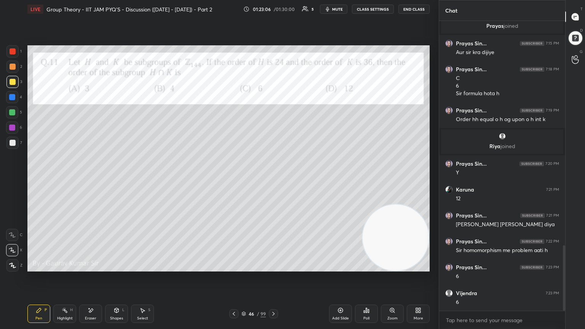
click at [273, 179] on icon at bounding box center [274, 314] width 6 height 6
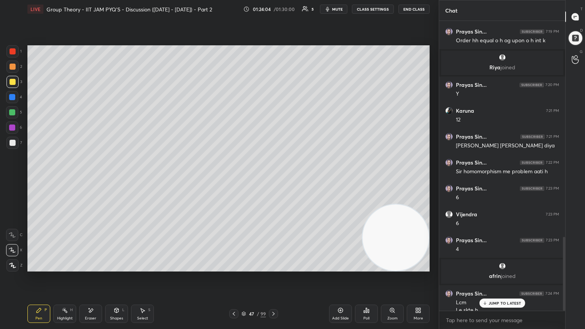
scroll to position [846, 0]
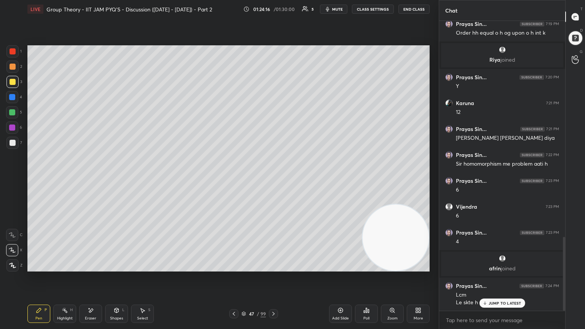
drag, startPoint x: 566, startPoint y: 261, endPoint x: 564, endPoint y: 267, distance: 5.8
click at [273, 179] on div "Chat [PERSON_NAME] 6:51 PM got it [PERSON_NAME] joined Karuna 6:59 PM YES SIR G…" at bounding box center [512, 164] width 146 height 329
drag, startPoint x: 566, startPoint y: 263, endPoint x: 561, endPoint y: 276, distance: 14.4
click at [273, 179] on div "Chat [PERSON_NAME] 6:51 PM got it [PERSON_NAME] joined Karuna 6:59 PM YES SIR G…" at bounding box center [512, 164] width 146 height 329
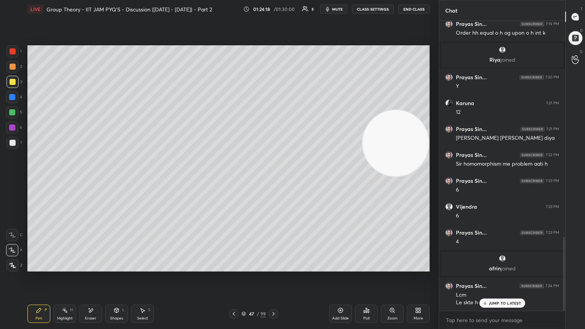
drag, startPoint x: 387, startPoint y: 245, endPoint x: 422, endPoint y: 88, distance: 160.2
click at [273, 110] on video at bounding box center [396, 143] width 66 height 66
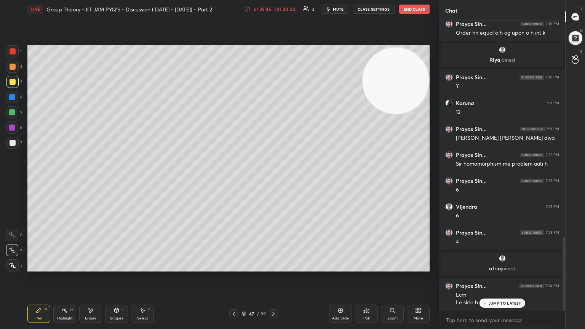
click at [273, 179] on icon at bounding box center [274, 314] width 6 height 6
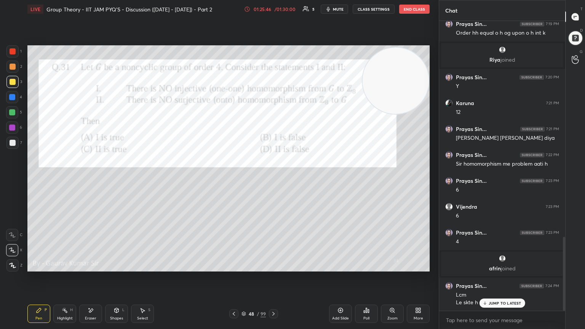
click at [234, 179] on icon at bounding box center [234, 314] width 6 height 6
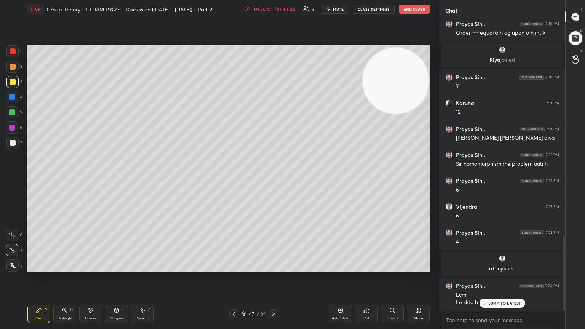
click at [273, 179] on div "Add Slide" at bounding box center [340, 319] width 17 height 4
click at [234, 179] on icon at bounding box center [233, 314] width 6 height 6
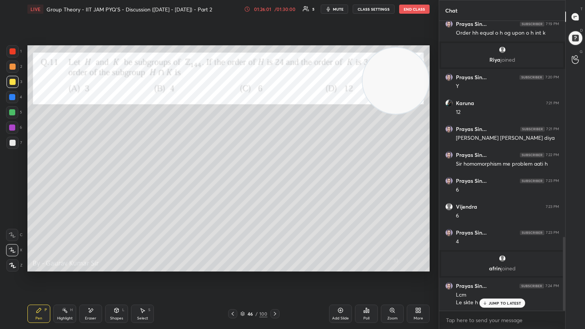
drag, startPoint x: 566, startPoint y: 269, endPoint x: 563, endPoint y: 278, distance: 9.4
click at [273, 179] on div "Chat [PERSON_NAME] 6:51 PM got it [PERSON_NAME] joined Karuna 6:59 PM YES SIR G…" at bounding box center [512, 164] width 146 height 329
click at [273, 179] on div at bounding box center [563, 166] width 5 height 290
click at [273, 179] on icon at bounding box center [275, 314] width 6 height 6
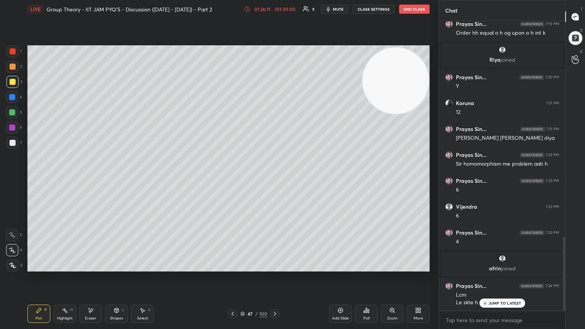
click at [273, 179] on icon at bounding box center [275, 314] width 6 height 6
click at [231, 179] on icon at bounding box center [233, 314] width 6 height 6
click at [273, 179] on icon at bounding box center [275, 314] width 6 height 6
click at [272, 179] on icon at bounding box center [275, 314] width 6 height 6
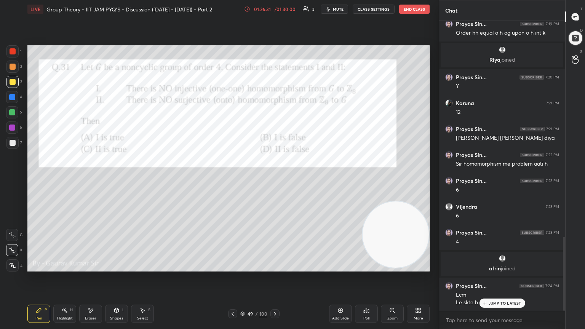
drag, startPoint x: 396, startPoint y: 67, endPoint x: 409, endPoint y: 204, distance: 137.5
click at [273, 179] on video at bounding box center [396, 235] width 66 height 66
click at [10, 128] on div at bounding box center [12, 128] width 6 height 6
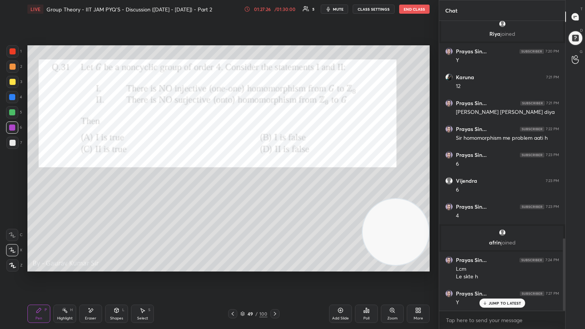
drag, startPoint x: 8, startPoint y: 141, endPoint x: 12, endPoint y: 139, distance: 4.8
click at [12, 140] on div at bounding box center [12, 143] width 12 height 12
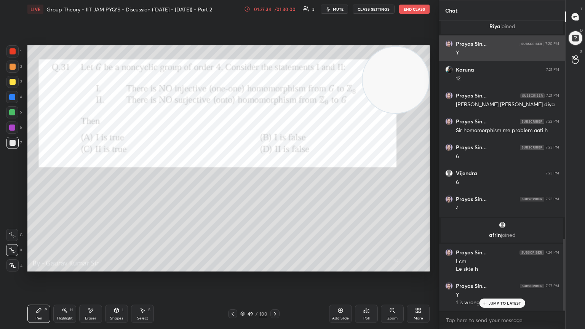
drag, startPoint x: 390, startPoint y: 235, endPoint x: 463, endPoint y: 52, distance: 196.9
click at [273, 47] on div "1 2 3 4 5 6 7 C X Z E E Erase all H H LIVE Group Theory - IIT JAM PYQ'S - Discu…" at bounding box center [292, 164] width 585 height 329
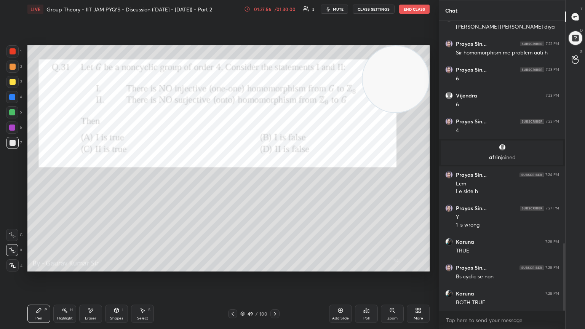
scroll to position [958, 0]
drag, startPoint x: 564, startPoint y: 269, endPoint x: 564, endPoint y: 279, distance: 10.3
click at [273, 179] on div at bounding box center [564, 277] width 2 height 67
click at [11, 126] on div "6" at bounding box center [14, 128] width 16 height 12
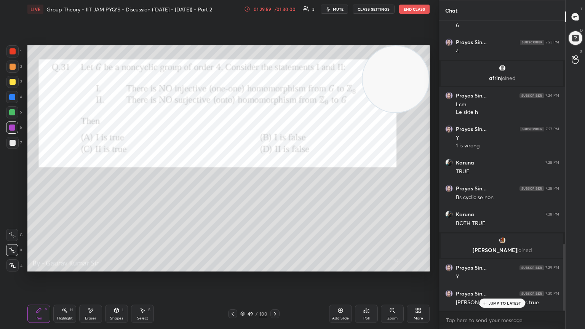
scroll to position [972, 0]
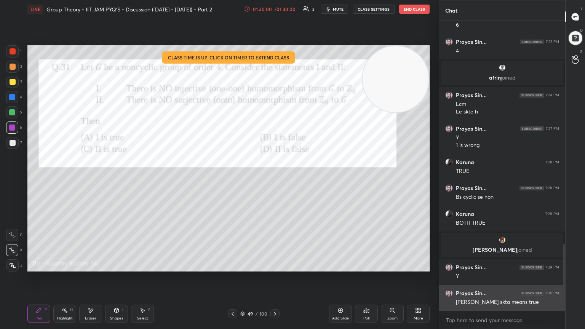
drag, startPoint x: 566, startPoint y: 266, endPoint x: 560, endPoint y: 289, distance: 24.0
click at [273, 179] on div "Prayas Sin... 7:23 PM 6 [PERSON_NAME] 7:23 PM 6 Prayas Sin... 7:23 PM 4 [PERSON…" at bounding box center [502, 166] width 126 height 290
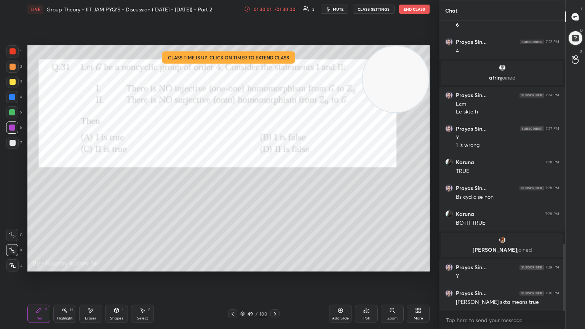
drag, startPoint x: 567, startPoint y: 274, endPoint x: 563, endPoint y: 277, distance: 5.1
click at [273, 179] on div "Chat Prayas Sin... 7:23 PM 6 [PERSON_NAME] 7:23 PM 6 Prayas Sin... 7:23 PM 4 [P…" at bounding box center [512, 164] width 146 height 329
click at [273, 179] on div "Add Slide" at bounding box center [340, 319] width 17 height 4
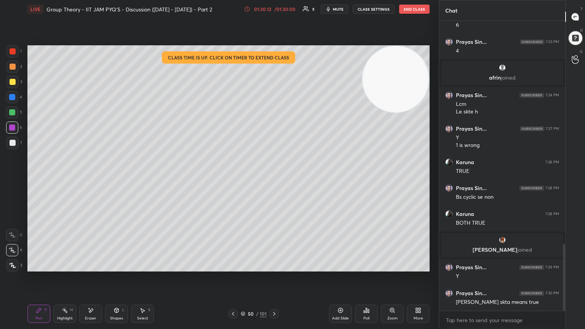
click at [11, 113] on div at bounding box center [12, 112] width 6 height 6
click at [232, 179] on icon at bounding box center [233, 314] width 6 height 6
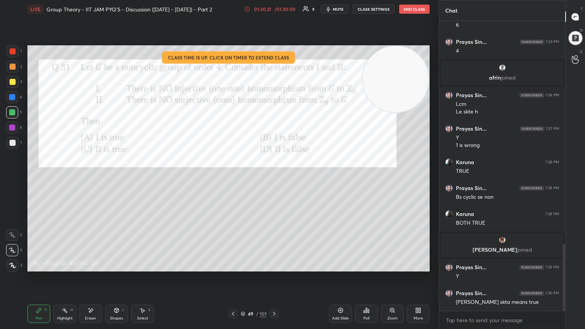
click at [273, 179] on icon at bounding box center [274, 314] width 6 height 6
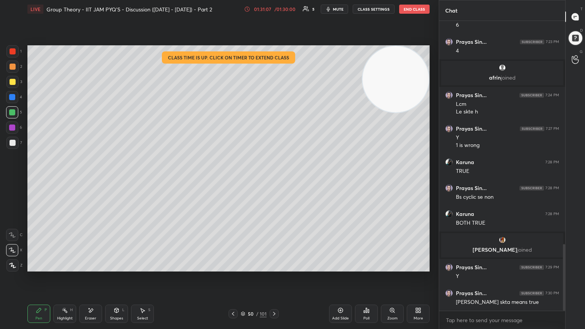
click at [232, 179] on div at bounding box center [233, 313] width 9 height 9
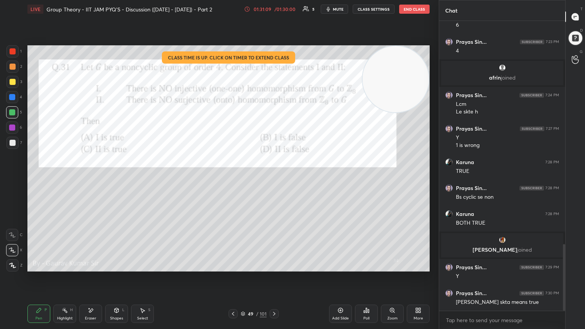
drag, startPoint x: 276, startPoint y: 313, endPoint x: 281, endPoint y: 288, distance: 25.6
click at [273, 179] on icon at bounding box center [274, 314] width 6 height 6
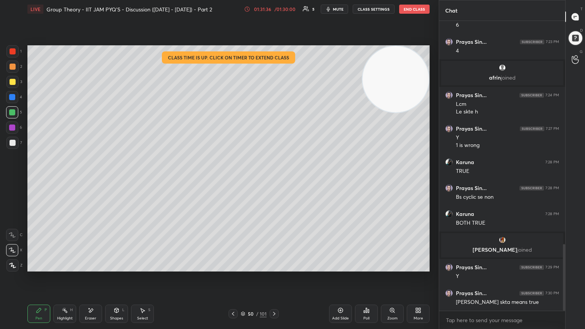
click at [234, 179] on icon at bounding box center [233, 314] width 6 height 6
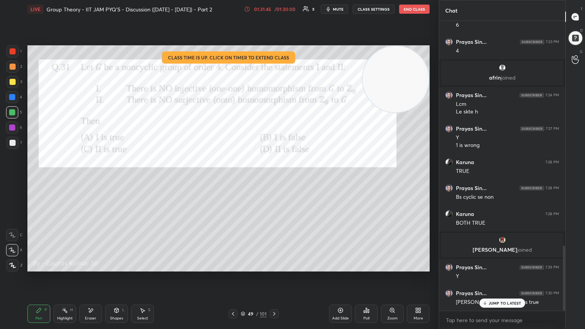
scroll to position [997, 0]
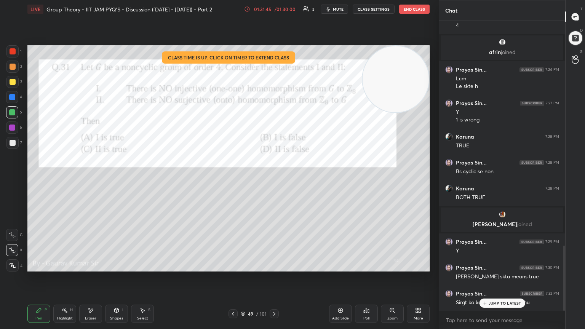
click at [273, 179] on icon at bounding box center [274, 314] width 2 height 4
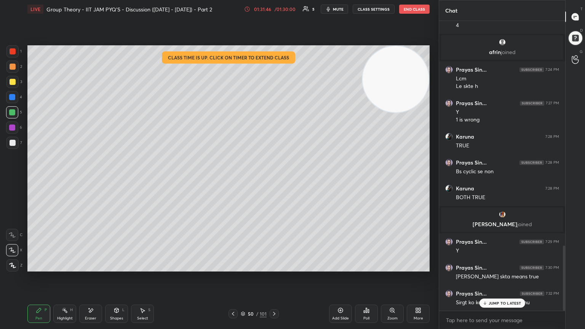
click at [273, 179] on icon at bounding box center [274, 314] width 6 height 6
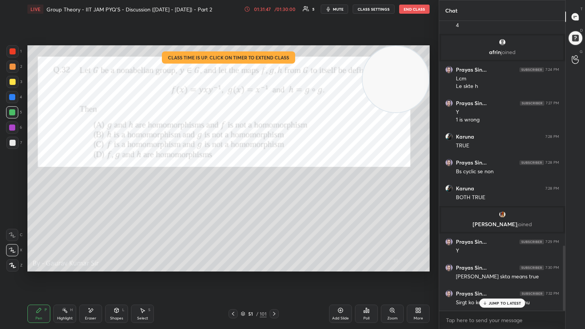
click at [273, 179] on icon at bounding box center [274, 314] width 6 height 6
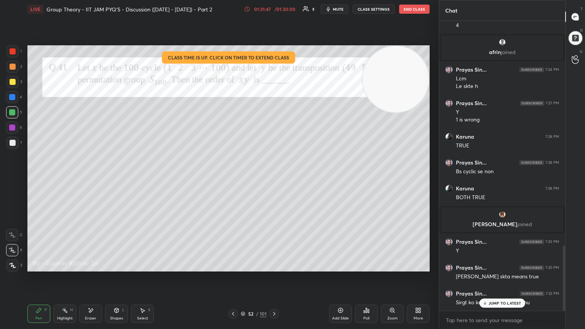
click at [273, 179] on icon at bounding box center [274, 314] width 6 height 6
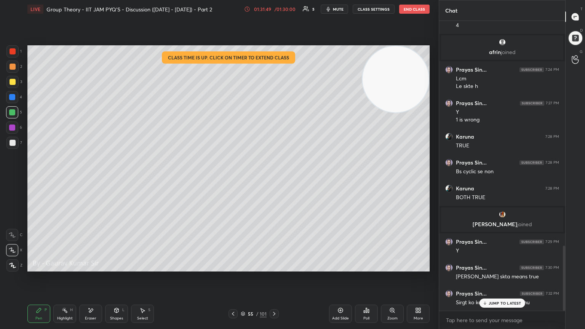
drag, startPoint x: 225, startPoint y: 312, endPoint x: 232, endPoint y: 313, distance: 7.0
click at [226, 179] on div "55 / 101" at bounding box center [253, 313] width 151 height 9
drag, startPoint x: 233, startPoint y: 313, endPoint x: 258, endPoint y: 313, distance: 24.4
click at [234, 179] on icon at bounding box center [233, 314] width 6 height 6
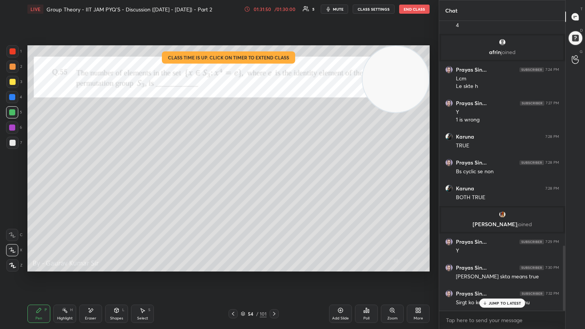
click at [273, 179] on icon at bounding box center [274, 314] width 6 height 6
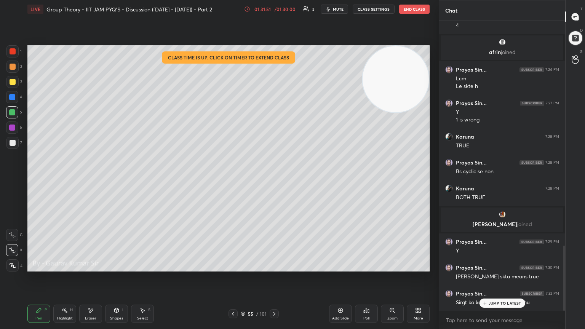
click at [273, 179] on icon at bounding box center [274, 314] width 6 height 6
click at [232, 179] on icon at bounding box center [233, 314] width 6 height 6
click at [234, 179] on icon at bounding box center [233, 314] width 6 height 6
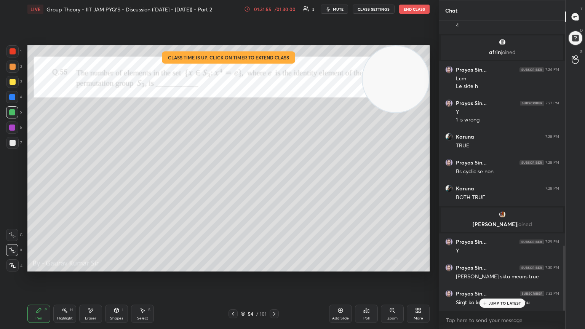
drag, startPoint x: 276, startPoint y: 313, endPoint x: 274, endPoint y: 289, distance: 24.5
click at [273, 179] on icon at bounding box center [274, 314] width 6 height 6
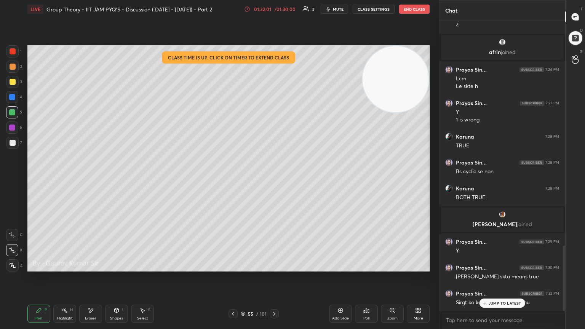
scroll to position [1025, 0]
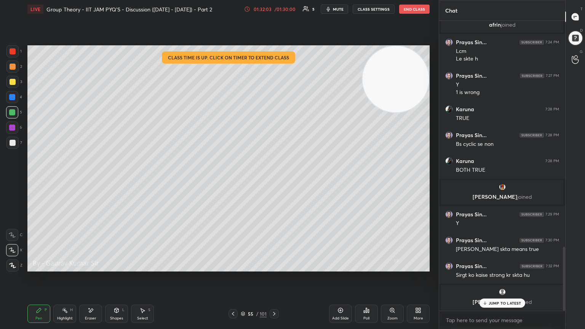
click at [273, 179] on div "Chat Prayas Sin... 7:18 PM C 6 Sir formula hota h Prayas Sin... 7:19 PM Order h…" at bounding box center [512, 164] width 146 height 329
drag, startPoint x: 565, startPoint y: 285, endPoint x: 564, endPoint y: 295, distance: 10.3
click at [273, 179] on div at bounding box center [564, 279] width 2 height 64
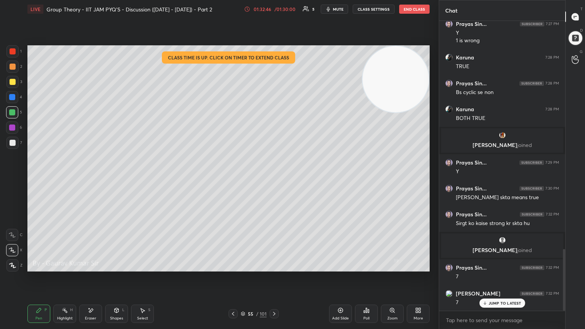
scroll to position [1102, 0]
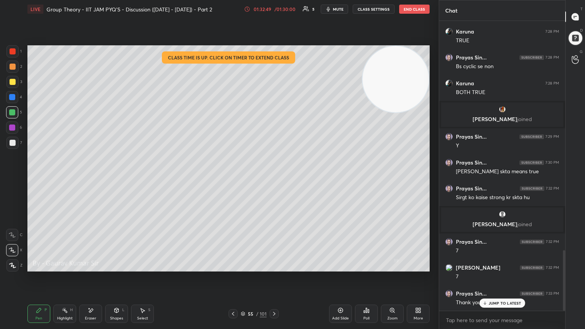
click at [273, 13] on button "End Class" at bounding box center [414, 9] width 30 height 9
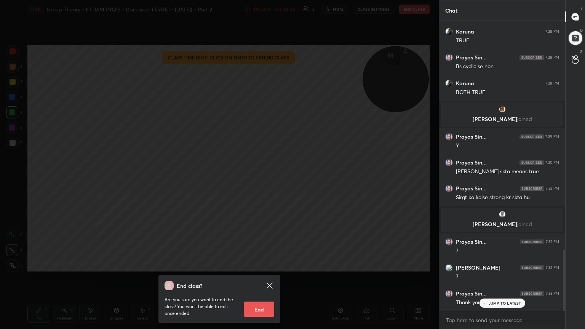
click at [262, 179] on button "End" at bounding box center [259, 309] width 30 height 15
type textarea "x"
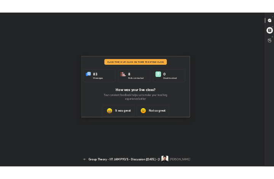
scroll to position [37984, 37847]
